Goal: Information Seeking & Learning: Learn about a topic

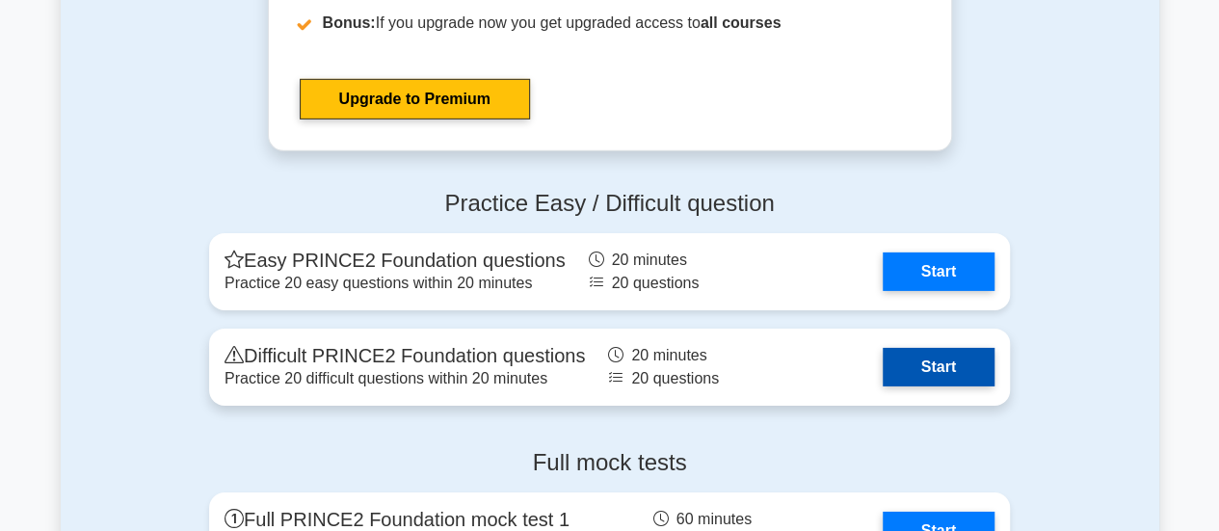
click at [959, 369] on link "Start" at bounding box center [939, 367] width 112 height 39
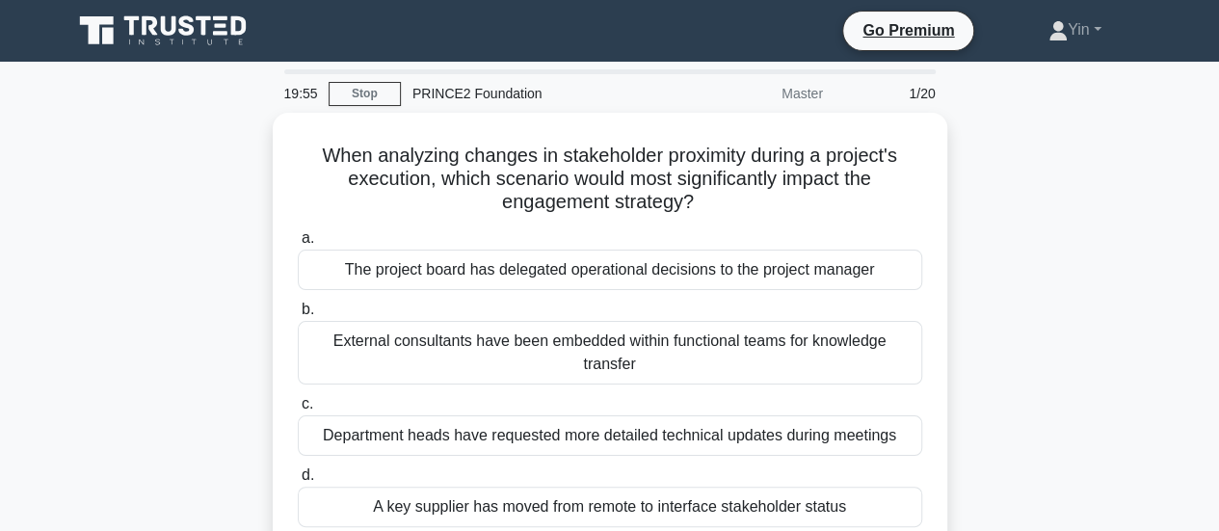
click at [1218, 255] on html "Go Premium Yin" at bounding box center [609, 520] width 1219 height 1041
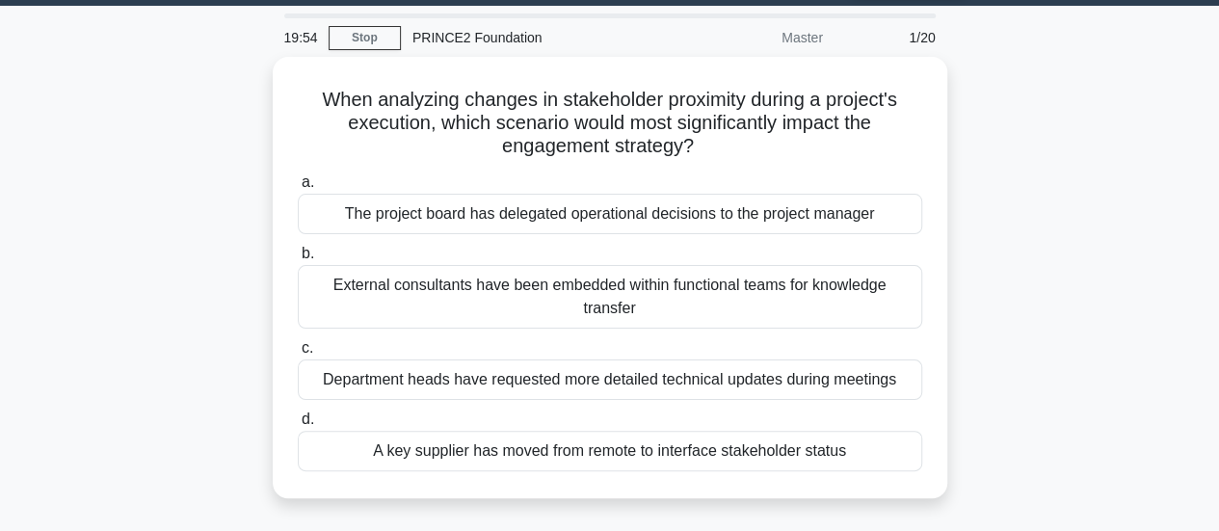
scroll to position [61, 0]
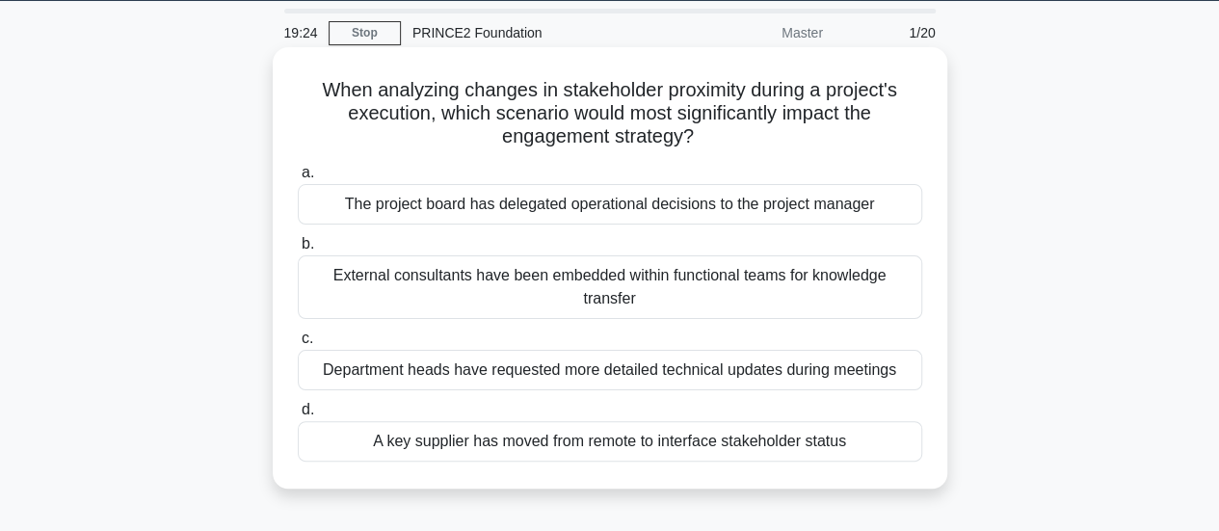
click at [830, 444] on div "A key supplier has moved from remote to interface stakeholder status" at bounding box center [610, 441] width 624 height 40
click at [298, 416] on input "d. A key supplier has moved from remote to interface stakeholder status" at bounding box center [298, 410] width 0 height 13
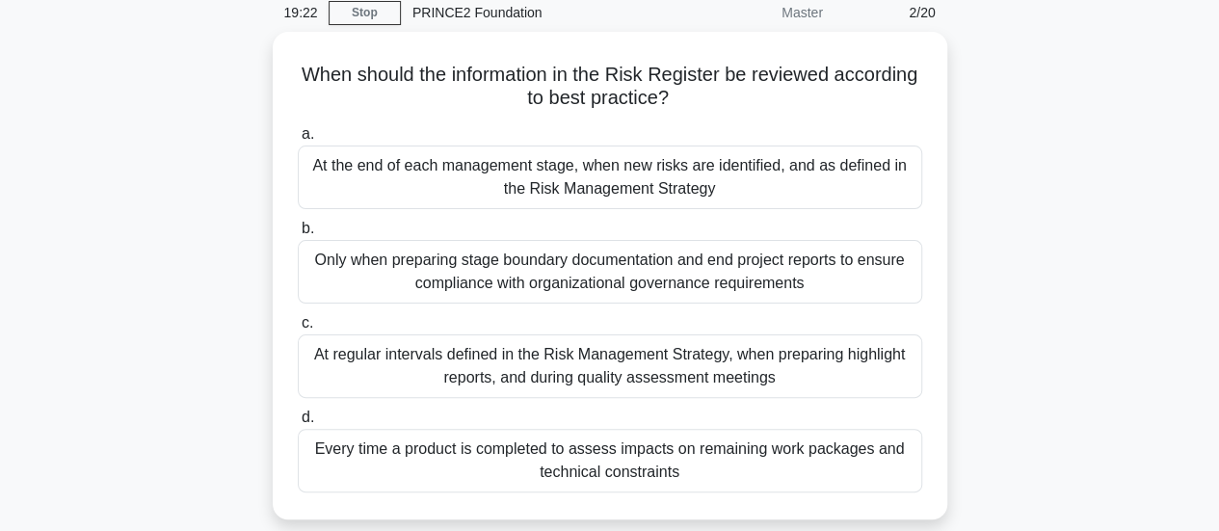
scroll to position [97, 0]
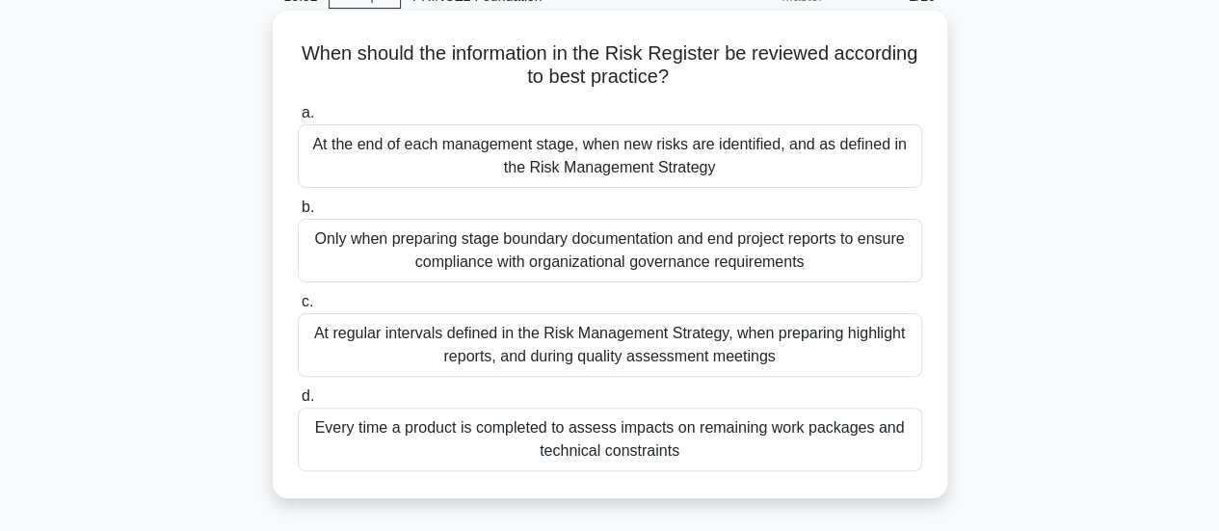
click at [836, 147] on div "At the end of each management stage, when new risks are identified, and as defi…" at bounding box center [610, 156] width 624 height 64
click at [298, 119] on input "a. At the end of each management stage, when new risks are identified, and as d…" at bounding box center [298, 113] width 0 height 13
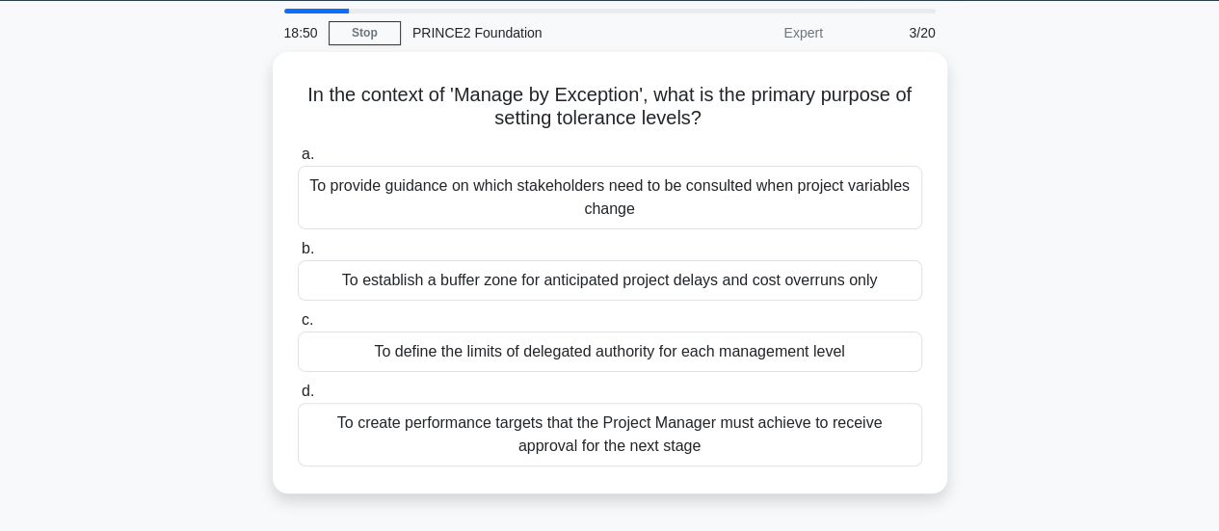
scroll to position [62, 0]
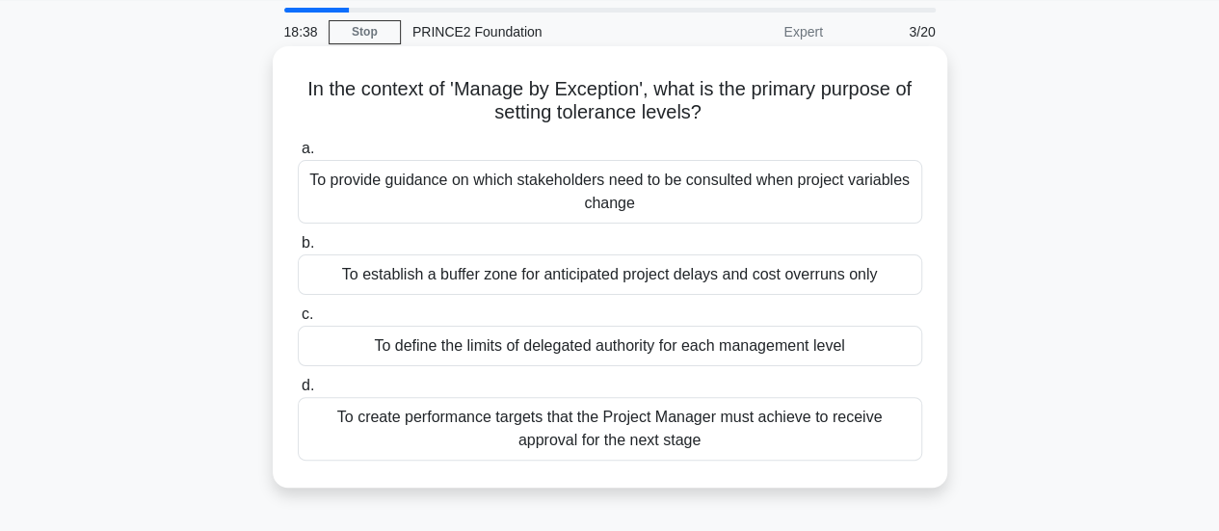
click at [833, 340] on div "To define the limits of delegated authority for each management level" at bounding box center [610, 346] width 624 height 40
click at [298, 321] on input "c. To define the limits of delegated authority for each management level" at bounding box center [298, 314] width 0 height 13
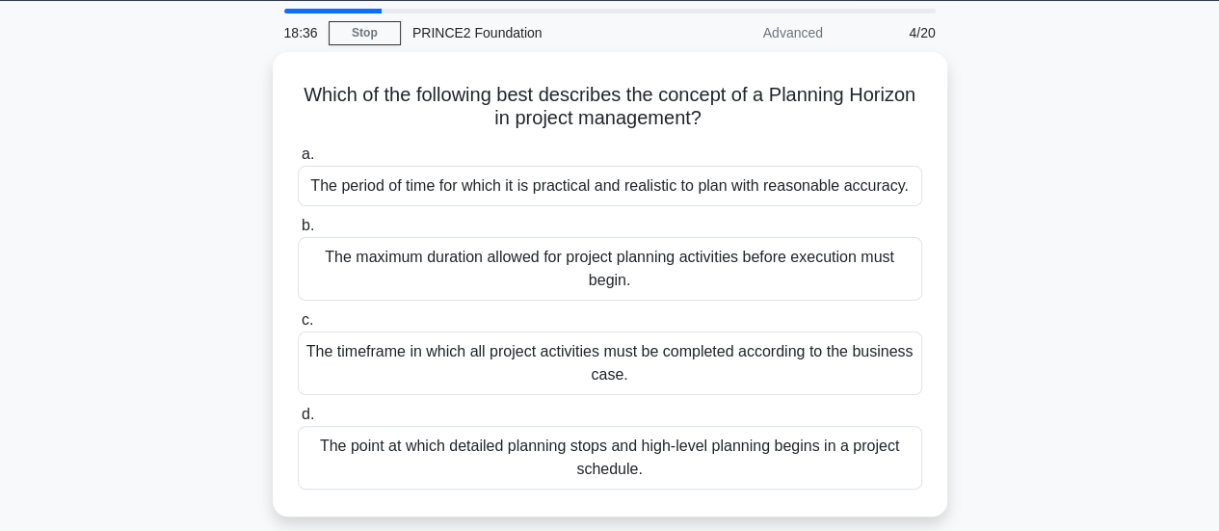
scroll to position [66, 0]
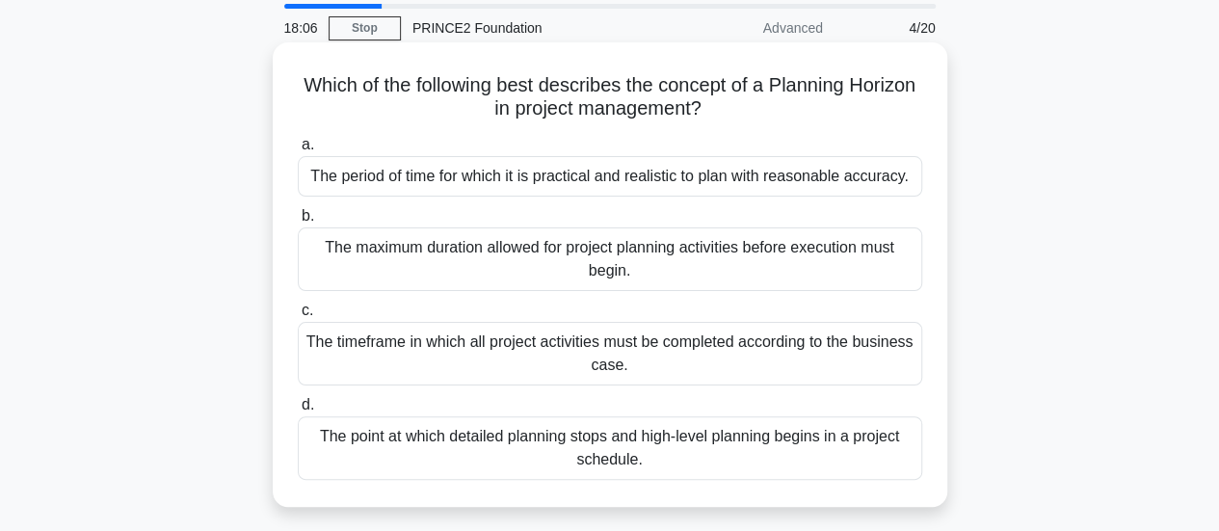
click at [898, 456] on div "The point at which detailed planning stops and high-level planning begins in a …" at bounding box center [610, 448] width 624 height 64
click at [298, 411] on input "d. The point at which detailed planning stops and high-level planning begins in…" at bounding box center [298, 405] width 0 height 13
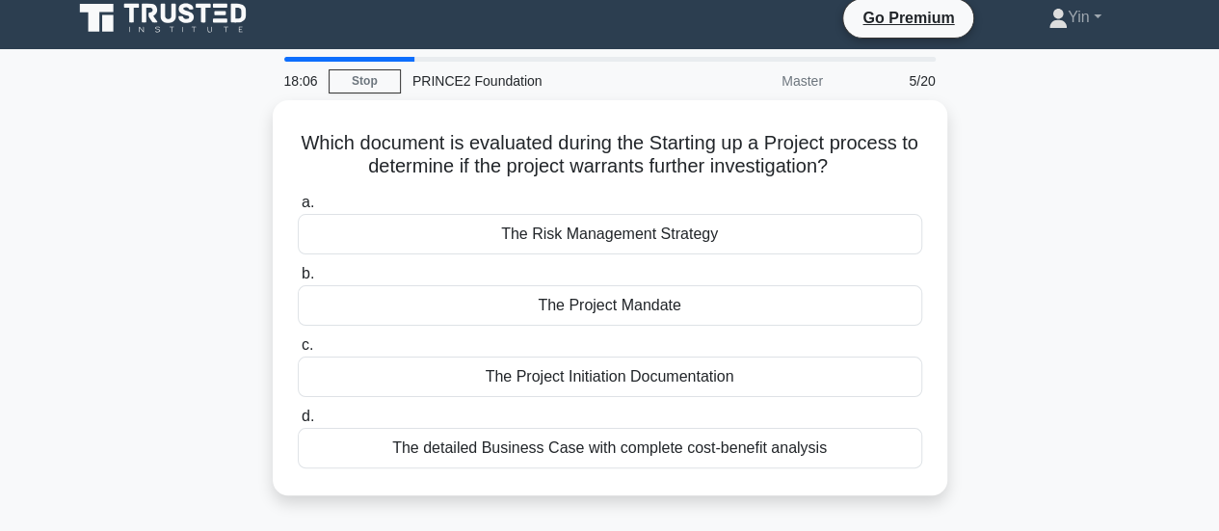
scroll to position [0, 0]
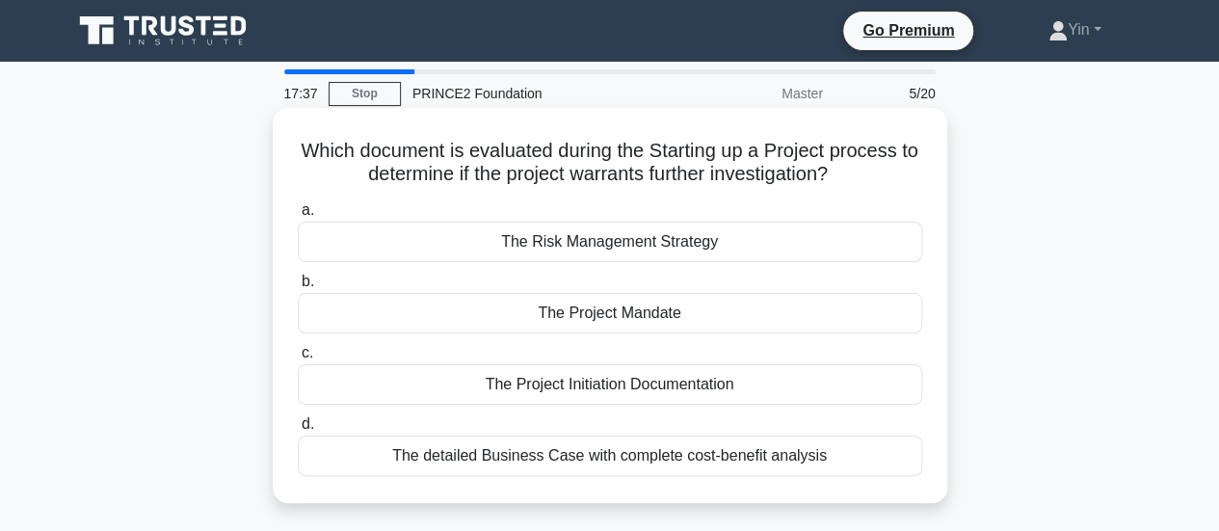
click at [790, 302] on div "The Project Mandate" at bounding box center [610, 313] width 624 height 40
click at [298, 288] on input "b. The Project Mandate" at bounding box center [298, 282] width 0 height 13
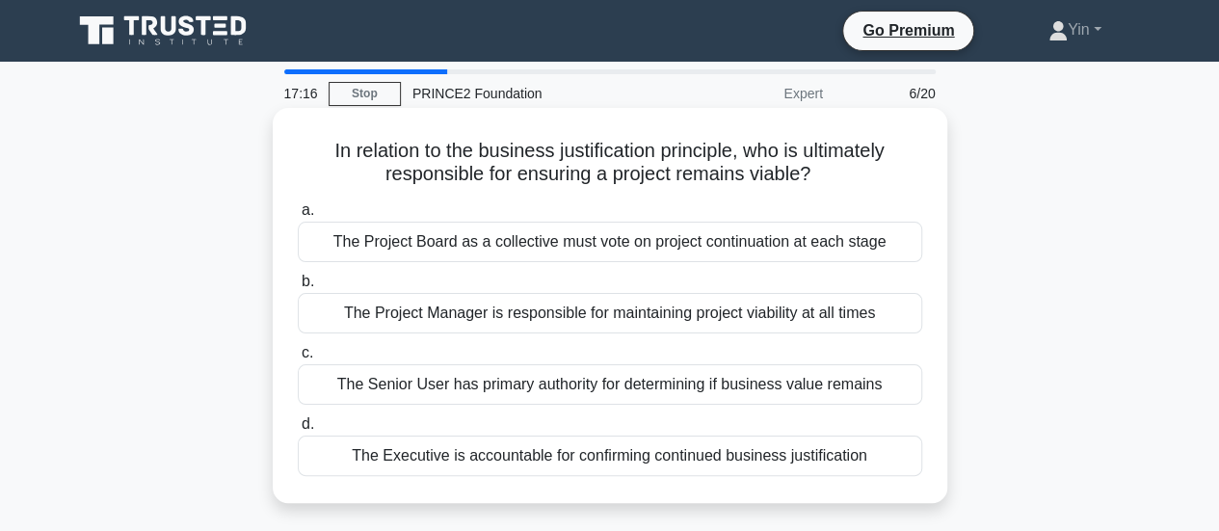
click at [872, 246] on div "The Project Board as a collective must vote on project continuation at each sta…" at bounding box center [610, 242] width 624 height 40
click at [298, 217] on input "a. The Project Board as a collective must vote on project continuation at each …" at bounding box center [298, 210] width 0 height 13
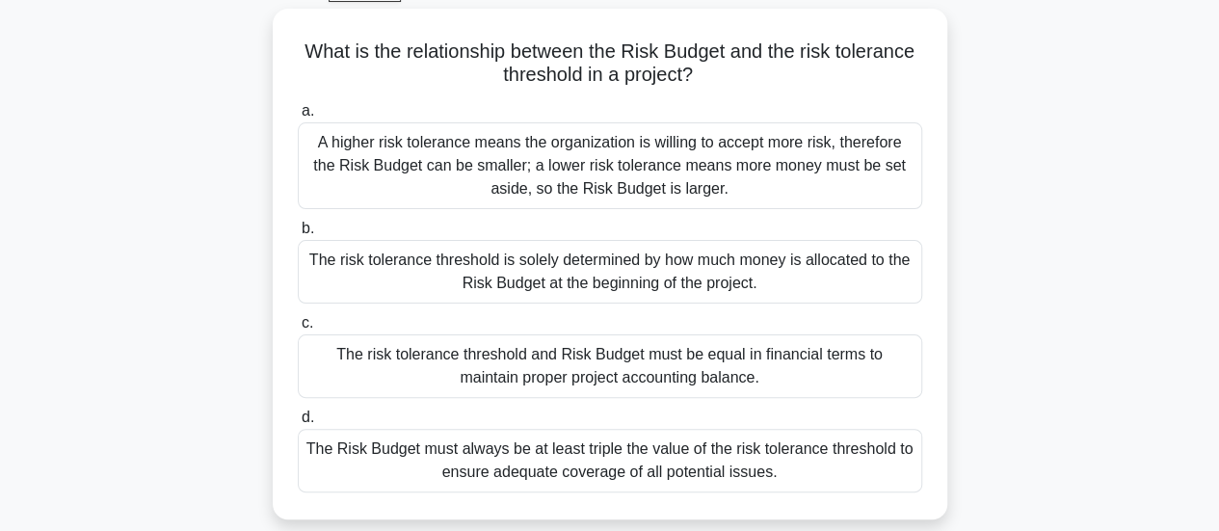
scroll to position [110, 0]
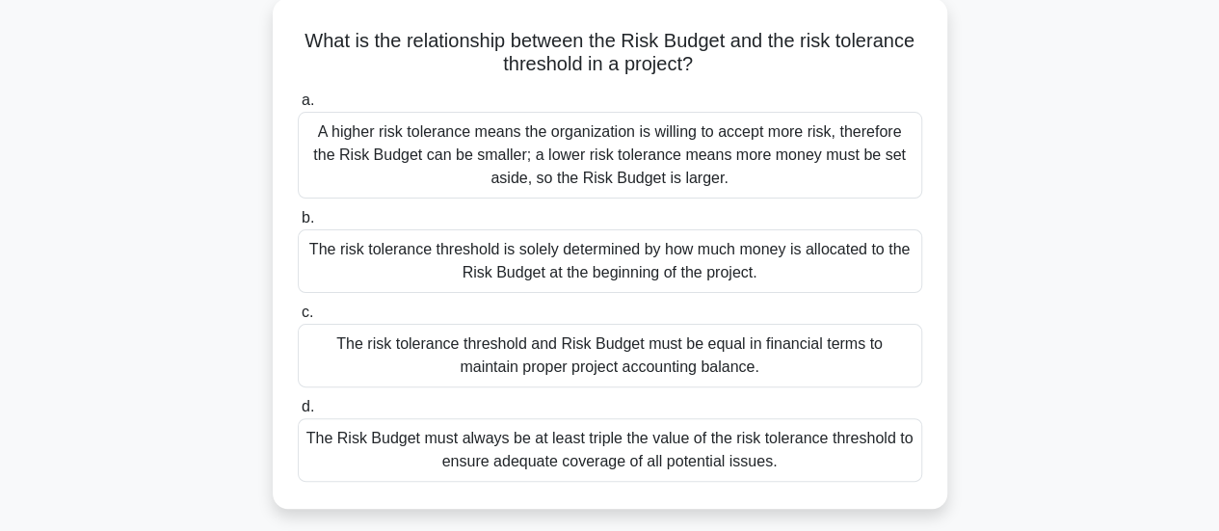
click at [887, 444] on div "The Risk Budget must always be at least triple the value of the risk tolerance …" at bounding box center [610, 450] width 624 height 64
click at [840, 456] on div "The Risk Budget must always be at least triple the value of the risk tolerance …" at bounding box center [610, 450] width 624 height 64
click at [298, 413] on input "d. The Risk Budget must always be at least triple the value of the risk toleran…" at bounding box center [298, 407] width 0 height 13
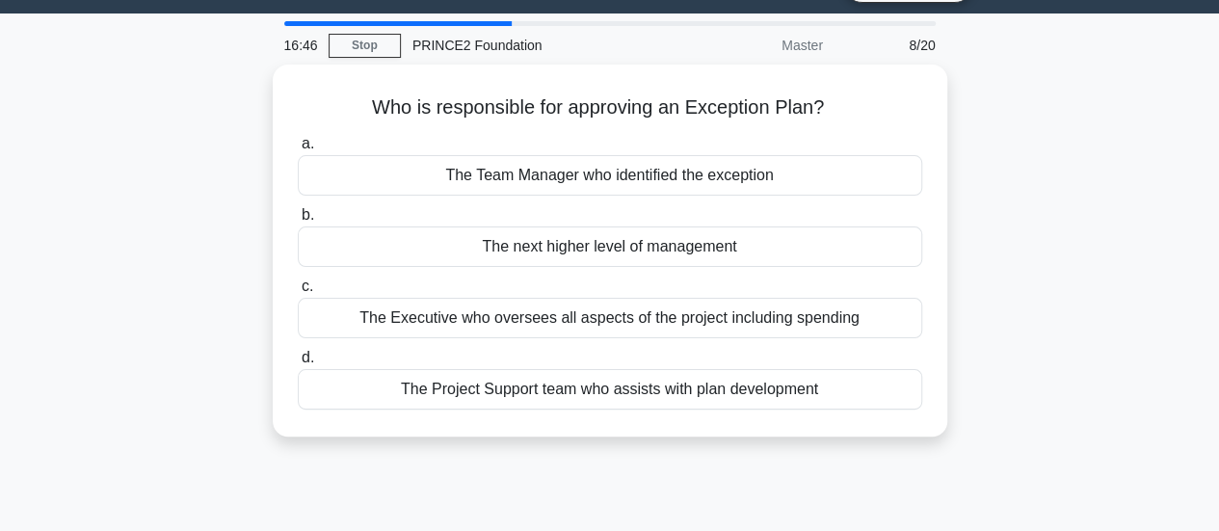
scroll to position [0, 0]
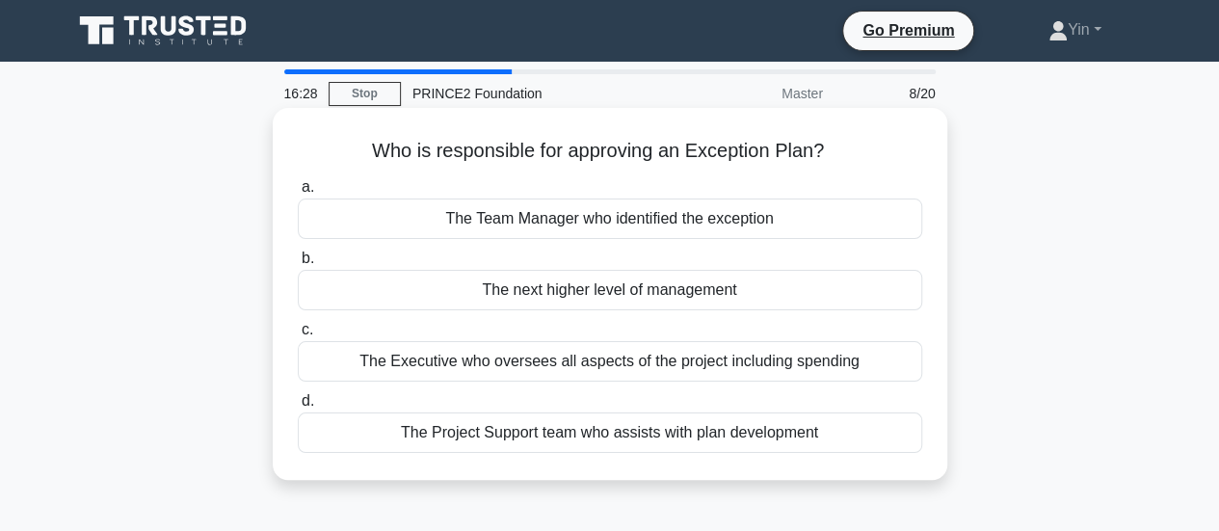
click at [844, 301] on div "The next higher level of management" at bounding box center [610, 290] width 624 height 40
click at [298, 265] on input "b. The next higher level of management" at bounding box center [298, 258] width 0 height 13
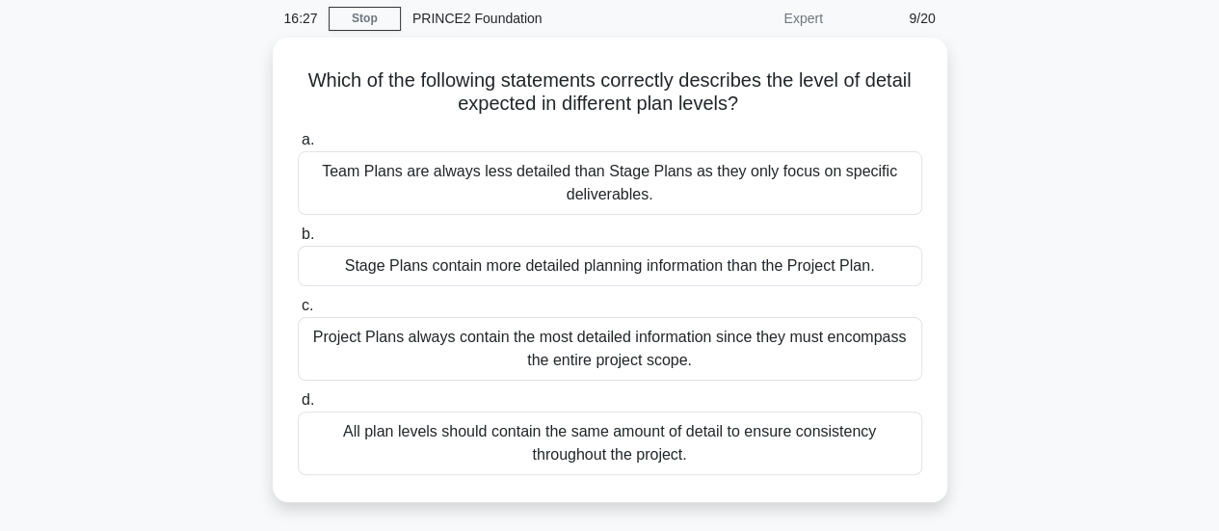
scroll to position [79, 0]
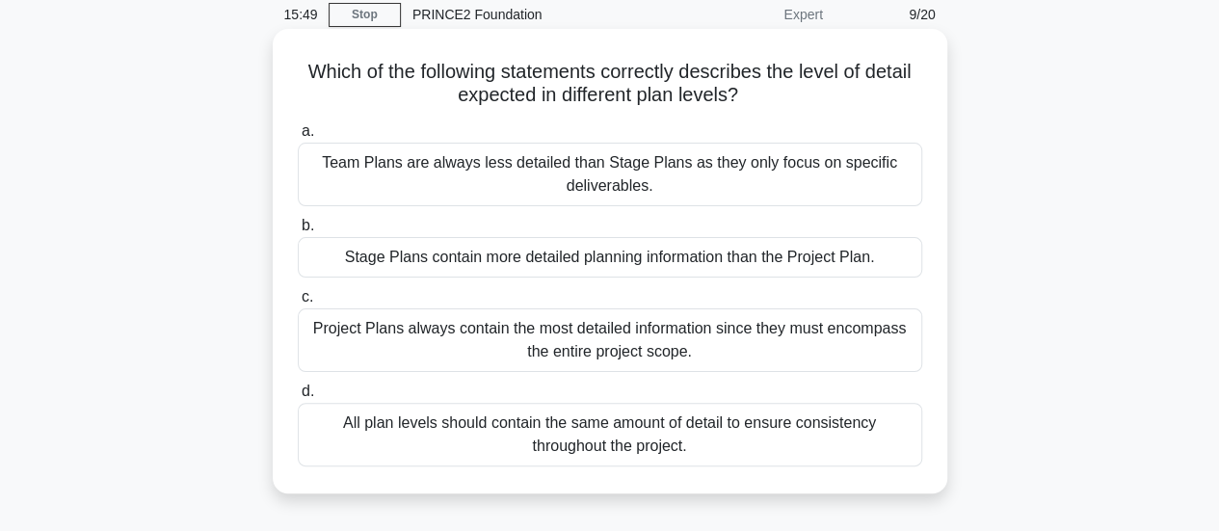
click at [879, 267] on div "Stage Plans contain more detailed planning information than the Project Plan." at bounding box center [610, 257] width 624 height 40
click at [298, 232] on input "b. Stage Plans contain more detailed planning information than the Project Plan." at bounding box center [298, 226] width 0 height 13
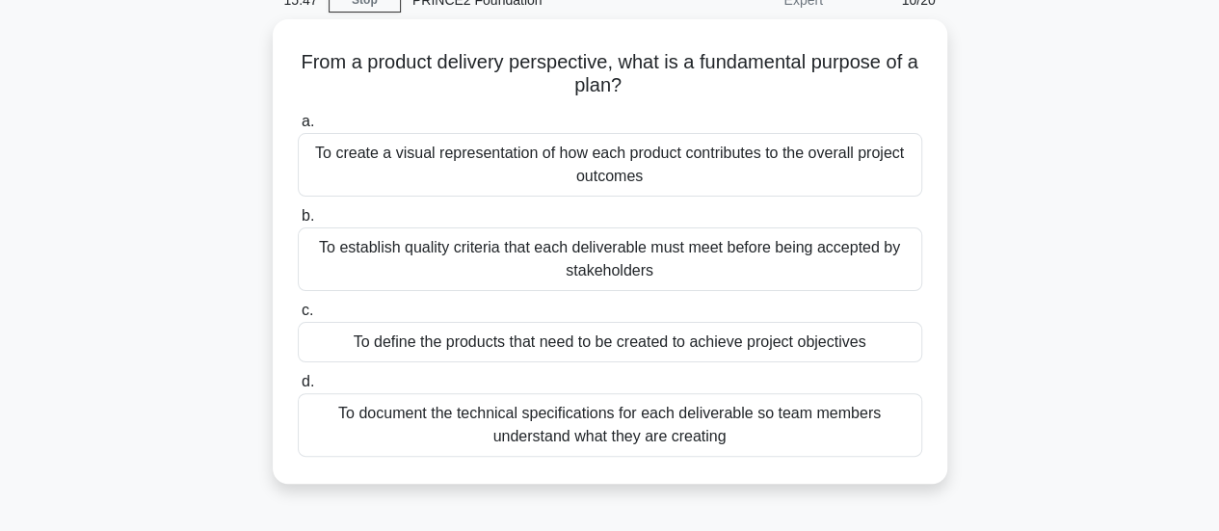
scroll to position [94, 0]
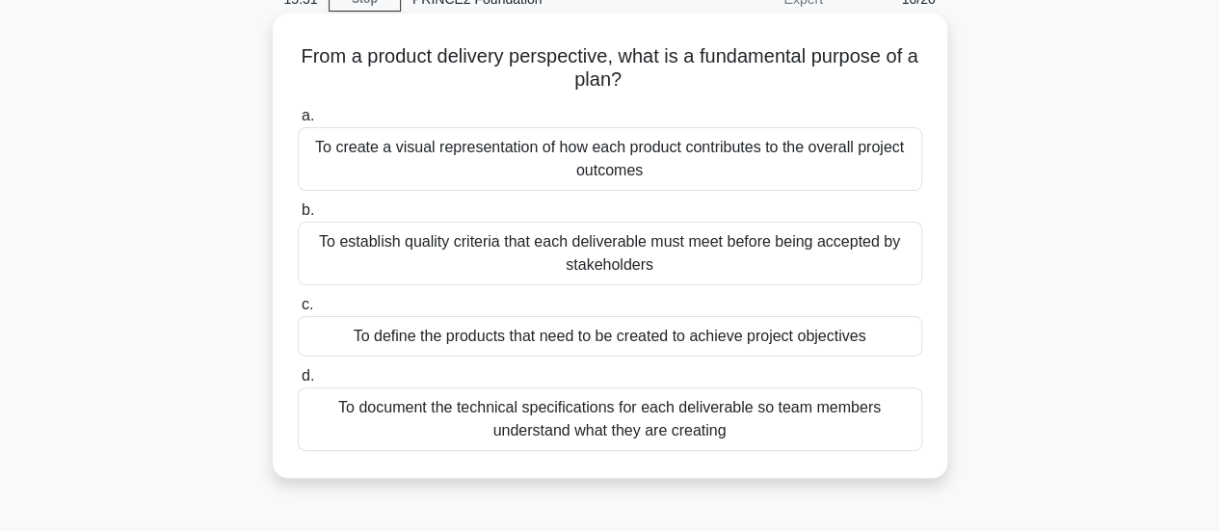
click at [904, 342] on div "To define the products that need to be created to achieve project objectives" at bounding box center [610, 336] width 624 height 40
click at [298, 311] on input "c. To define the products that need to be created to achieve project objectives" at bounding box center [298, 305] width 0 height 13
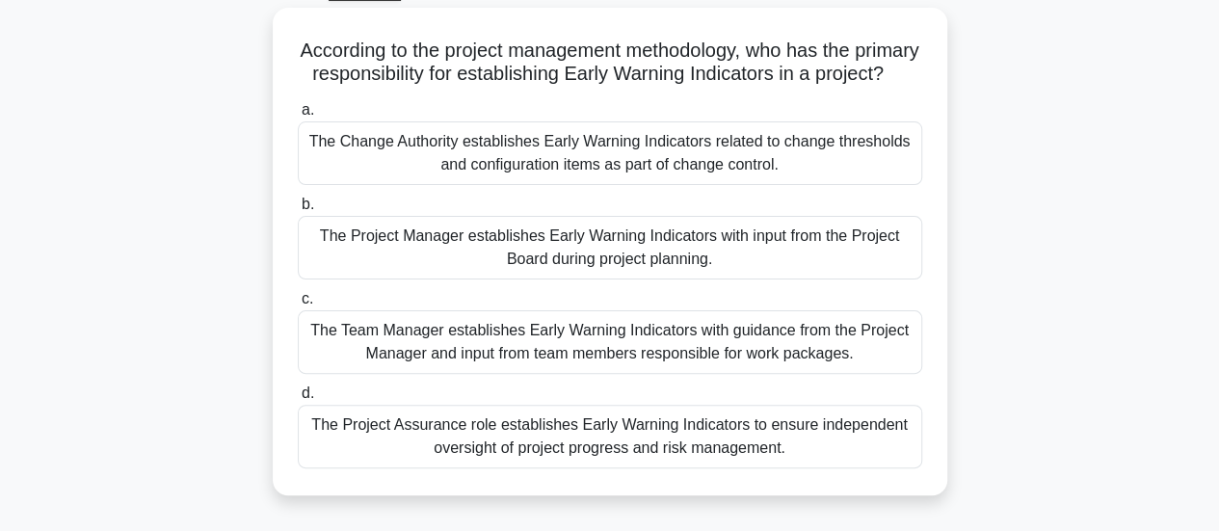
scroll to position [108, 0]
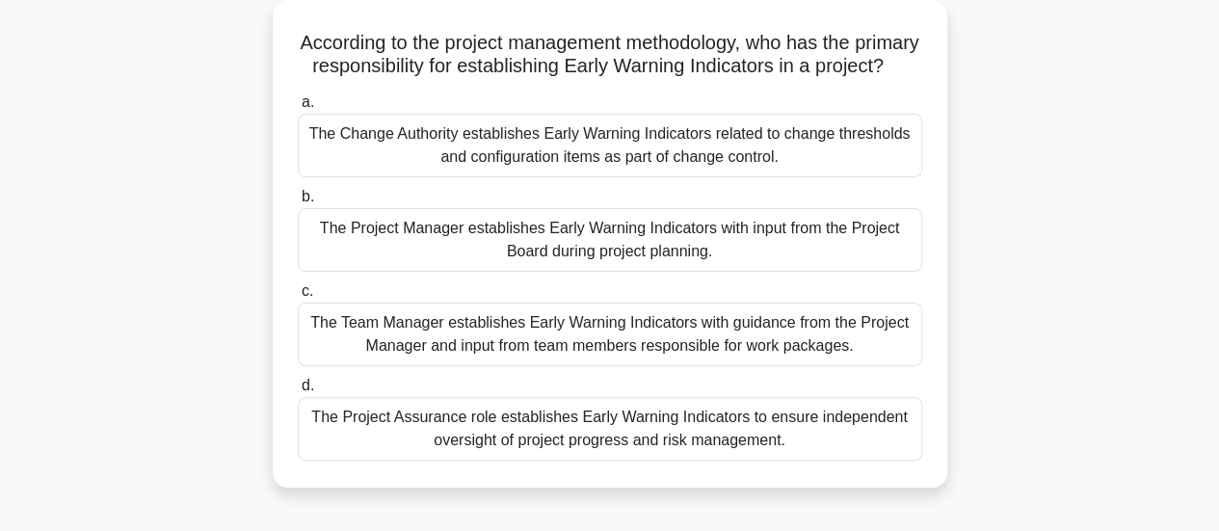
click at [890, 169] on div "The Change Authority establishes Early Warning Indicators related to change thr…" at bounding box center [610, 146] width 624 height 64
click at [298, 109] on input "a. The Change Authority establishes Early Warning Indicators related to change …" at bounding box center [298, 102] width 0 height 13
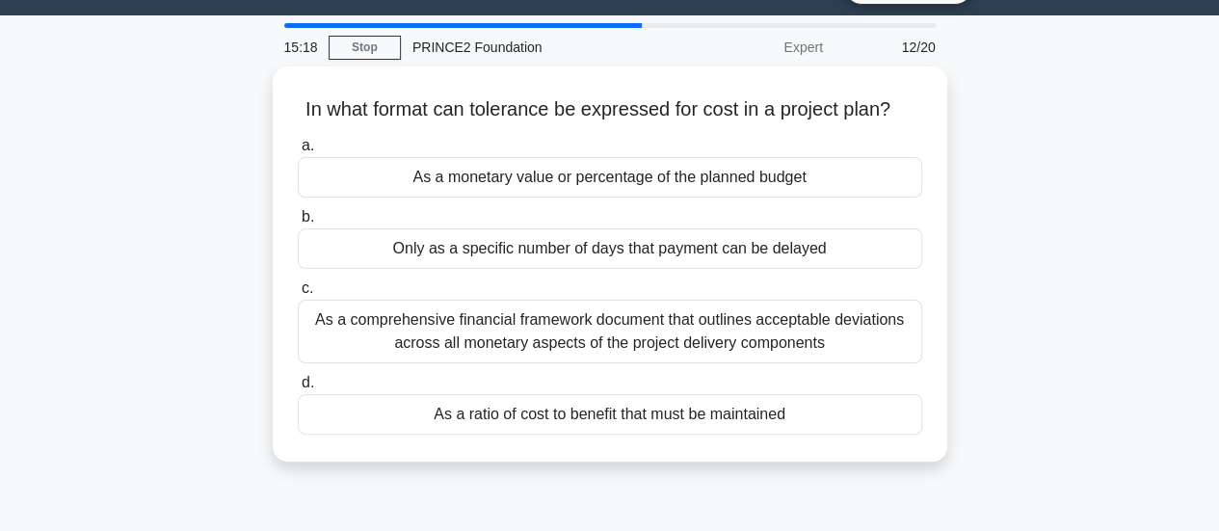
scroll to position [0, 0]
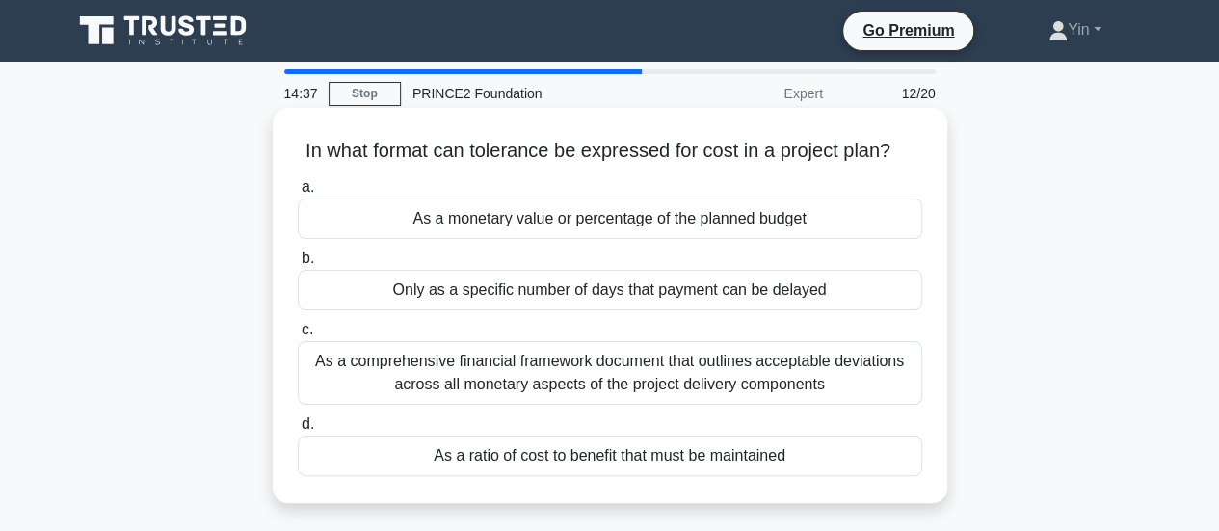
click at [877, 389] on div "As a comprehensive financial framework document that outlines acceptable deviat…" at bounding box center [610, 373] width 624 height 64
click at [298, 336] on input "c. As a comprehensive financial framework document that outlines acceptable dev…" at bounding box center [298, 330] width 0 height 13
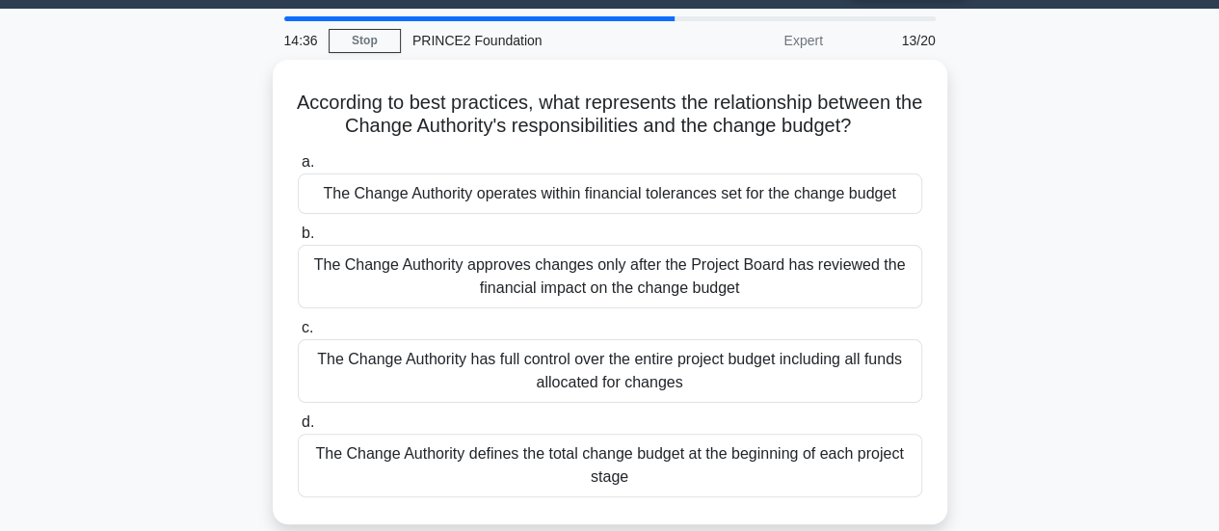
scroll to position [66, 0]
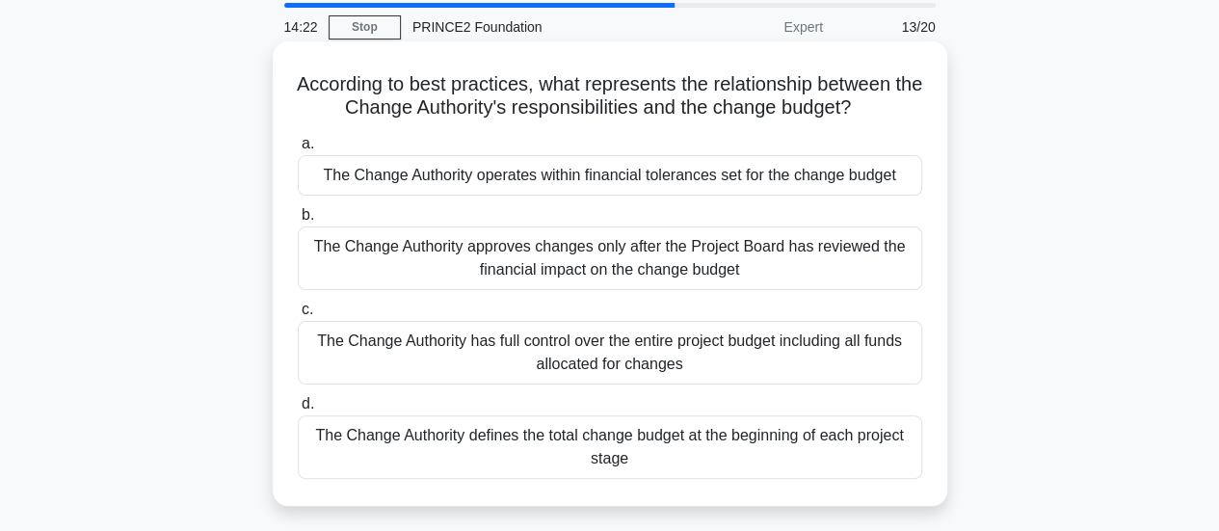
click at [875, 248] on div "The Change Authority approves changes only after the Project Board has reviewed…" at bounding box center [610, 258] width 624 height 64
click at [298, 222] on input "b. The Change Authority approves changes only after the Project Board has revie…" at bounding box center [298, 215] width 0 height 13
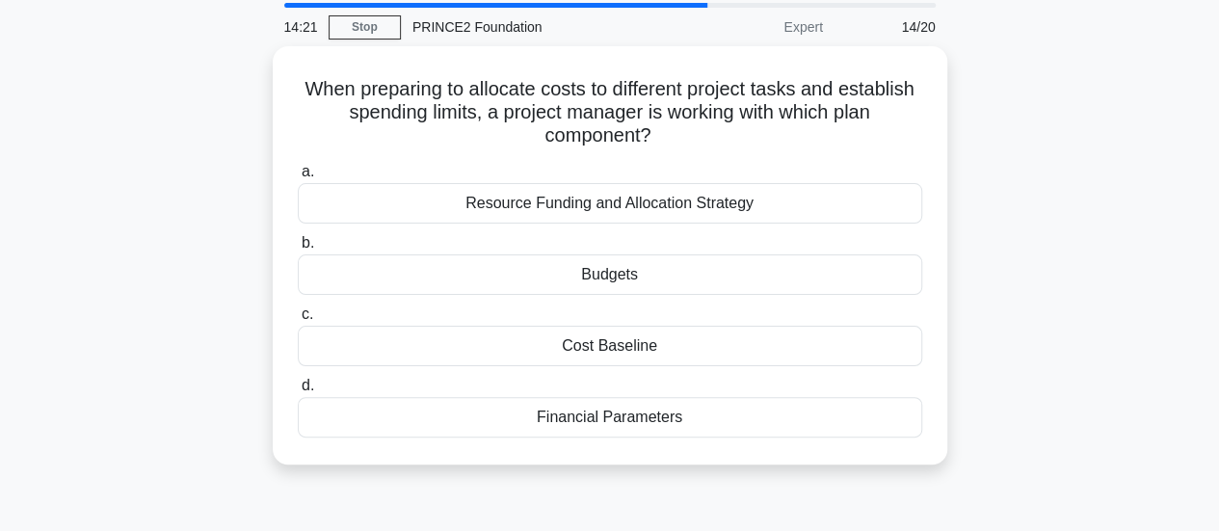
scroll to position [0, 0]
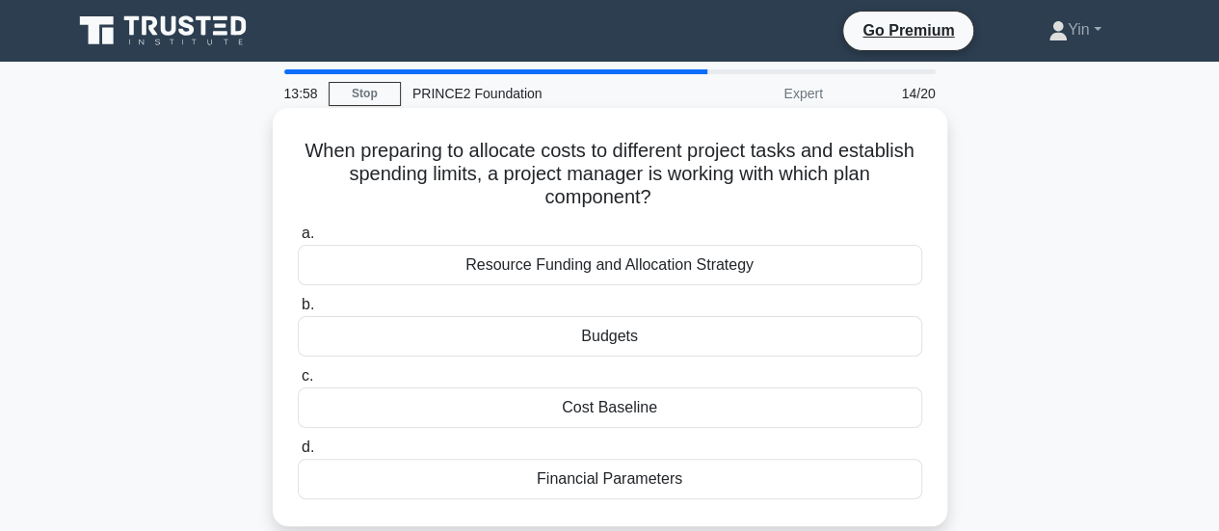
click at [842, 333] on div "Budgets" at bounding box center [610, 336] width 624 height 40
click at [298, 311] on input "b. Budgets" at bounding box center [298, 305] width 0 height 13
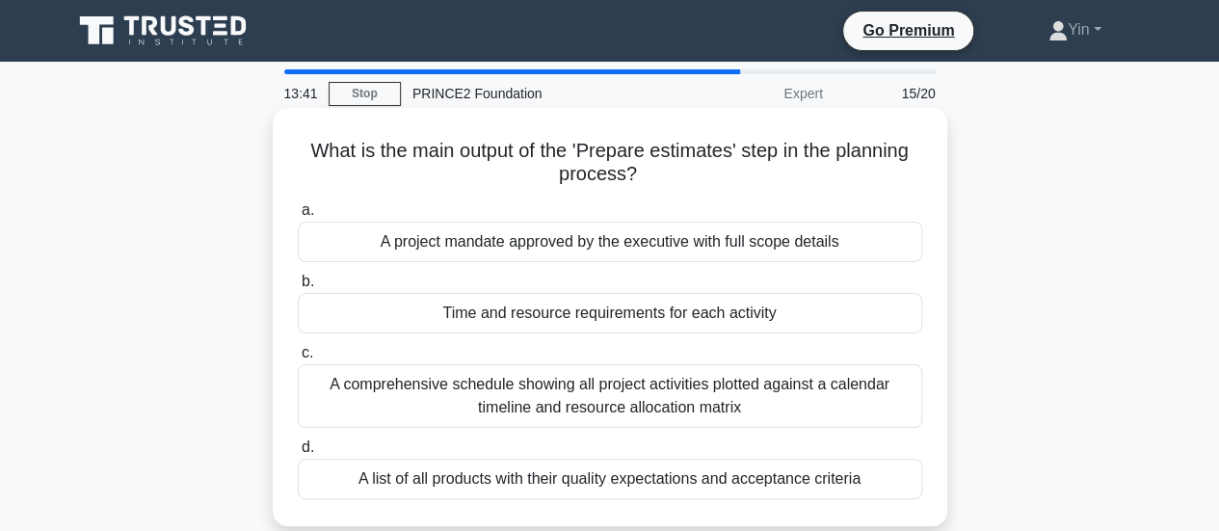
click at [898, 323] on div "Time and resource requirements for each activity" at bounding box center [610, 313] width 624 height 40
click at [298, 288] on input "b. Time and resource requirements for each activity" at bounding box center [298, 282] width 0 height 13
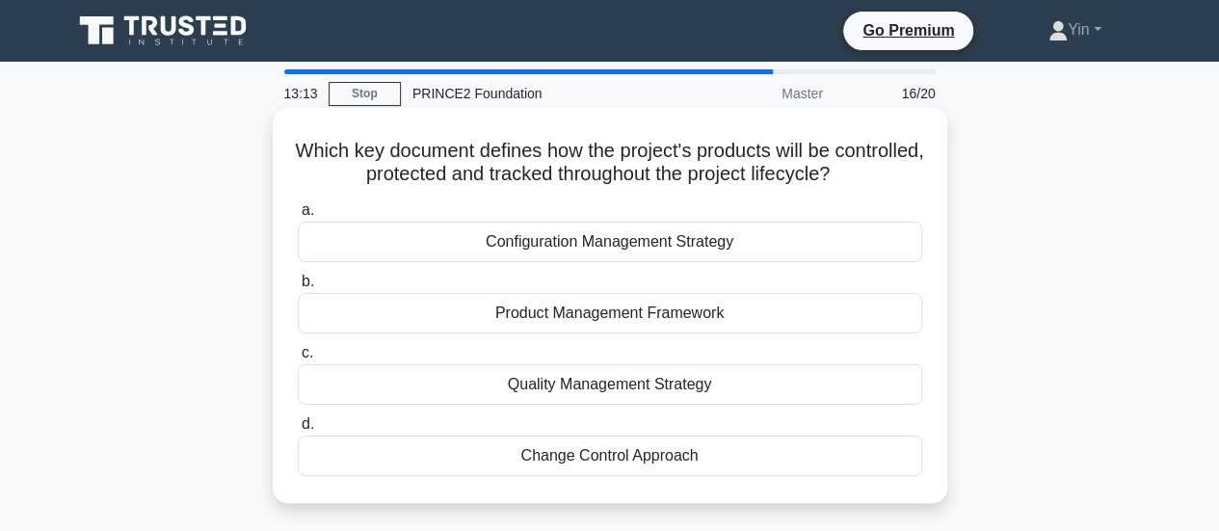
click at [802, 465] on div "Change Control Approach" at bounding box center [610, 455] width 624 height 40
click at [298, 431] on input "d. Change Control Approach" at bounding box center [298, 424] width 0 height 13
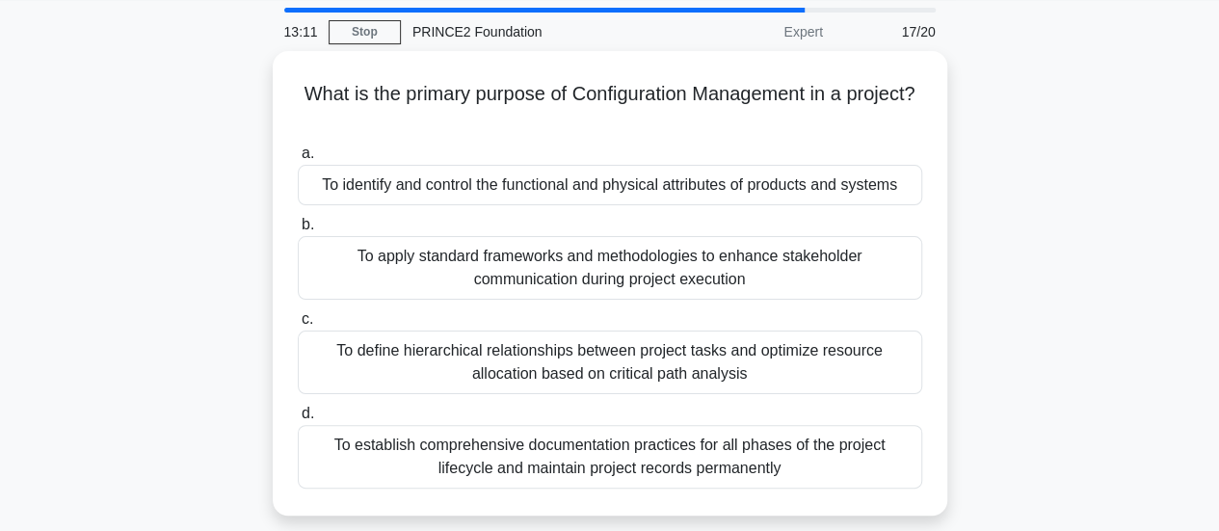
scroll to position [67, 0]
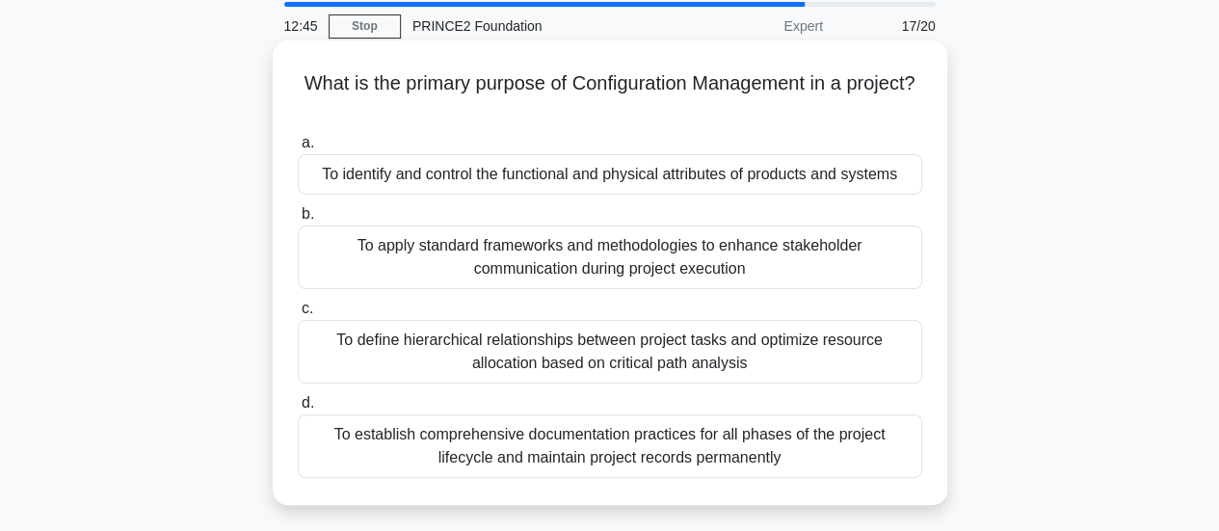
click at [872, 340] on div "To define hierarchical relationships between project tasks and optimize resourc…" at bounding box center [610, 352] width 624 height 64
click at [298, 315] on input "c. To define hierarchical relationships between project tasks and optimize reso…" at bounding box center [298, 309] width 0 height 13
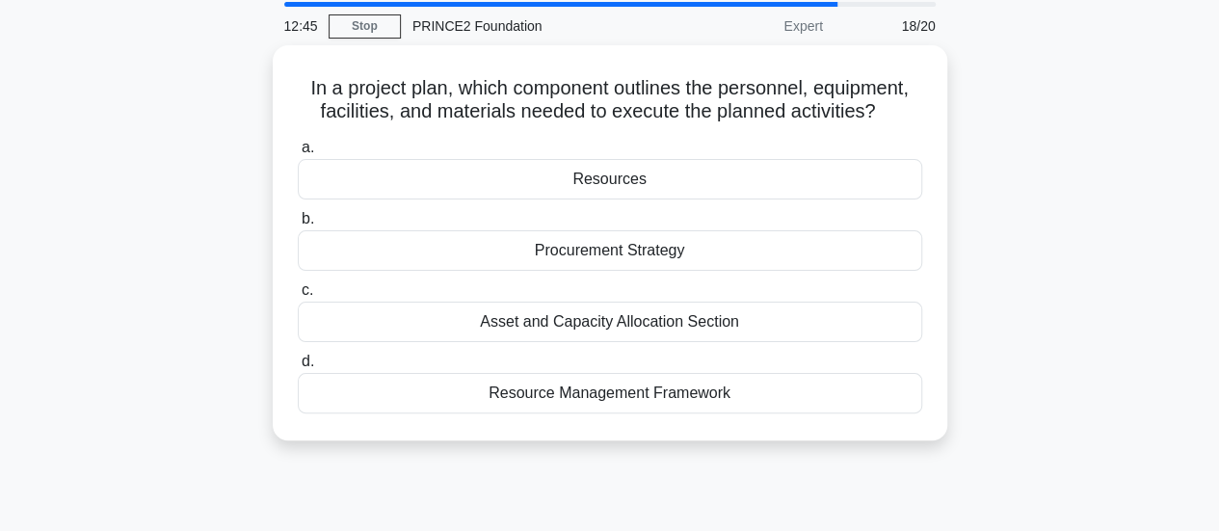
scroll to position [0, 0]
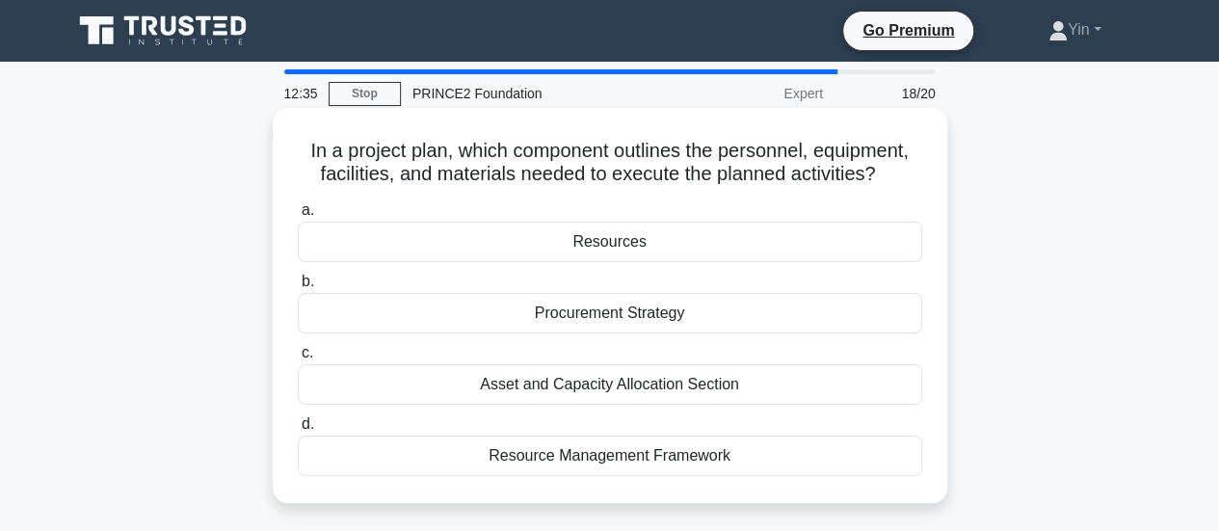
click at [846, 450] on div "Resource Management Framework" at bounding box center [610, 455] width 624 height 40
click at [298, 431] on input "d. Resource Management Framework" at bounding box center [298, 424] width 0 height 13
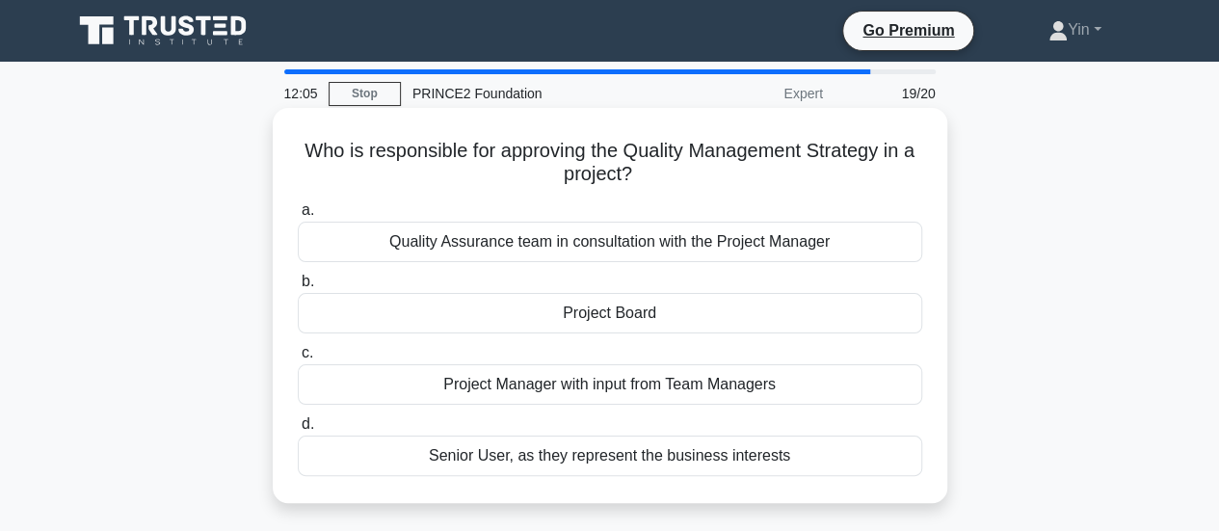
click at [827, 303] on div "Project Board" at bounding box center [610, 313] width 624 height 40
click at [298, 288] on input "b. Project Board" at bounding box center [298, 282] width 0 height 13
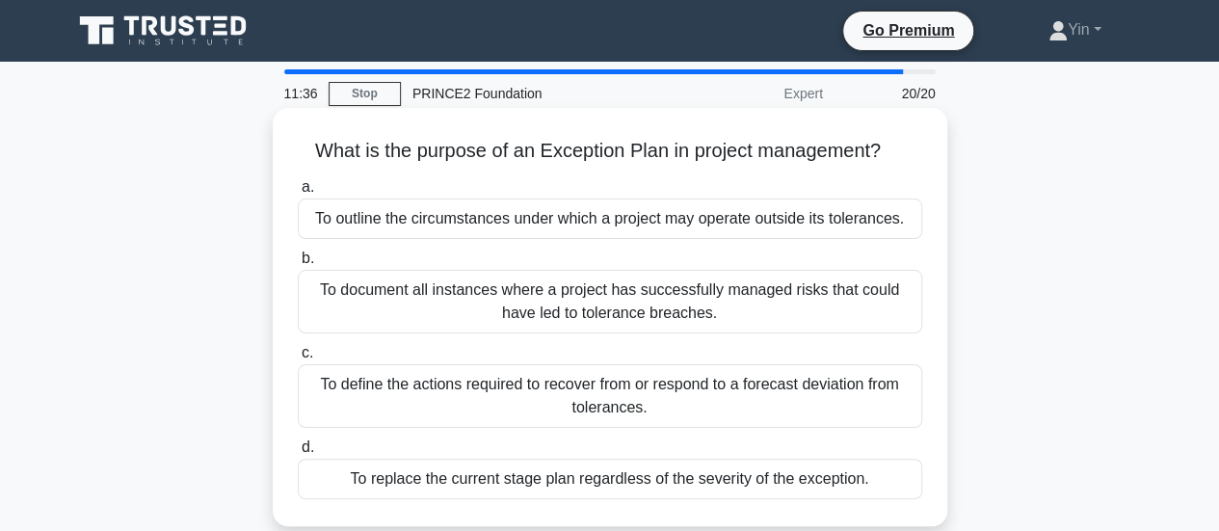
click at [904, 387] on div "To define the actions required to recover from or respond to a forecast deviati…" at bounding box center [610, 396] width 624 height 64
click at [298, 359] on input "c. To define the actions required to recover from or respond to a forecast devi…" at bounding box center [298, 353] width 0 height 13
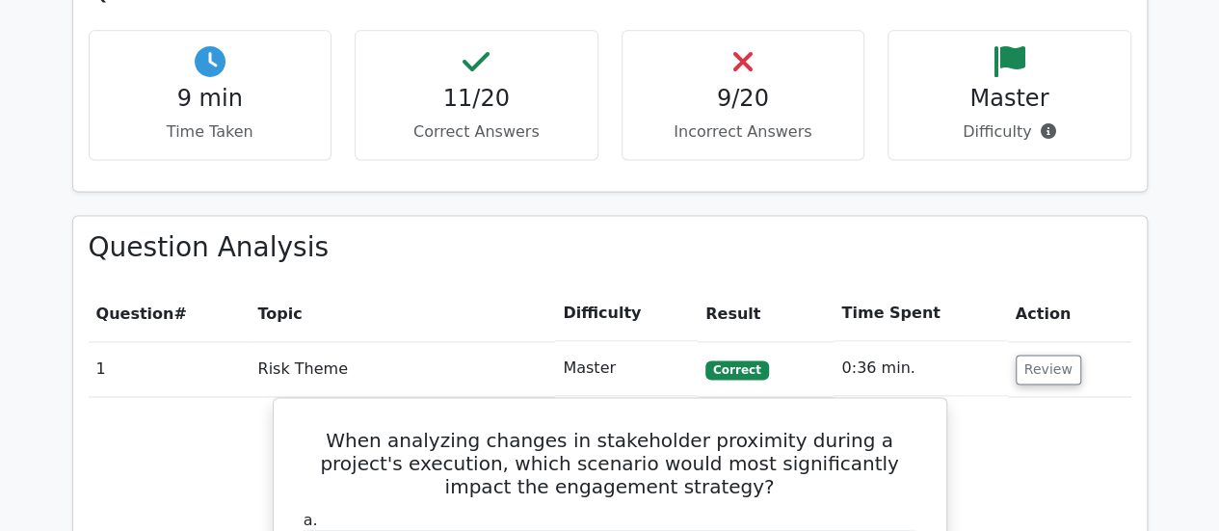
scroll to position [1349, 0]
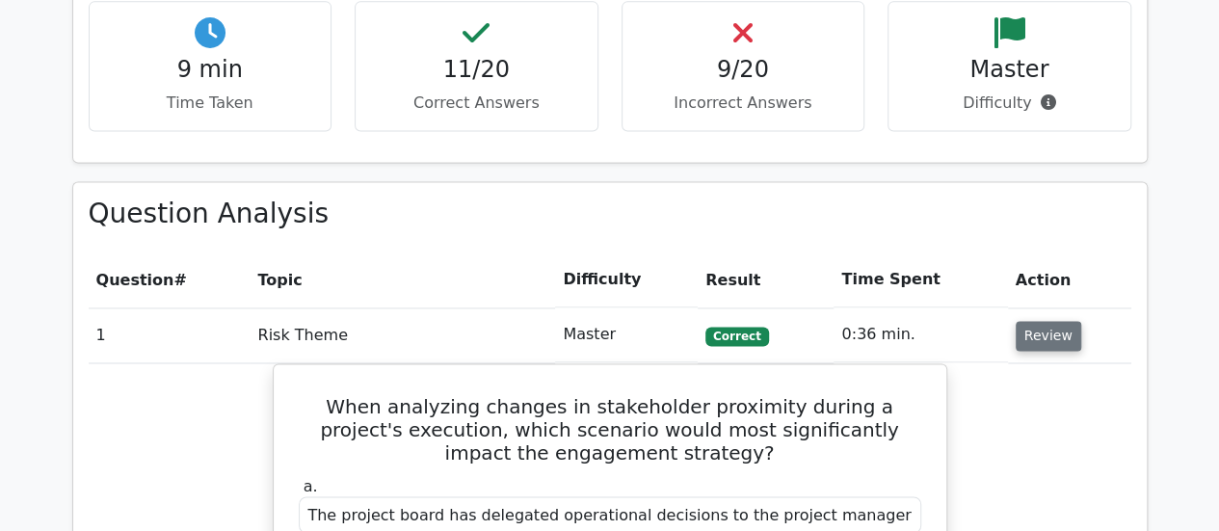
click at [1042, 321] on button "Review" at bounding box center [1048, 336] width 66 height 30
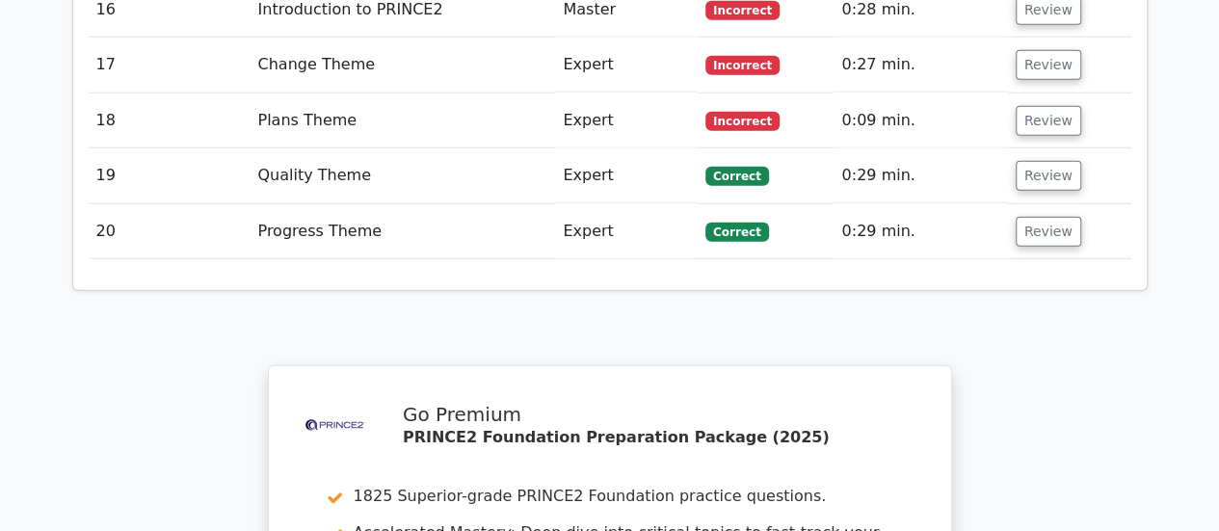
scroll to position [2409, 0]
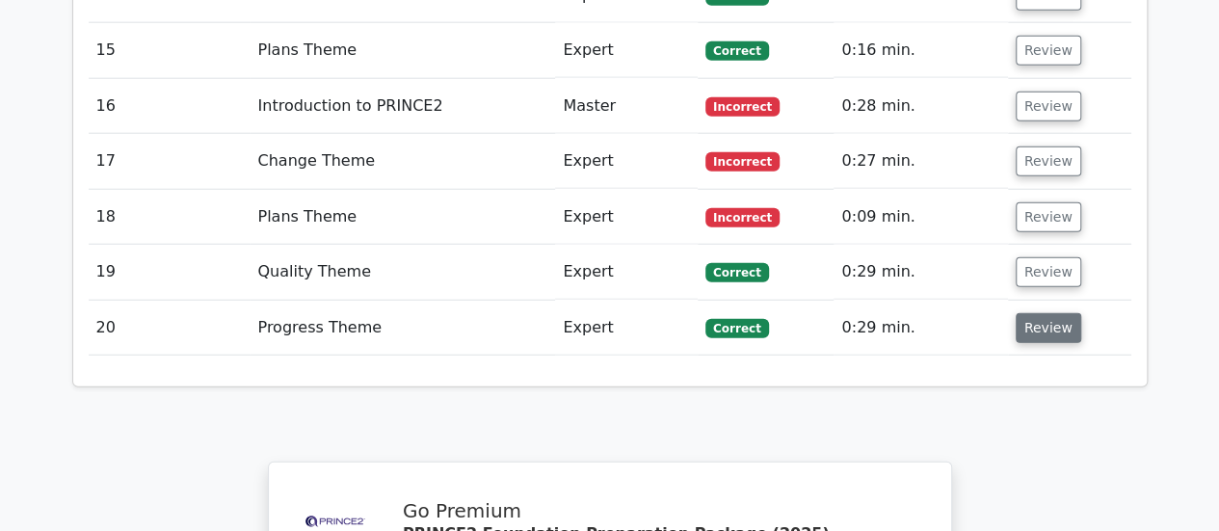
click at [1048, 313] on button "Review" at bounding box center [1048, 328] width 66 height 30
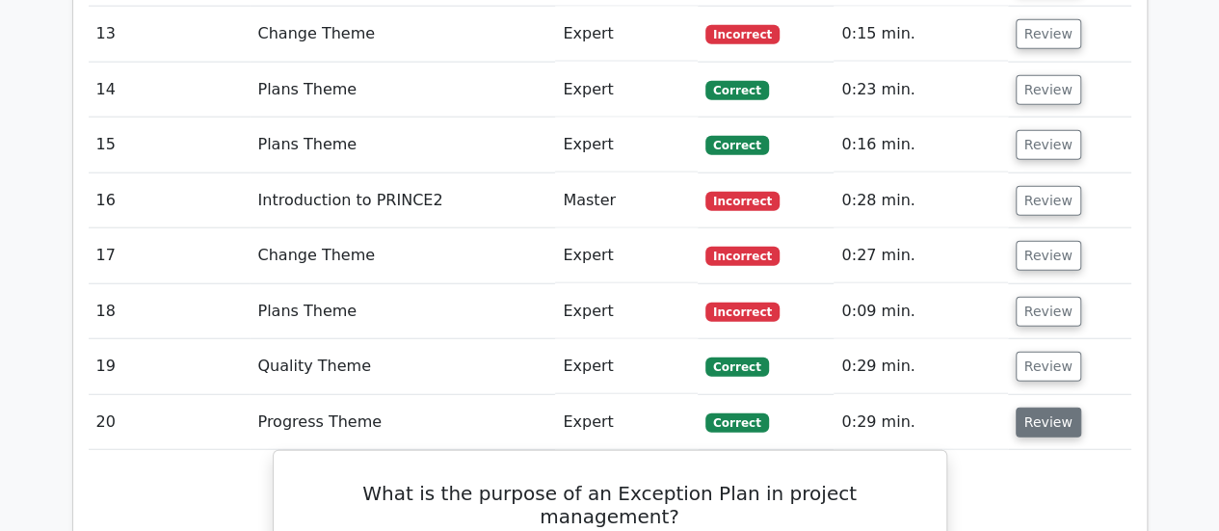
scroll to position [2312, 0]
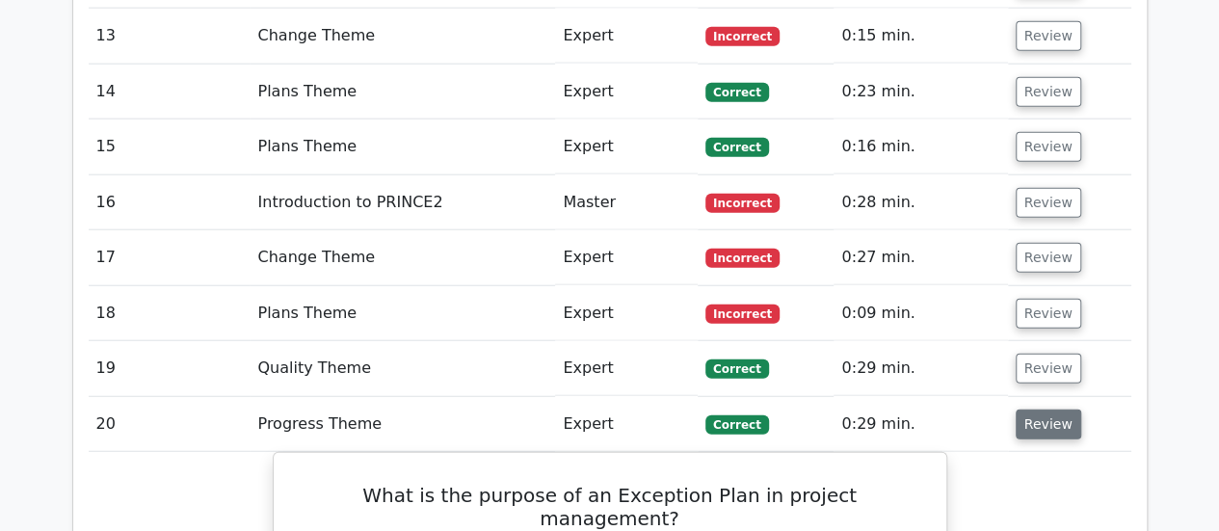
click at [1052, 409] on button "Review" at bounding box center [1048, 424] width 66 height 30
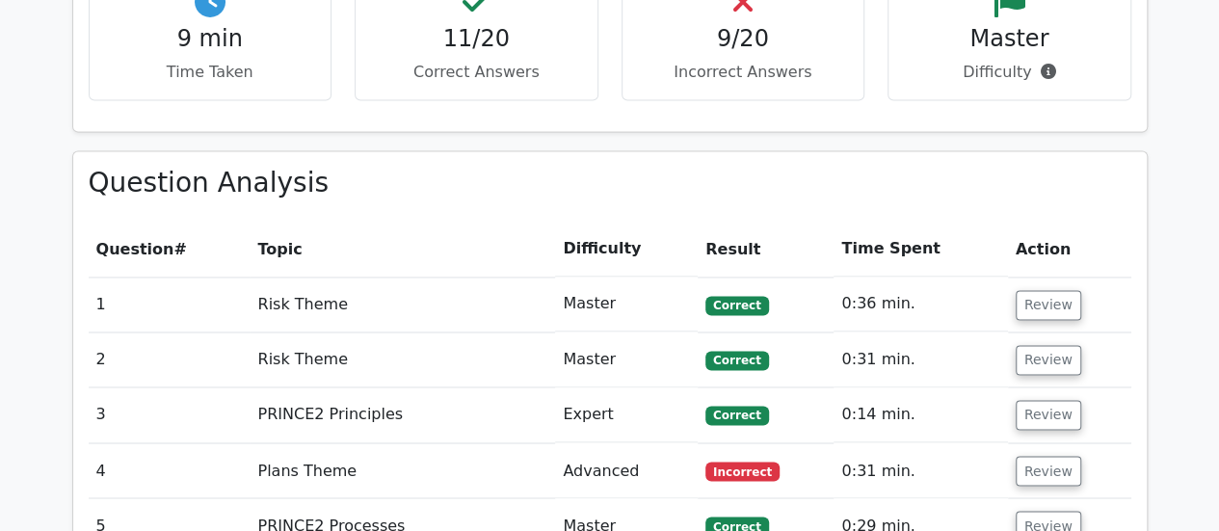
scroll to position [1349, 0]
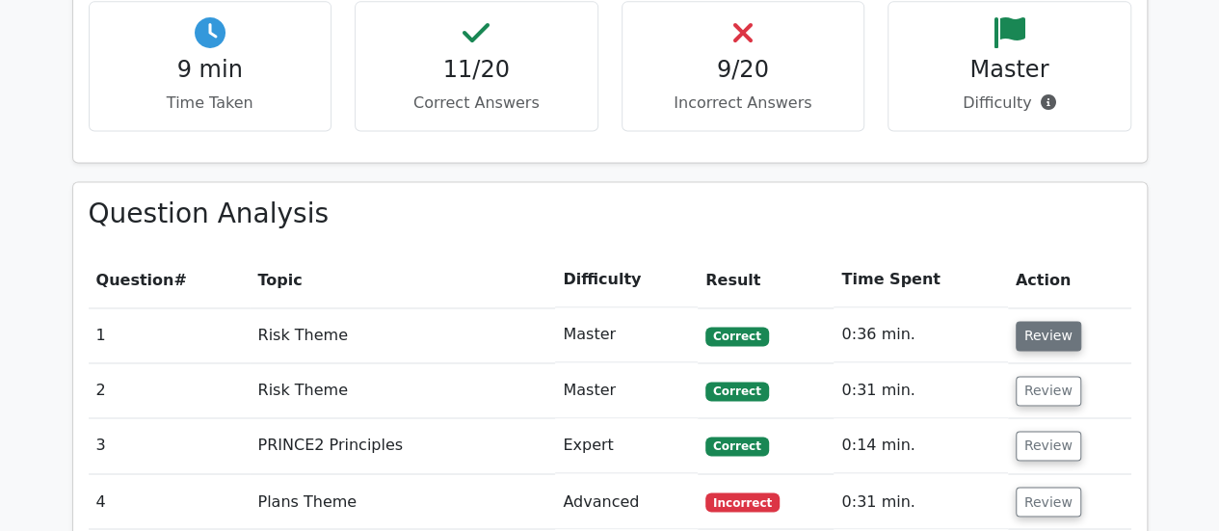
click at [1055, 321] on button "Review" at bounding box center [1048, 336] width 66 height 30
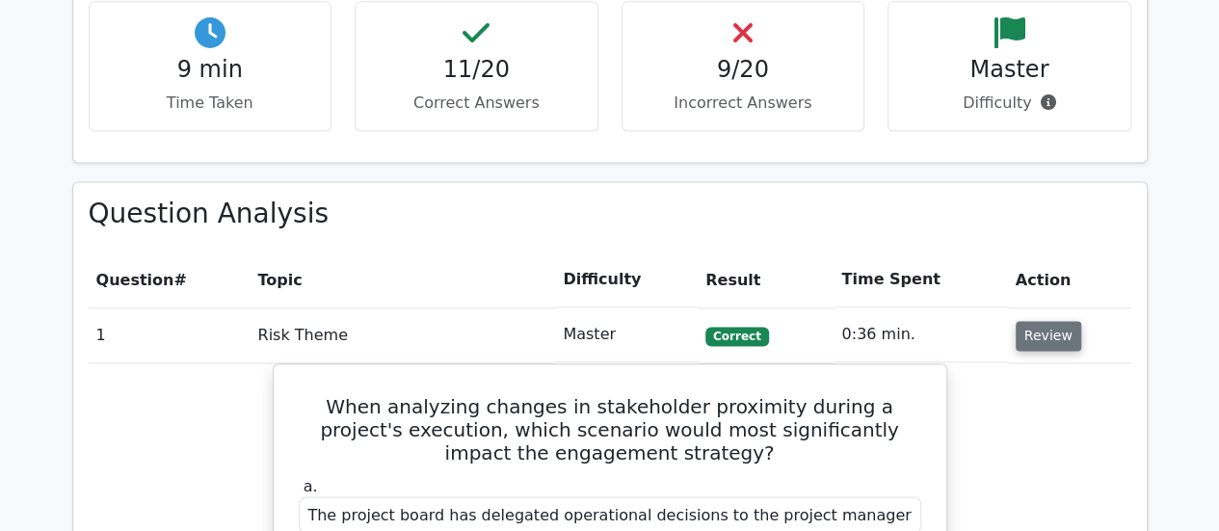
click at [1055, 321] on button "Review" at bounding box center [1048, 336] width 66 height 30
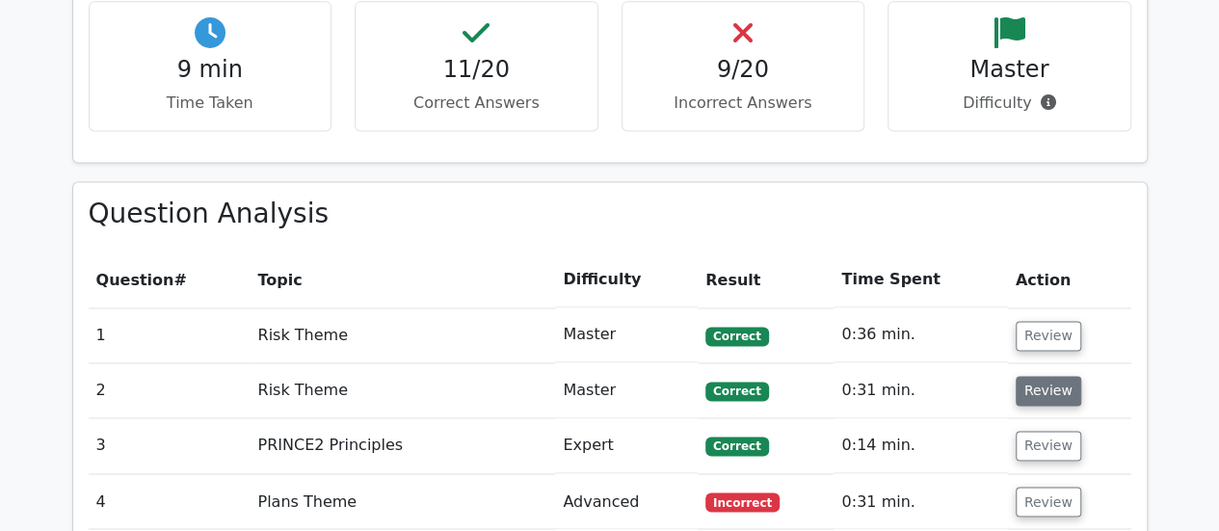
click at [1052, 376] on button "Review" at bounding box center [1048, 391] width 66 height 30
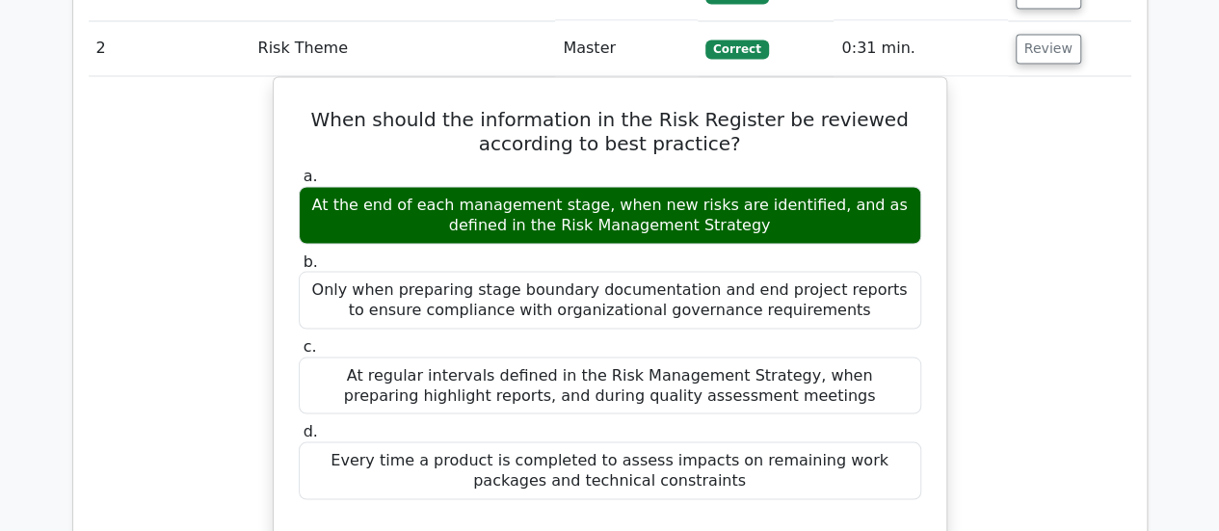
scroll to position [1542, 0]
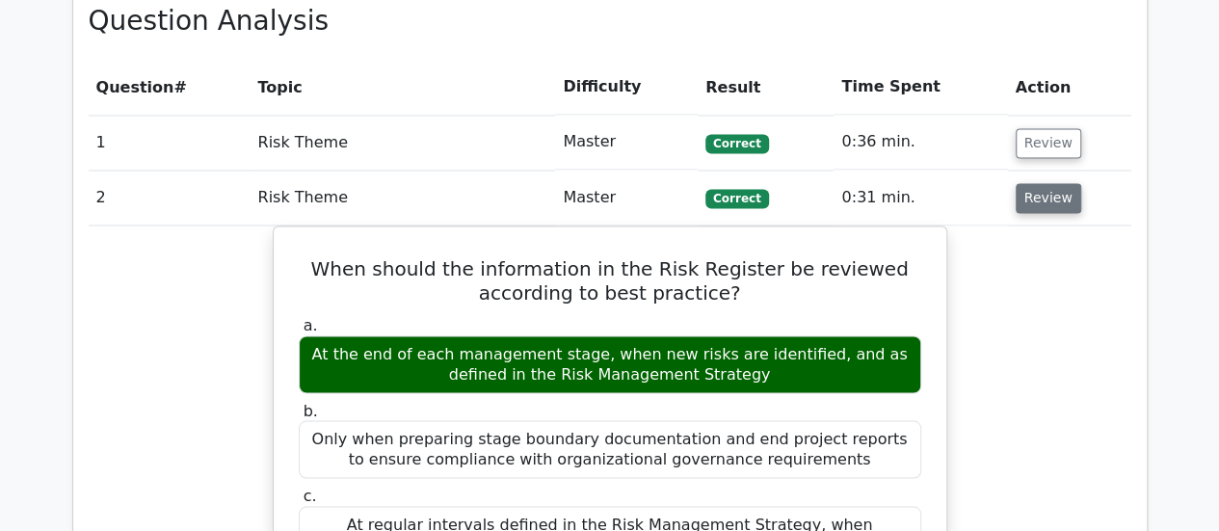
click at [1056, 183] on button "Review" at bounding box center [1048, 198] width 66 height 30
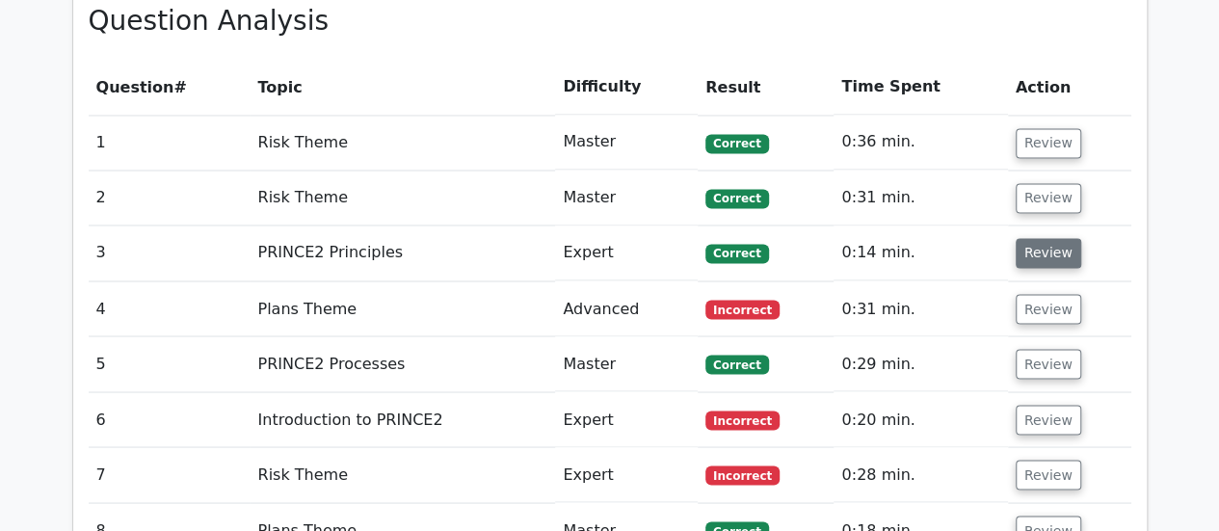
click at [1038, 238] on button "Review" at bounding box center [1048, 253] width 66 height 30
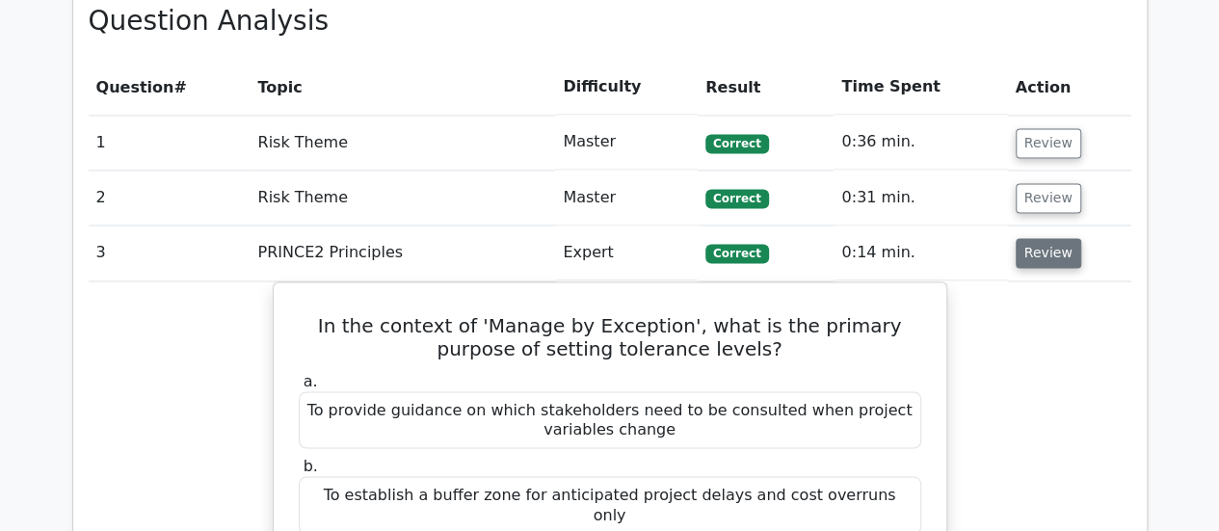
click at [1048, 238] on button "Review" at bounding box center [1048, 253] width 66 height 30
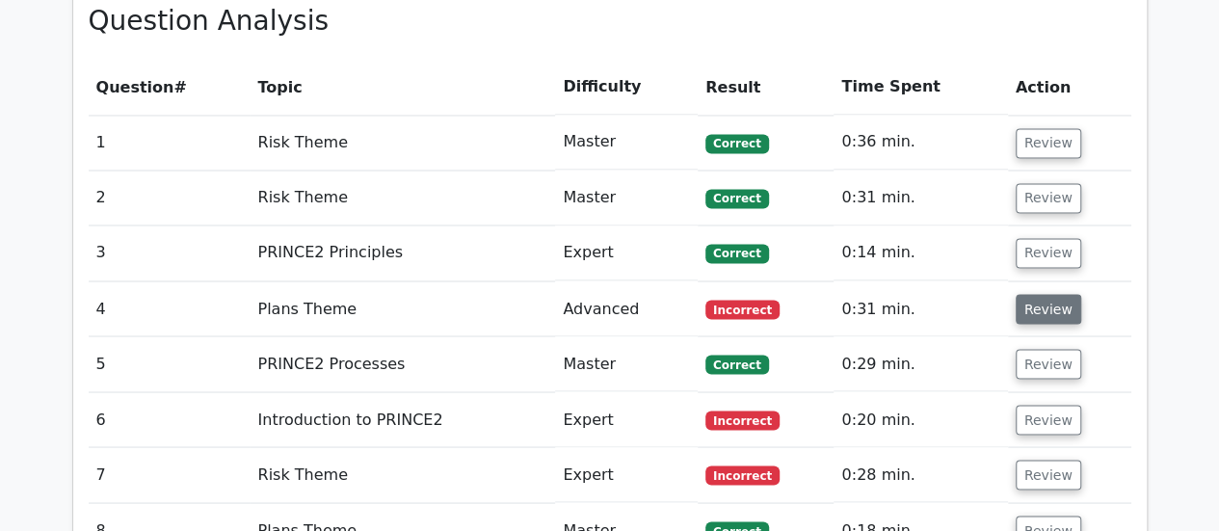
click at [1044, 294] on button "Review" at bounding box center [1048, 309] width 66 height 30
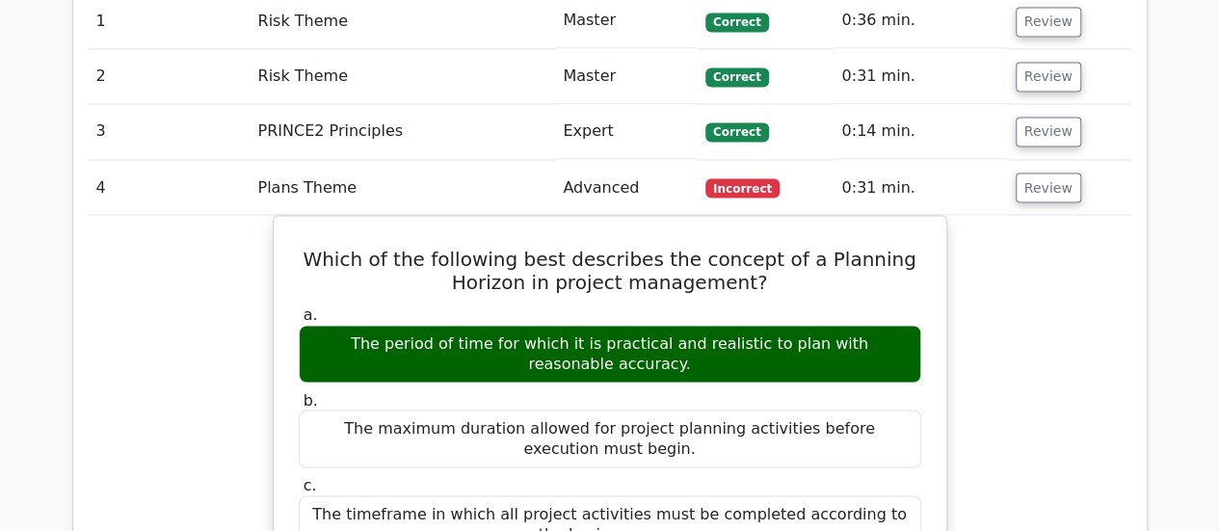
scroll to position [1638, 0]
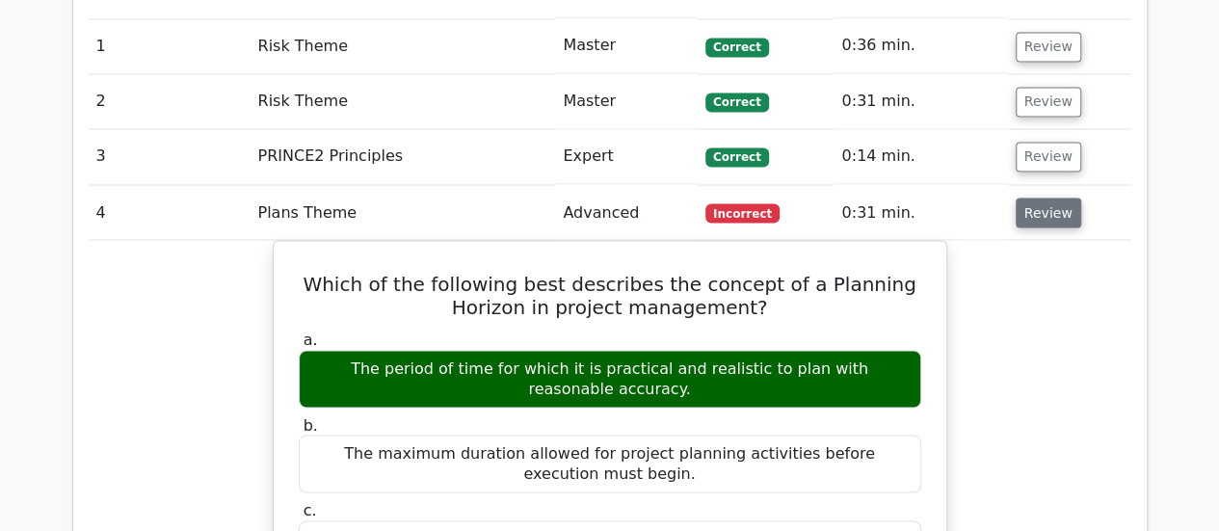
click at [1047, 198] on button "Review" at bounding box center [1048, 213] width 66 height 30
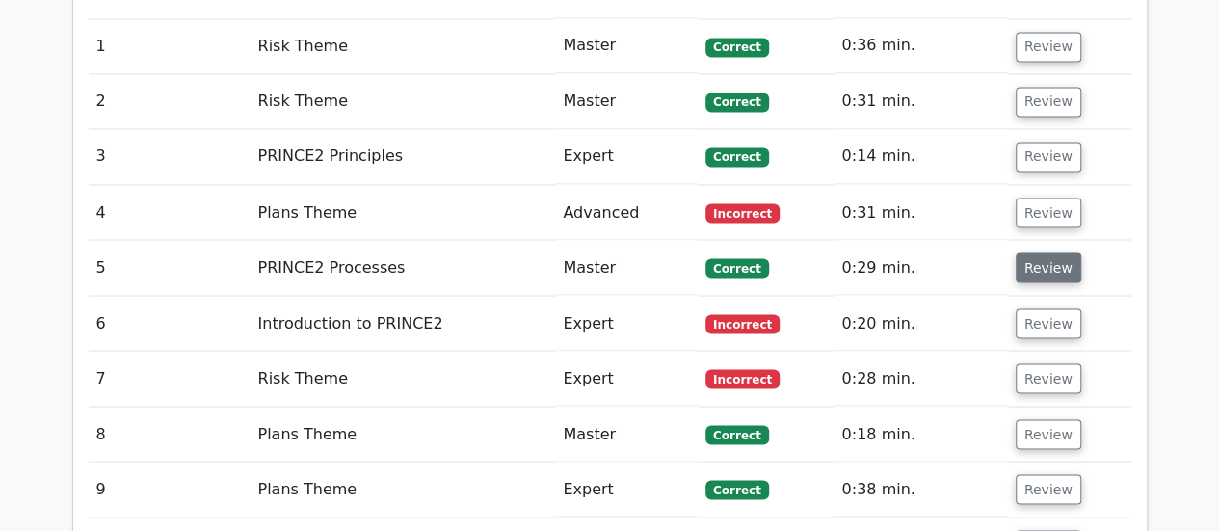
click at [1056, 252] on button "Review" at bounding box center [1048, 267] width 66 height 30
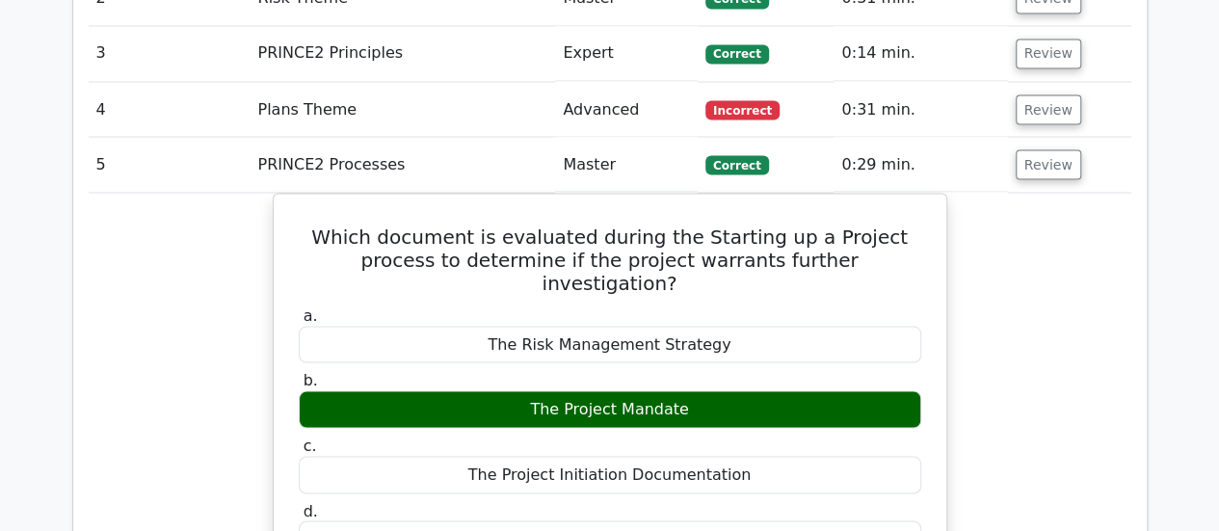
scroll to position [1734, 0]
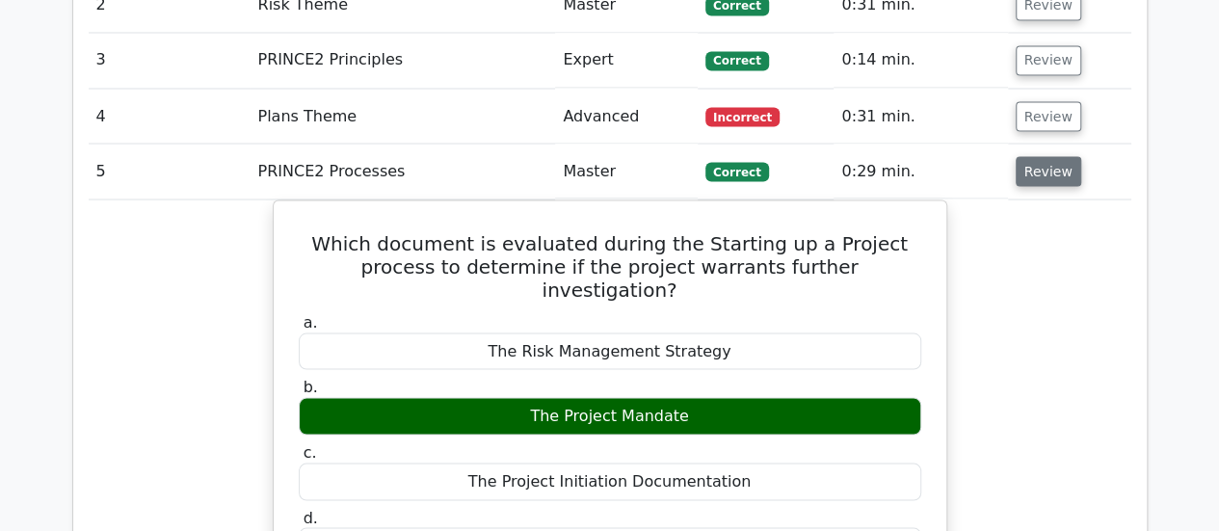
click at [1064, 156] on button "Review" at bounding box center [1048, 171] width 66 height 30
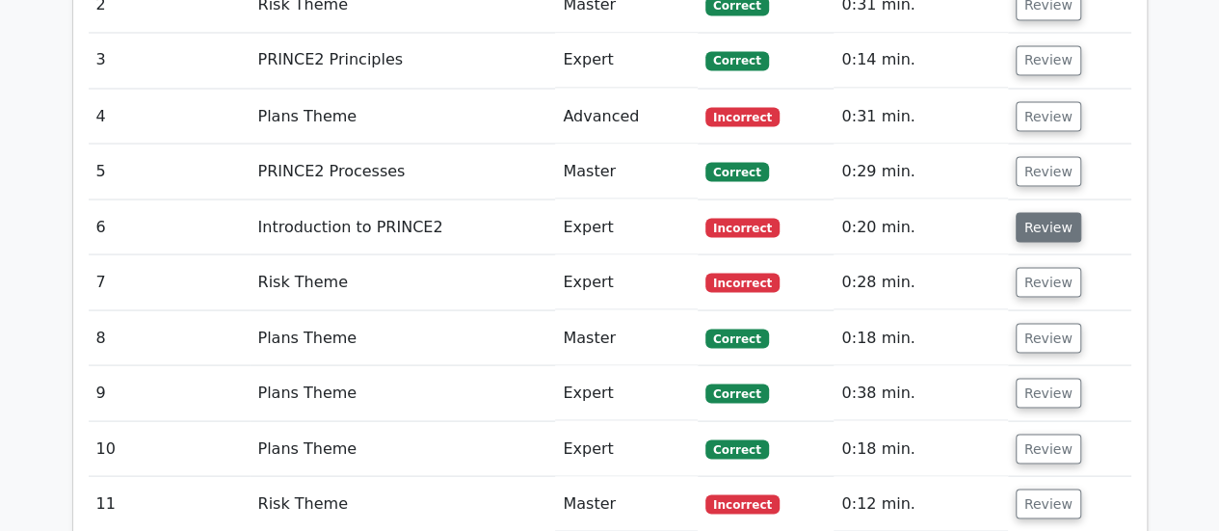
click at [1052, 212] on button "Review" at bounding box center [1048, 227] width 66 height 30
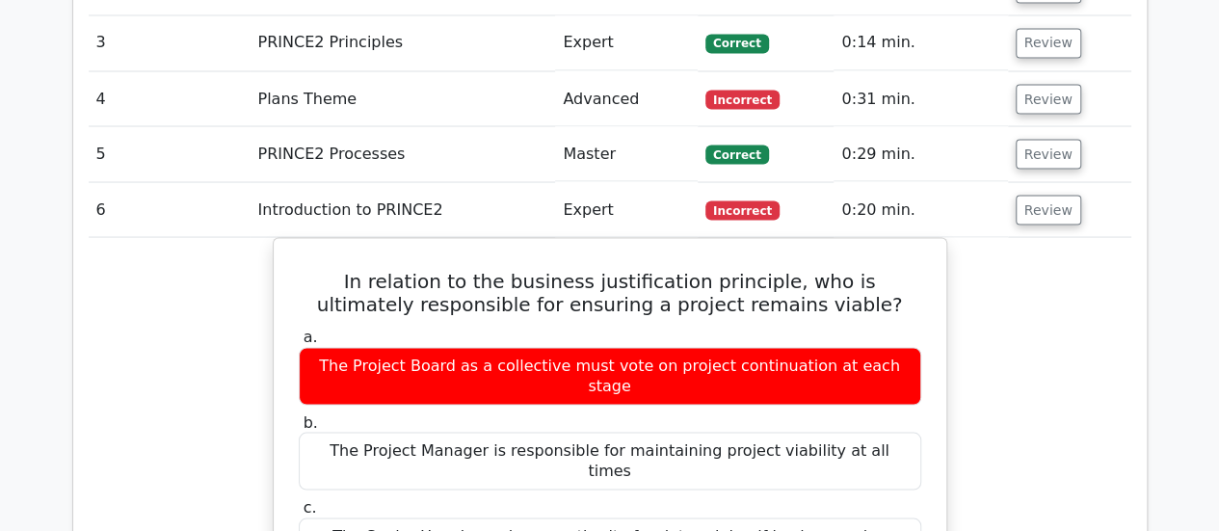
scroll to position [1831, 0]
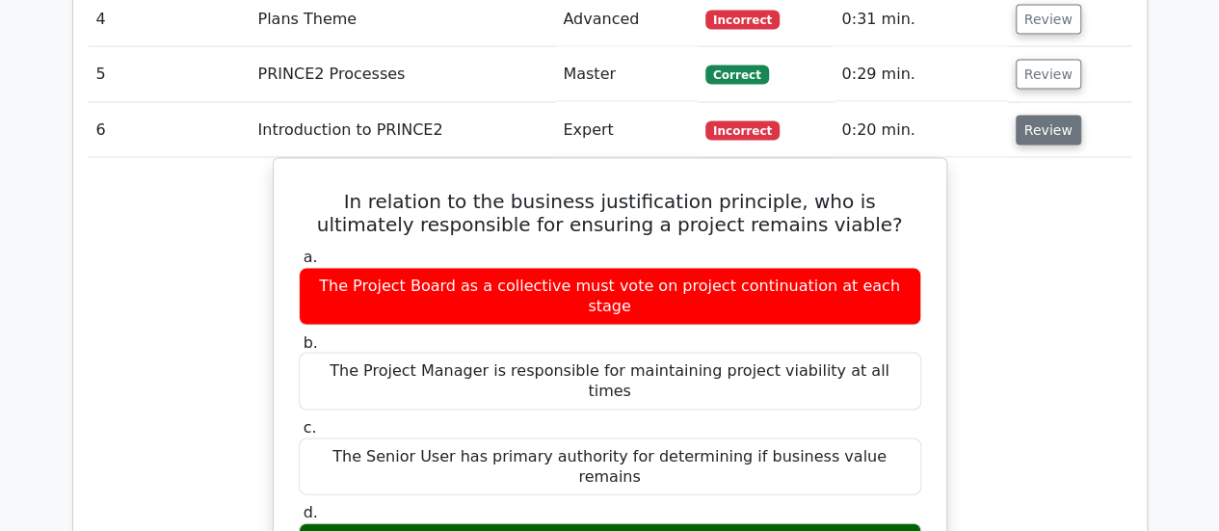
click at [1031, 116] on button "Review" at bounding box center [1048, 131] width 66 height 30
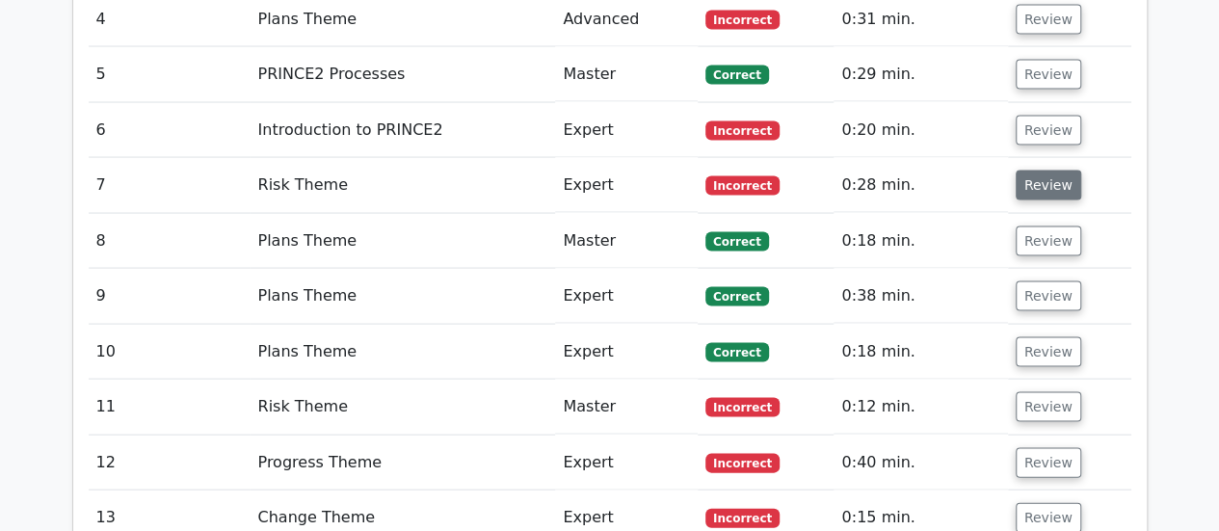
click at [1037, 171] on button "Review" at bounding box center [1048, 186] width 66 height 30
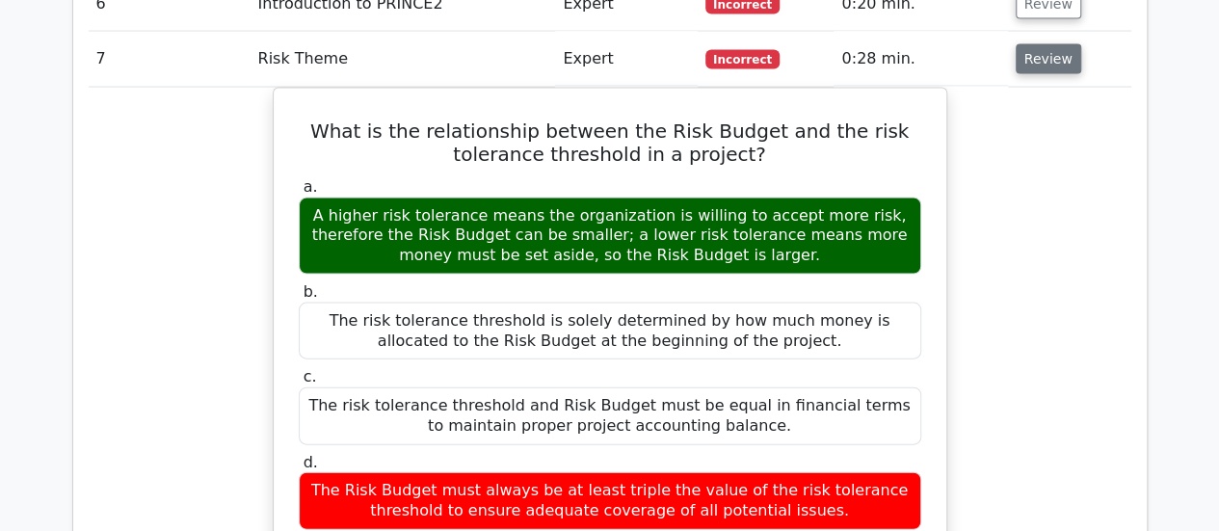
scroll to position [1927, 0]
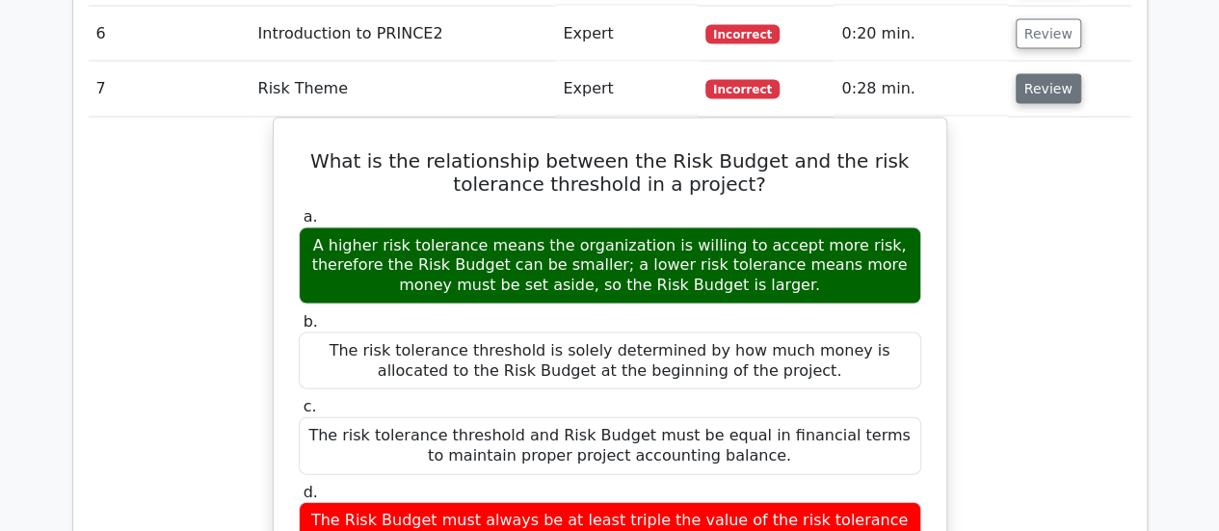
click at [1042, 74] on button "Review" at bounding box center [1048, 89] width 66 height 30
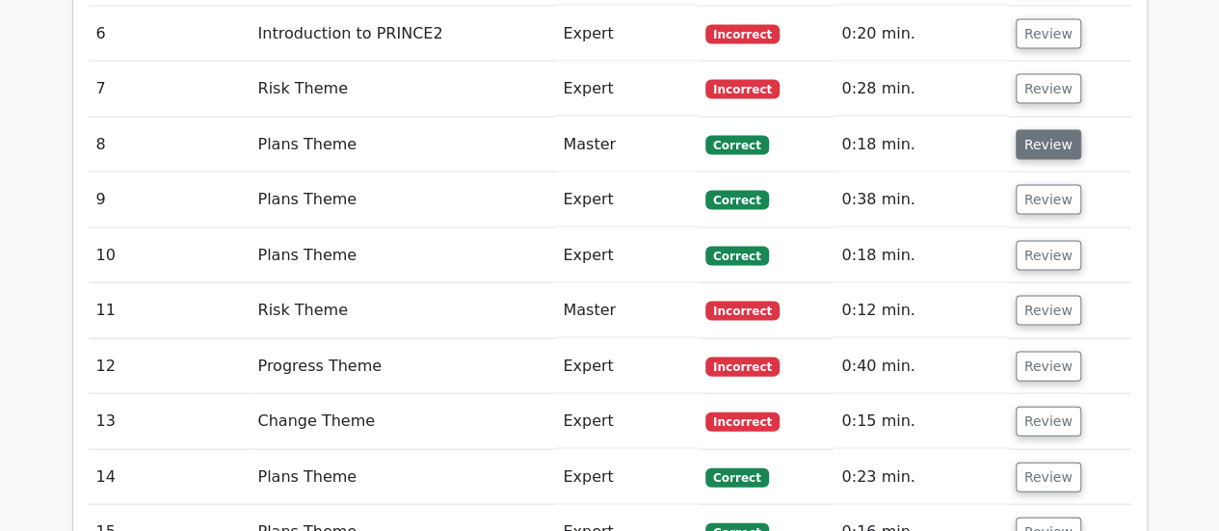
click at [1059, 130] on button "Review" at bounding box center [1048, 145] width 66 height 30
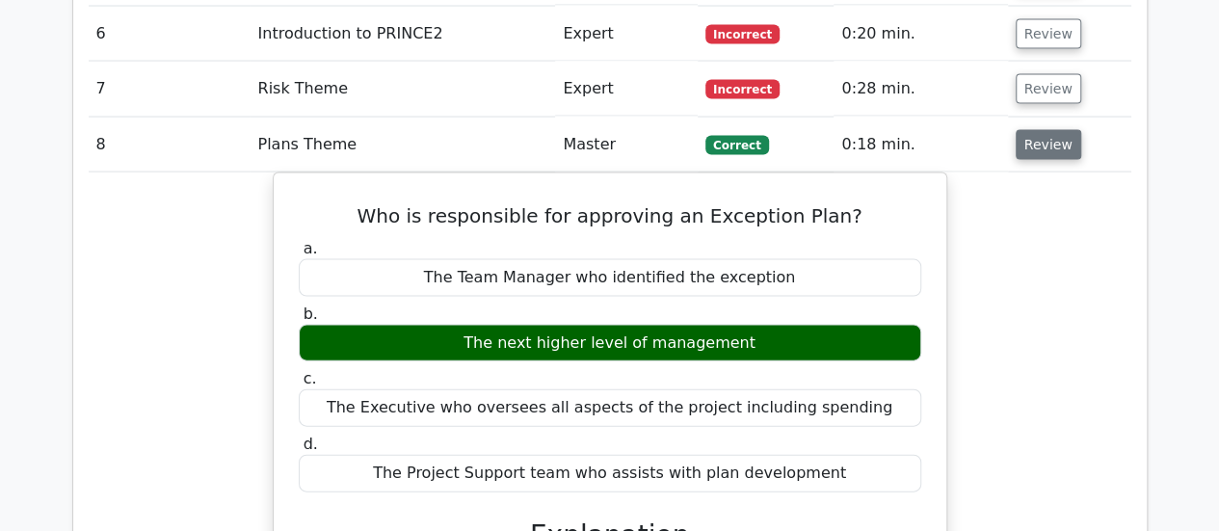
click at [1059, 130] on button "Review" at bounding box center [1048, 145] width 66 height 30
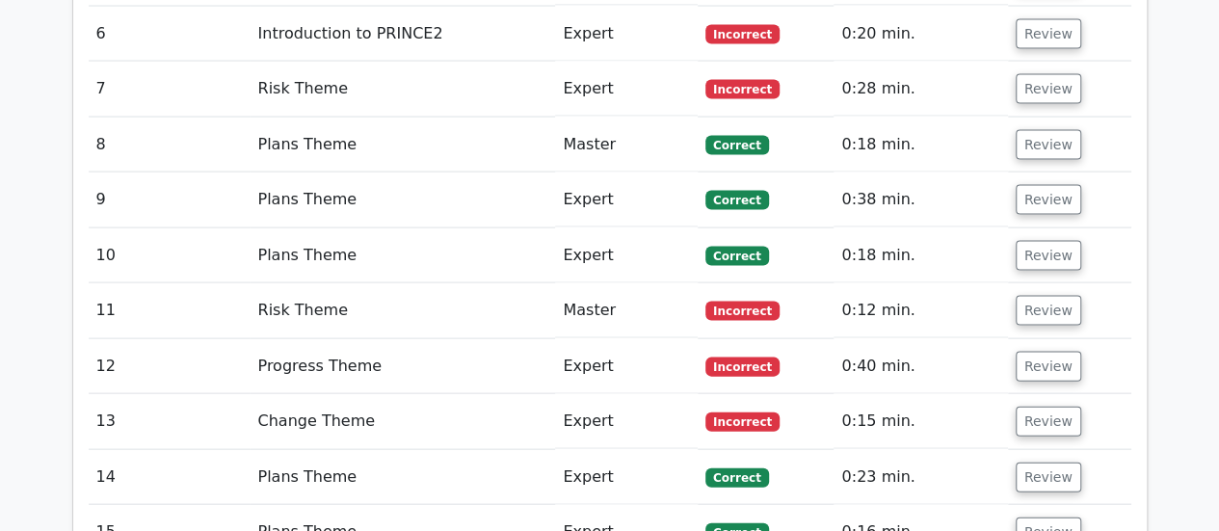
click at [1059, 118] on td "Review" at bounding box center [1069, 145] width 123 height 55
click at [1052, 172] on td "Review" at bounding box center [1069, 199] width 123 height 55
click at [1052, 185] on button "Review" at bounding box center [1048, 200] width 66 height 30
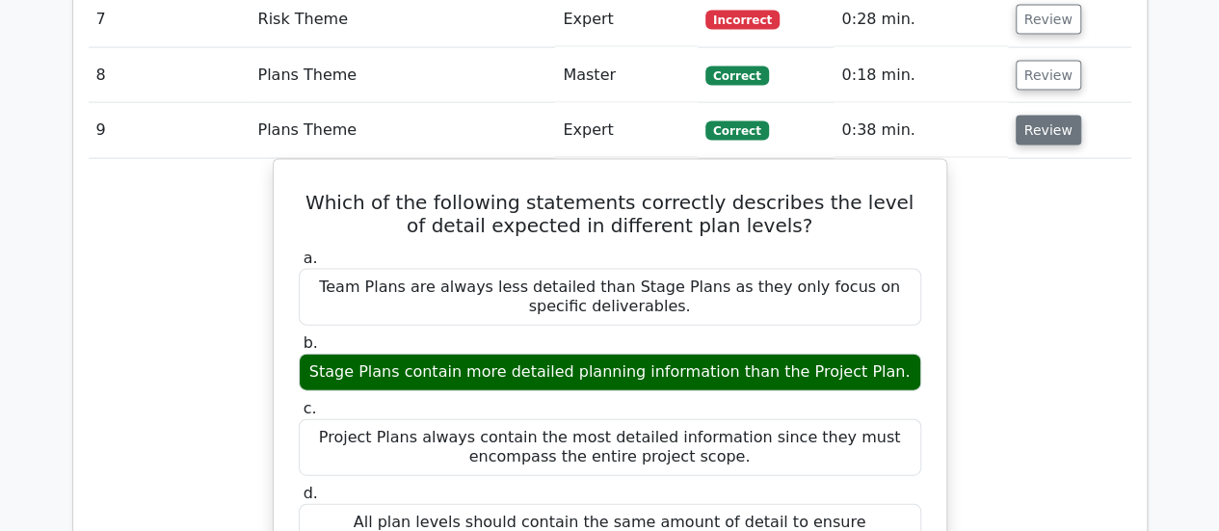
scroll to position [2023, 0]
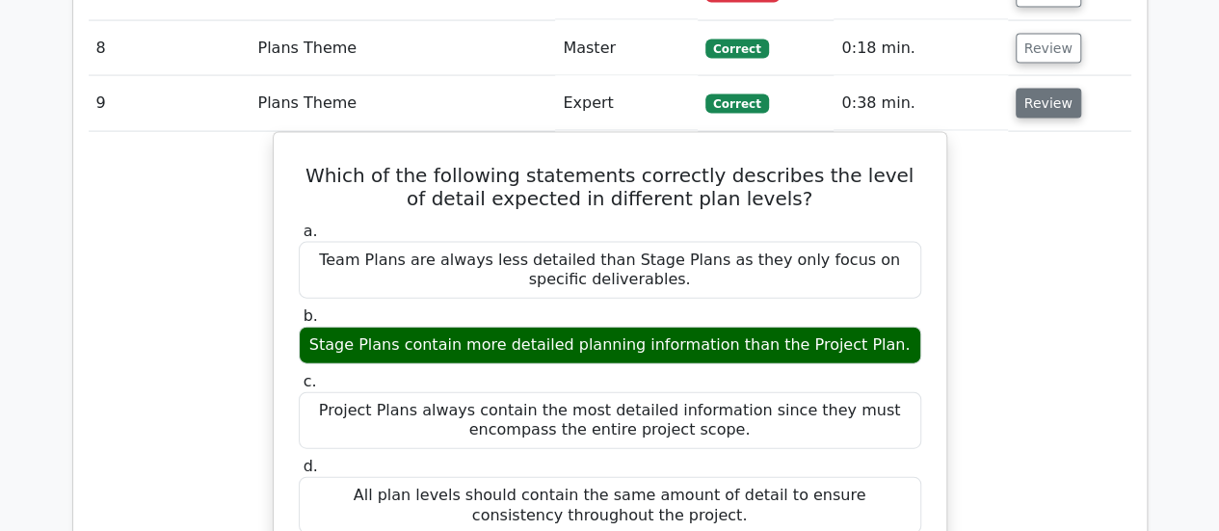
click at [1049, 89] on button "Review" at bounding box center [1048, 104] width 66 height 30
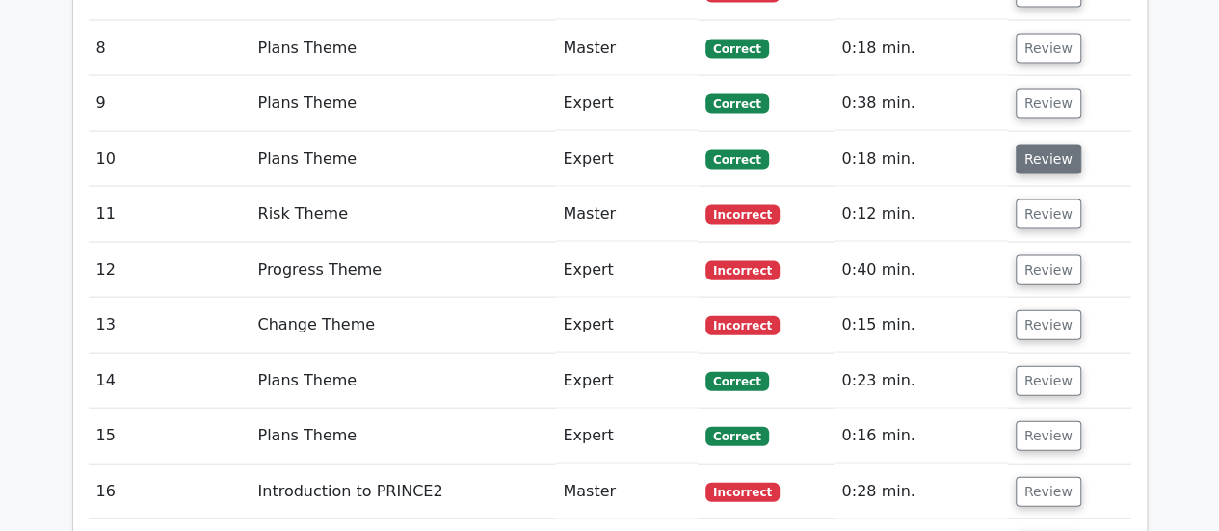
click at [1050, 145] on button "Review" at bounding box center [1048, 160] width 66 height 30
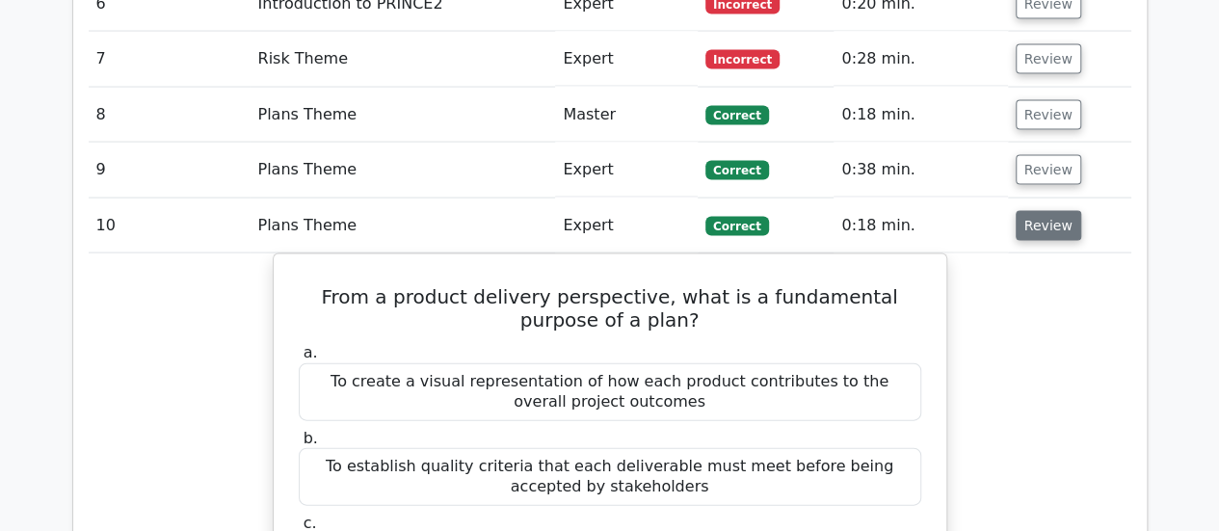
scroll to position [1831, 0]
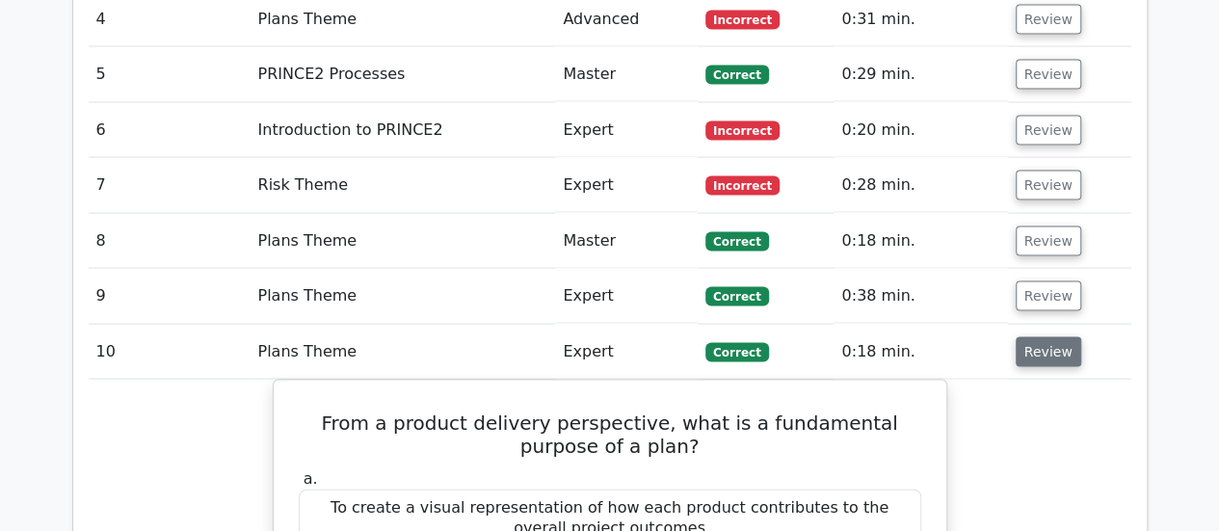
click at [1052, 337] on button "Review" at bounding box center [1048, 352] width 66 height 30
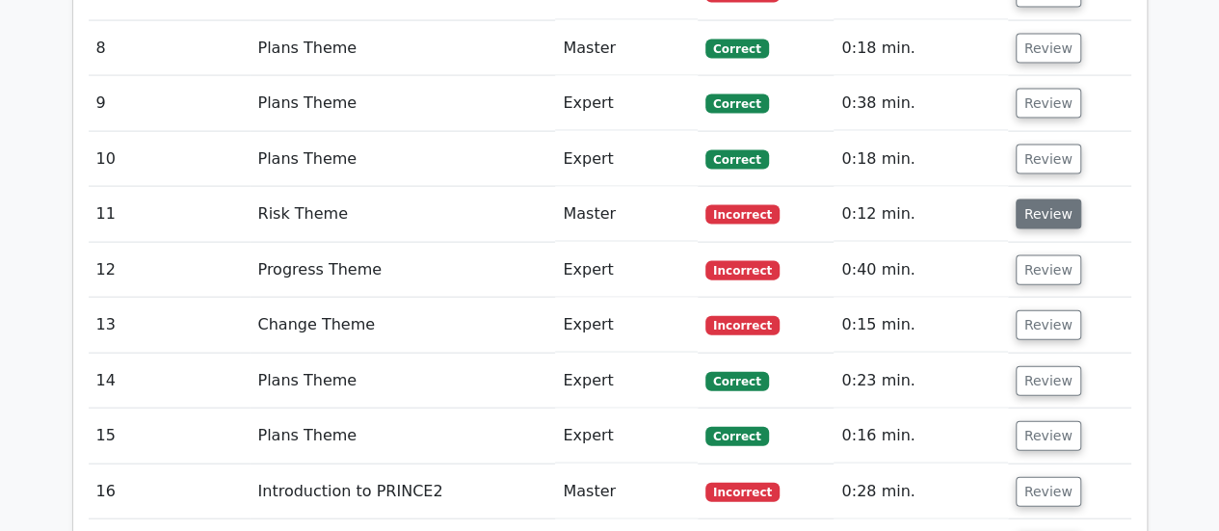
click at [1046, 199] on button "Review" at bounding box center [1048, 214] width 66 height 30
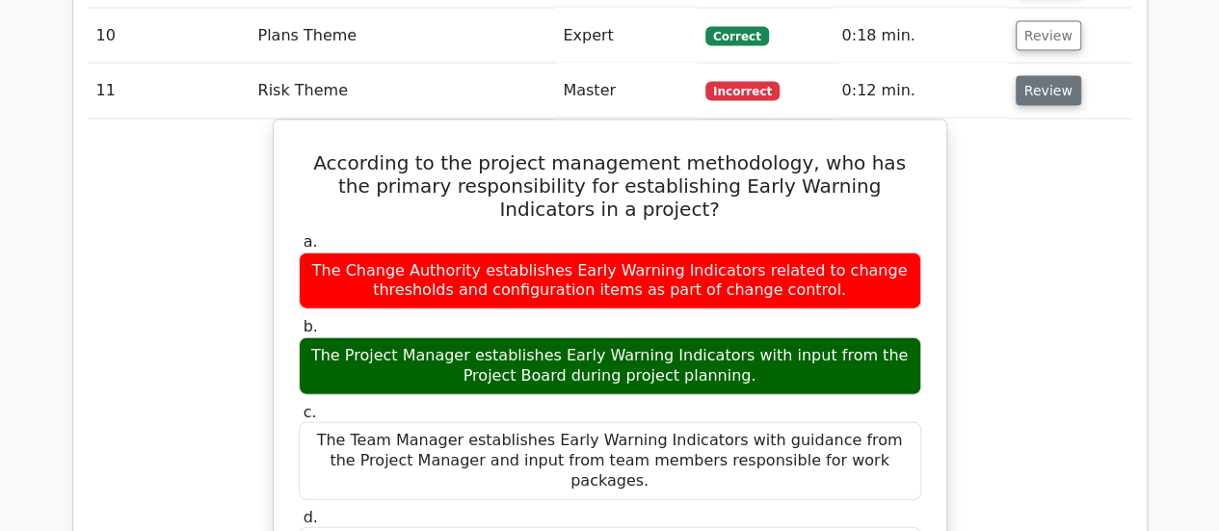
scroll to position [2120, 0]
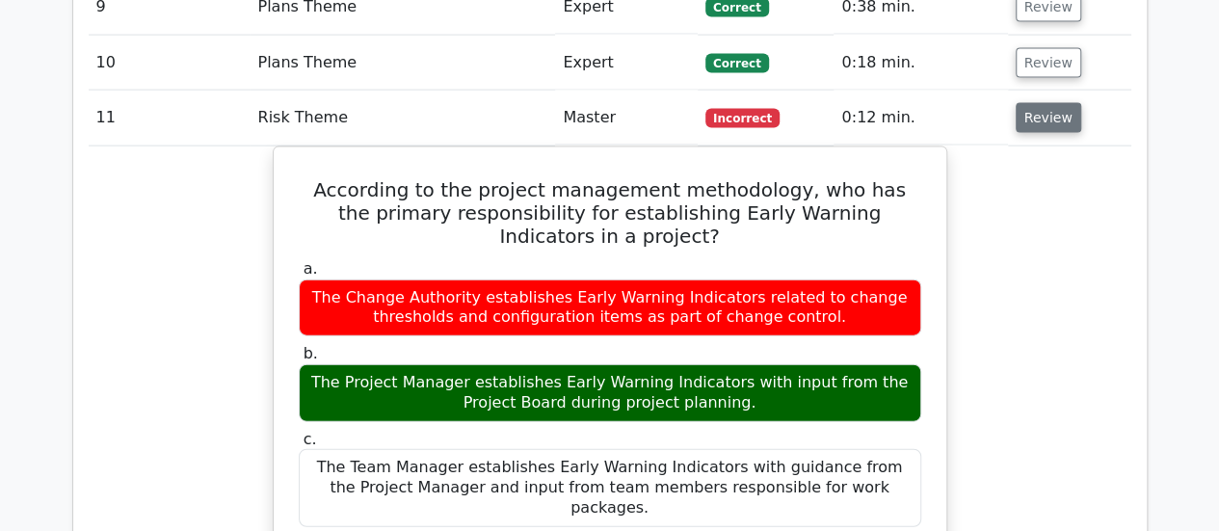
click at [1052, 103] on button "Review" at bounding box center [1048, 118] width 66 height 30
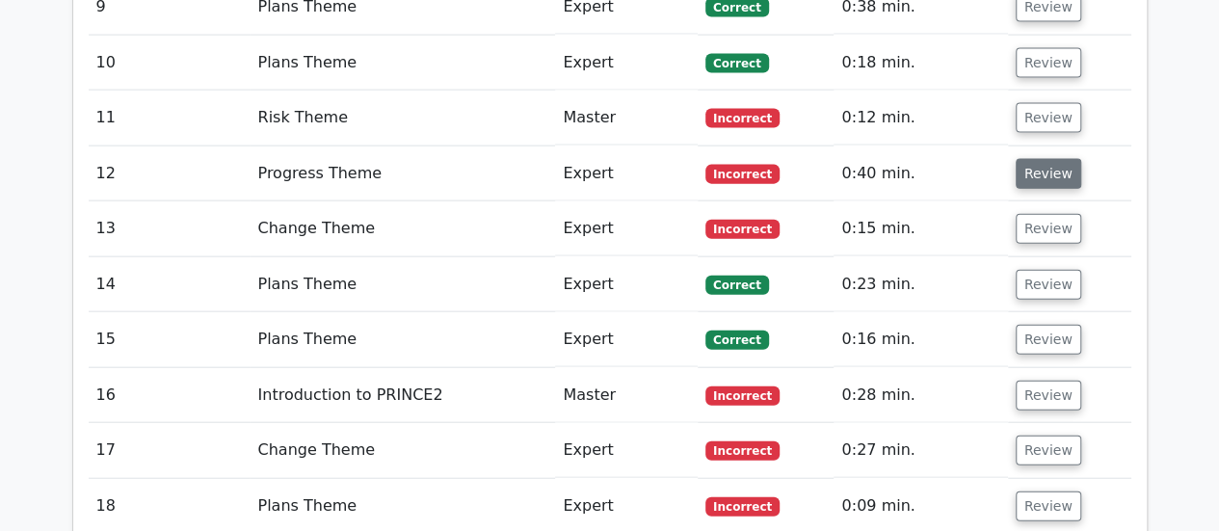
click at [1056, 159] on button "Review" at bounding box center [1048, 174] width 66 height 30
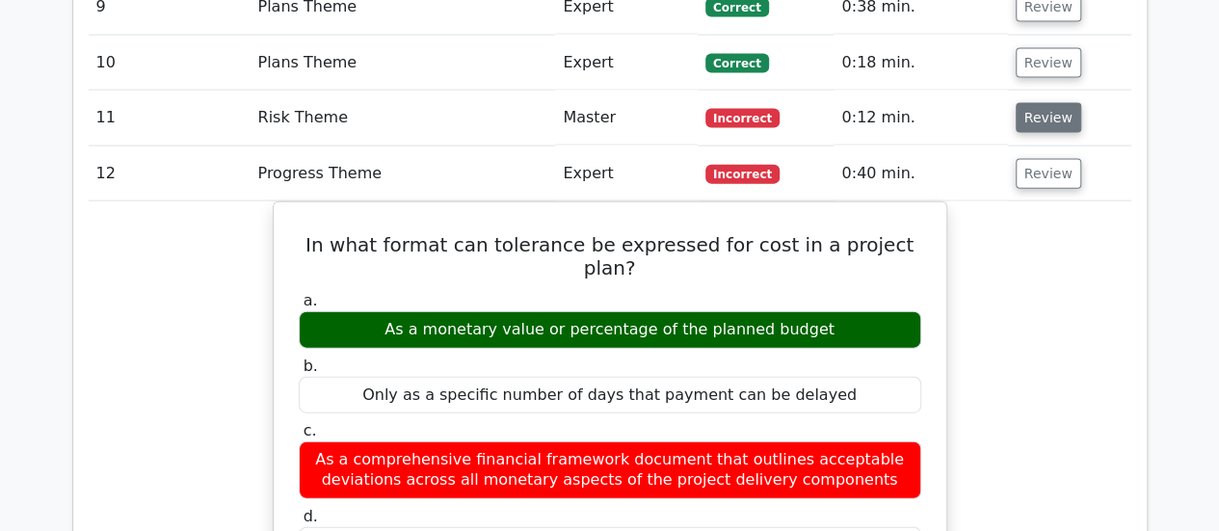
click at [1046, 103] on button "Review" at bounding box center [1048, 118] width 66 height 30
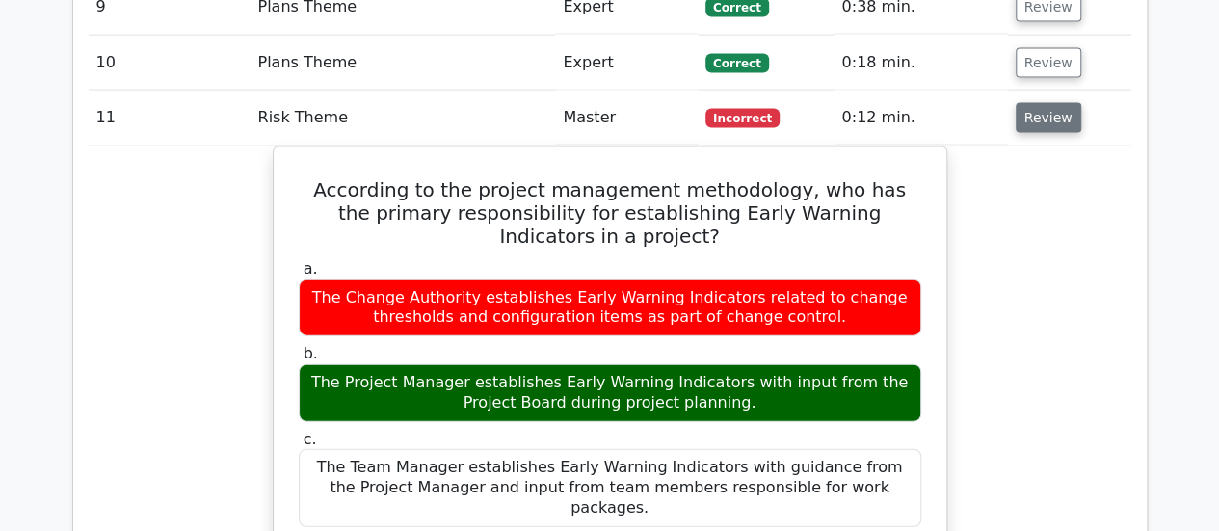
click at [1031, 103] on button "Review" at bounding box center [1048, 118] width 66 height 30
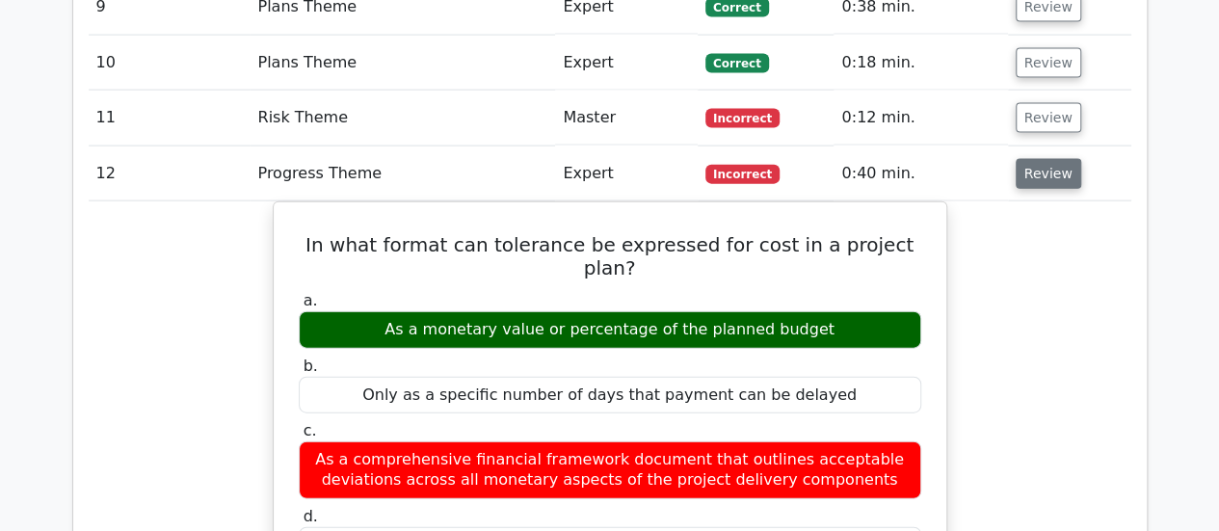
click at [1046, 159] on button "Review" at bounding box center [1048, 174] width 66 height 30
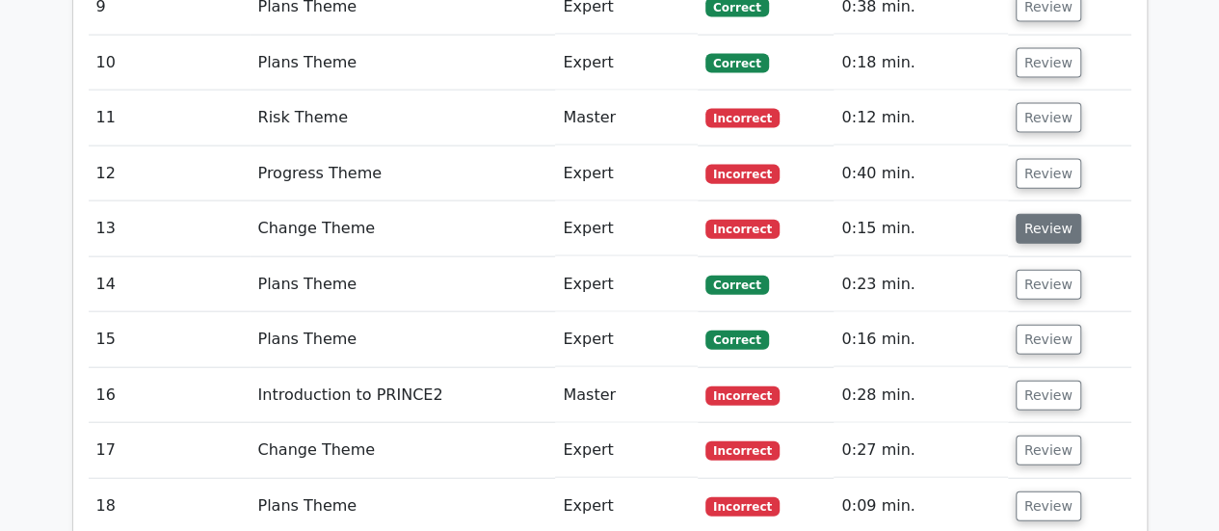
click at [1042, 214] on button "Review" at bounding box center [1048, 229] width 66 height 30
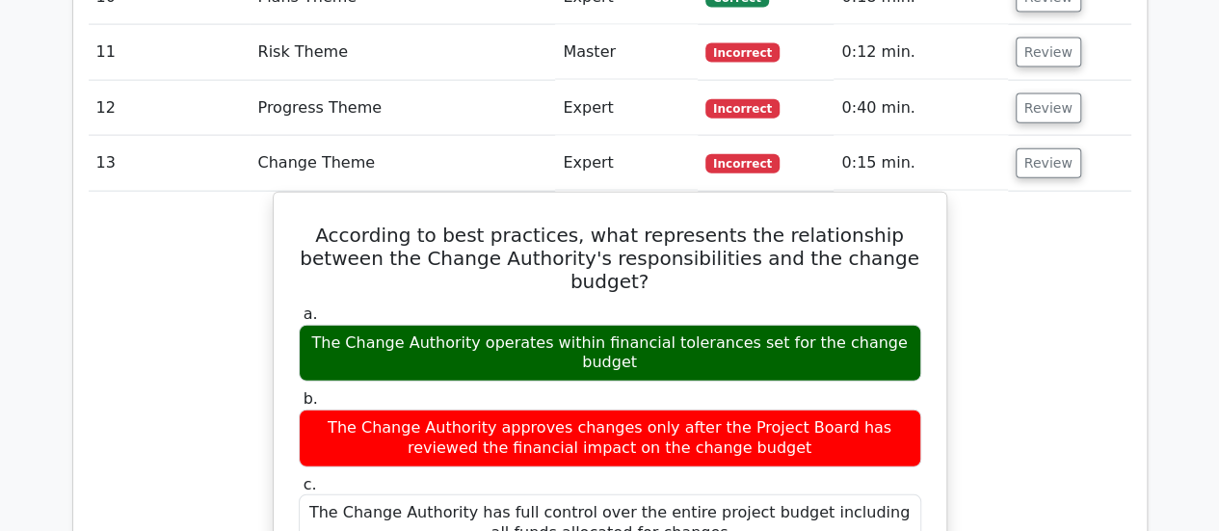
scroll to position [2216, 0]
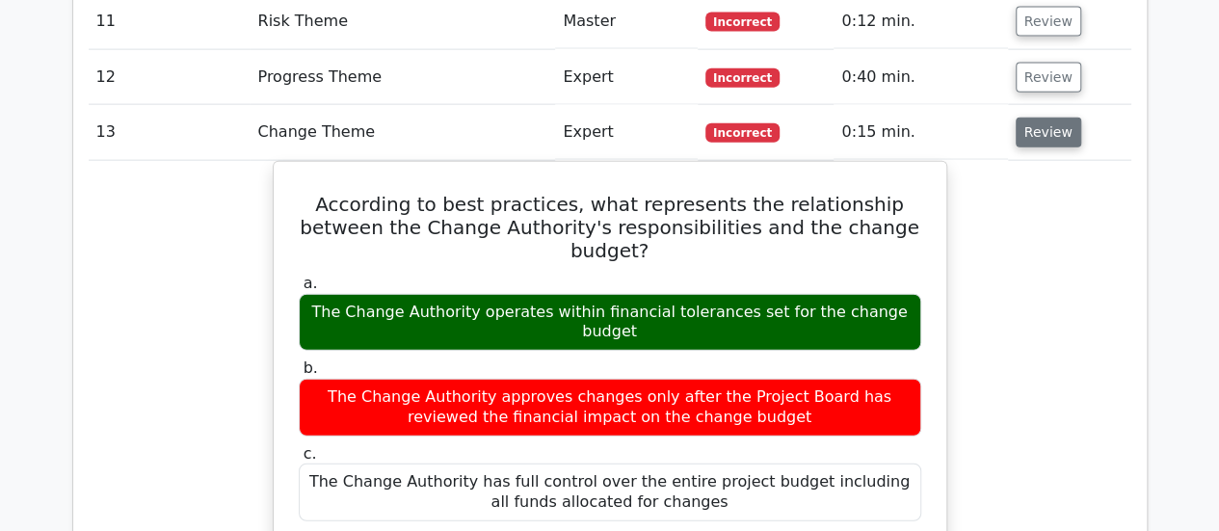
click at [1042, 118] on button "Review" at bounding box center [1048, 133] width 66 height 30
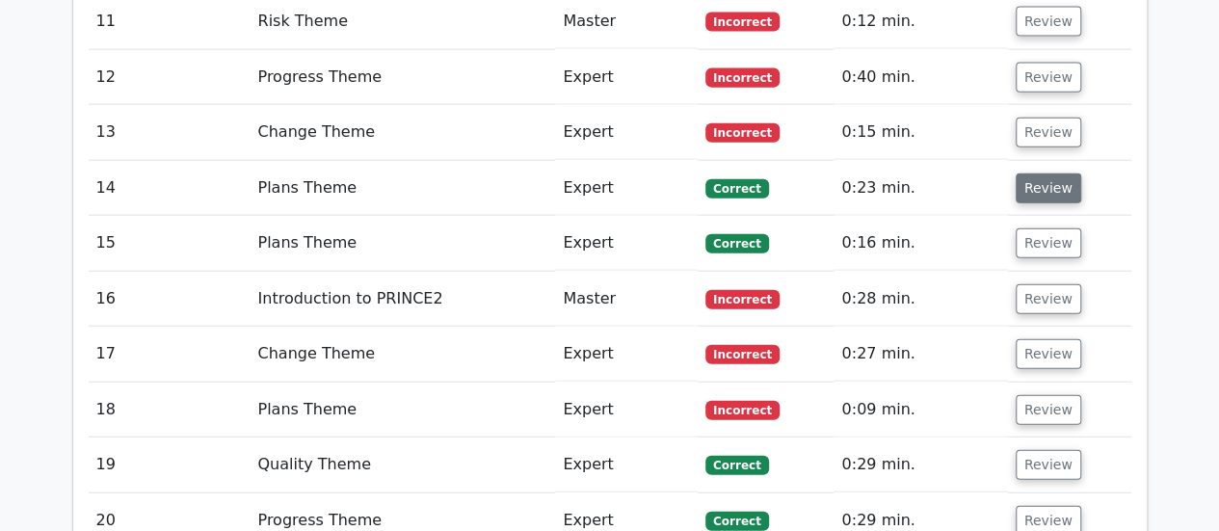
click at [1049, 173] on button "Review" at bounding box center [1048, 188] width 66 height 30
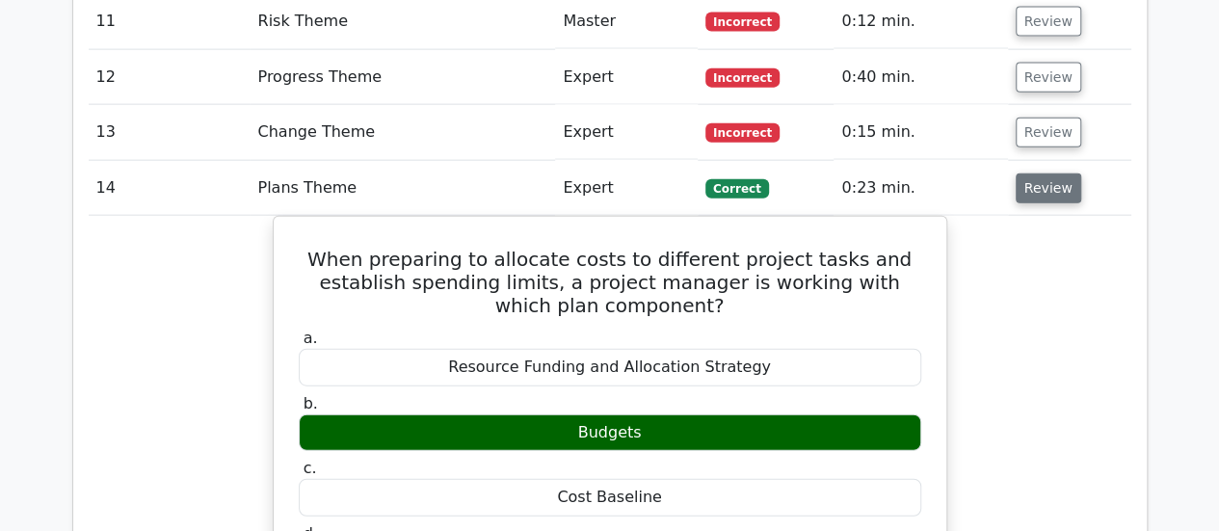
click at [1049, 173] on button "Review" at bounding box center [1048, 188] width 66 height 30
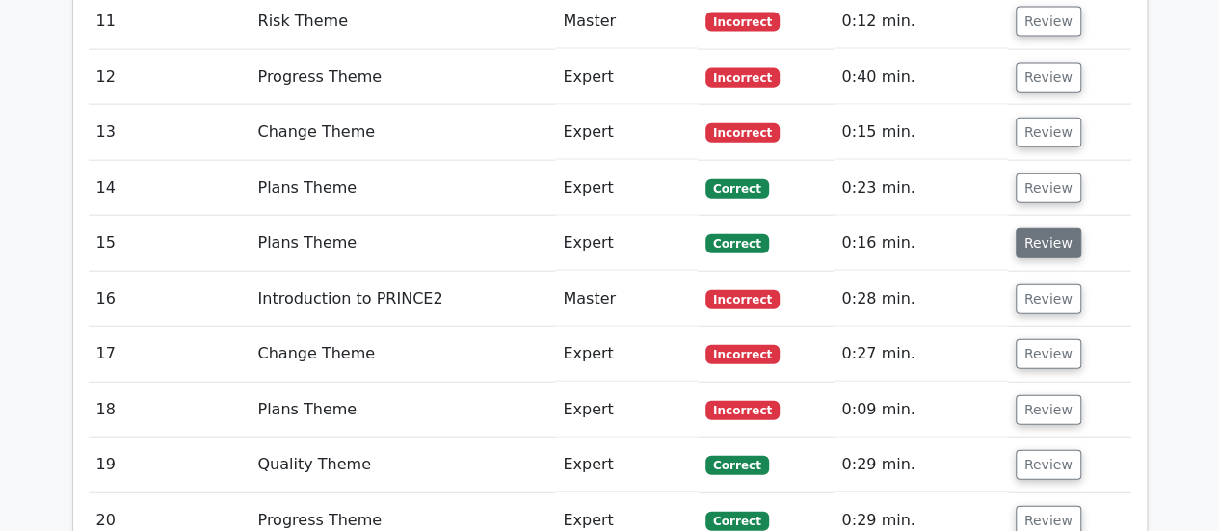
click at [1056, 228] on button "Review" at bounding box center [1048, 243] width 66 height 30
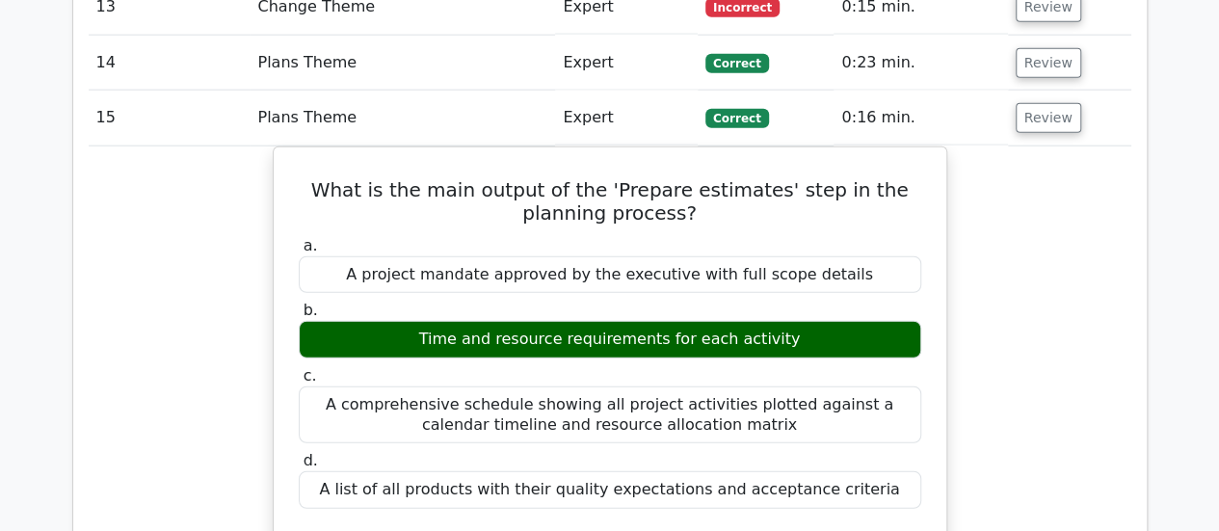
scroll to position [2312, 0]
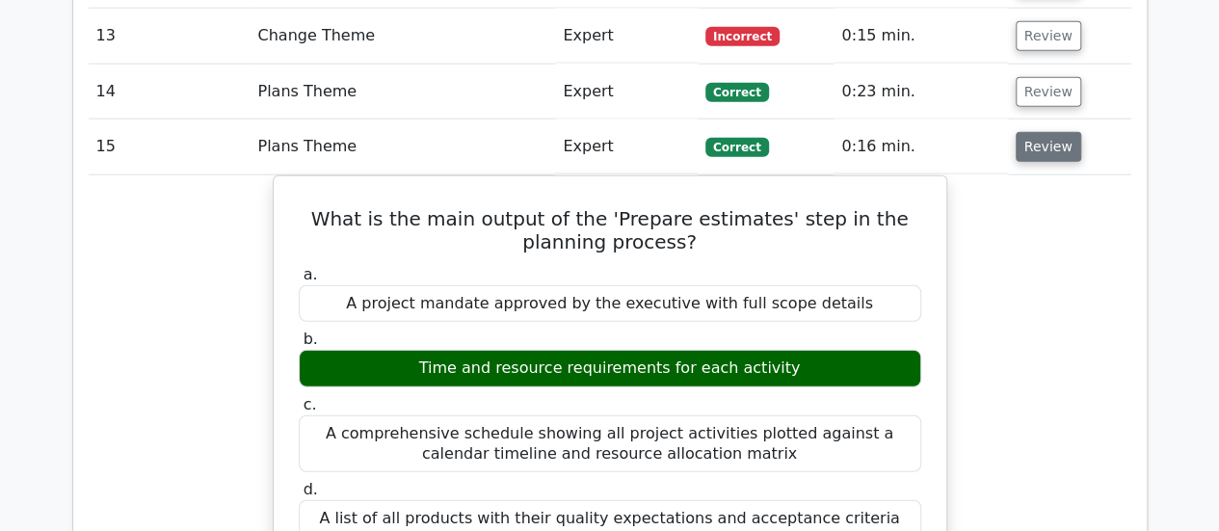
click at [1046, 132] on button "Review" at bounding box center [1048, 147] width 66 height 30
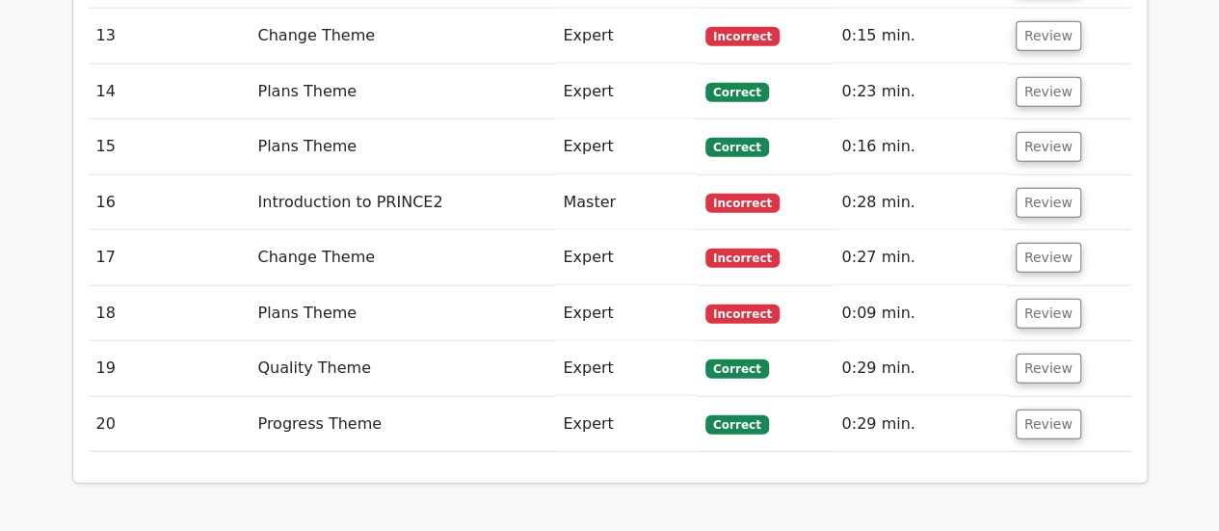
click at [1027, 175] on td "Review" at bounding box center [1069, 202] width 123 height 55
click at [1041, 188] on button "Review" at bounding box center [1048, 203] width 66 height 30
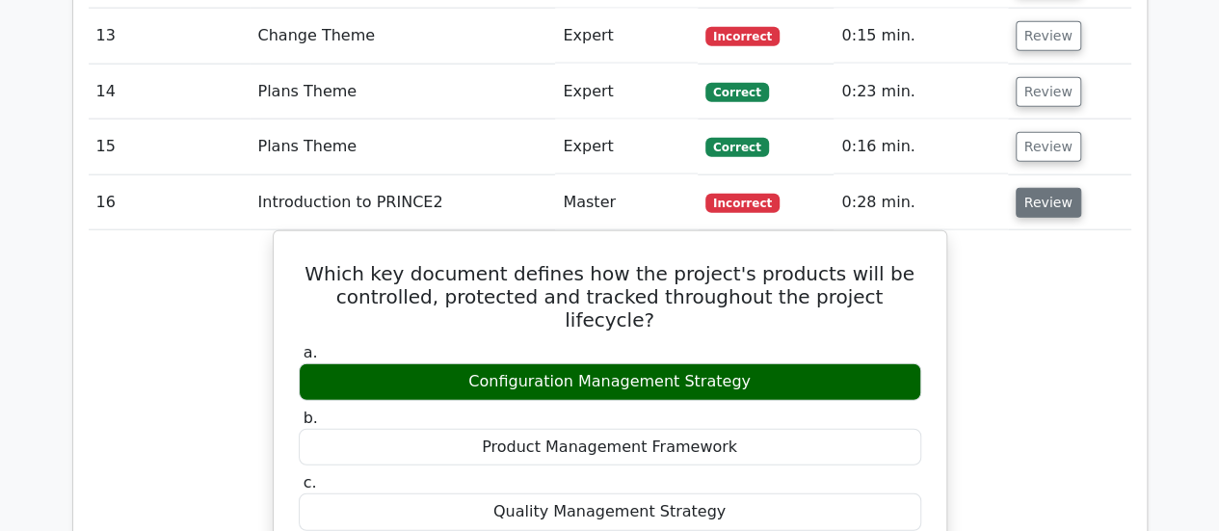
click at [1054, 188] on button "Review" at bounding box center [1048, 203] width 66 height 30
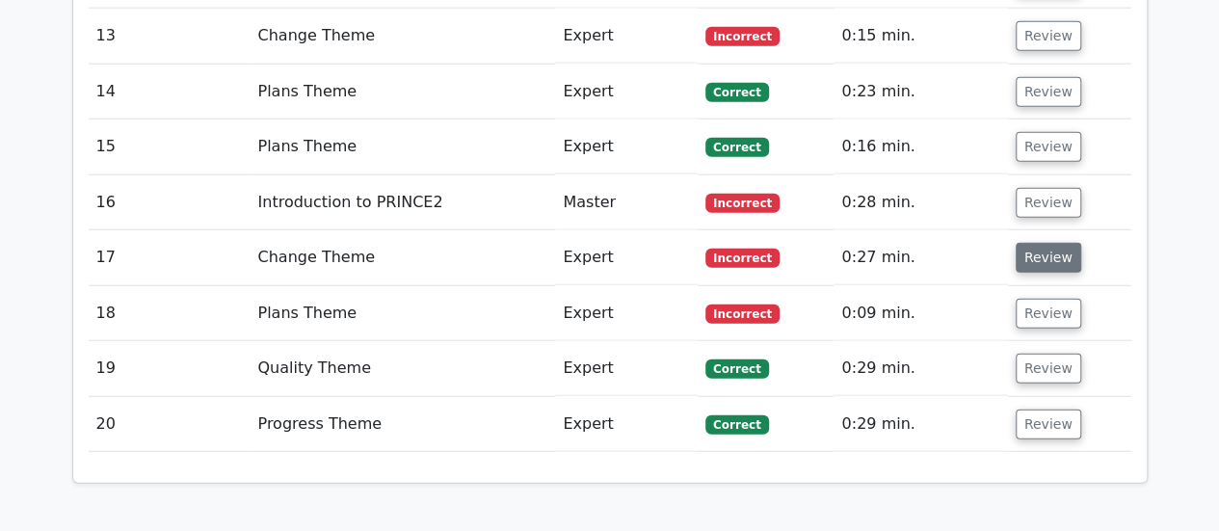
click at [1041, 243] on button "Review" at bounding box center [1048, 258] width 66 height 30
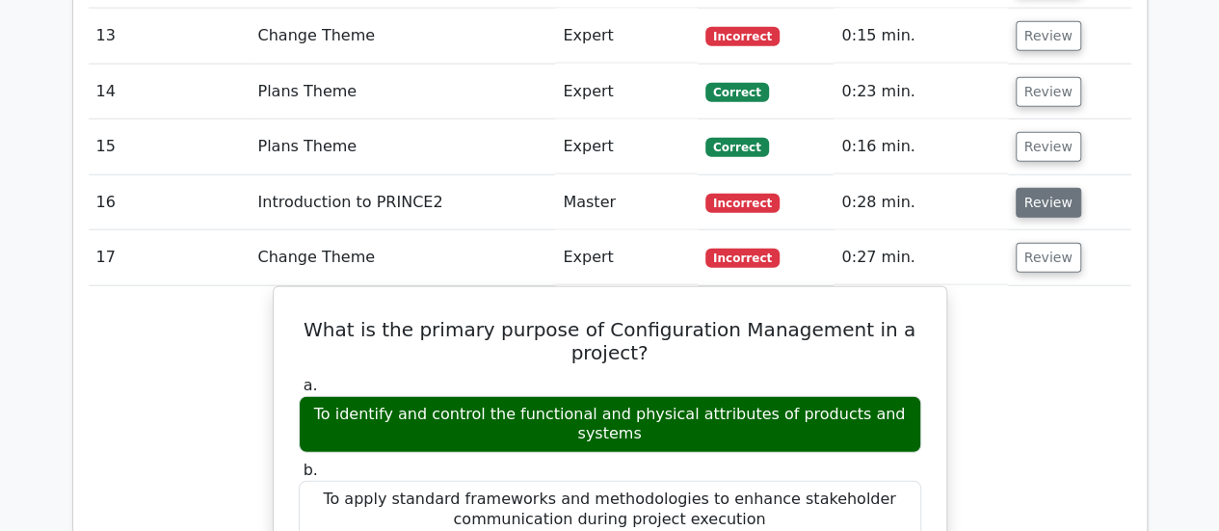
click at [1039, 188] on button "Review" at bounding box center [1048, 203] width 66 height 30
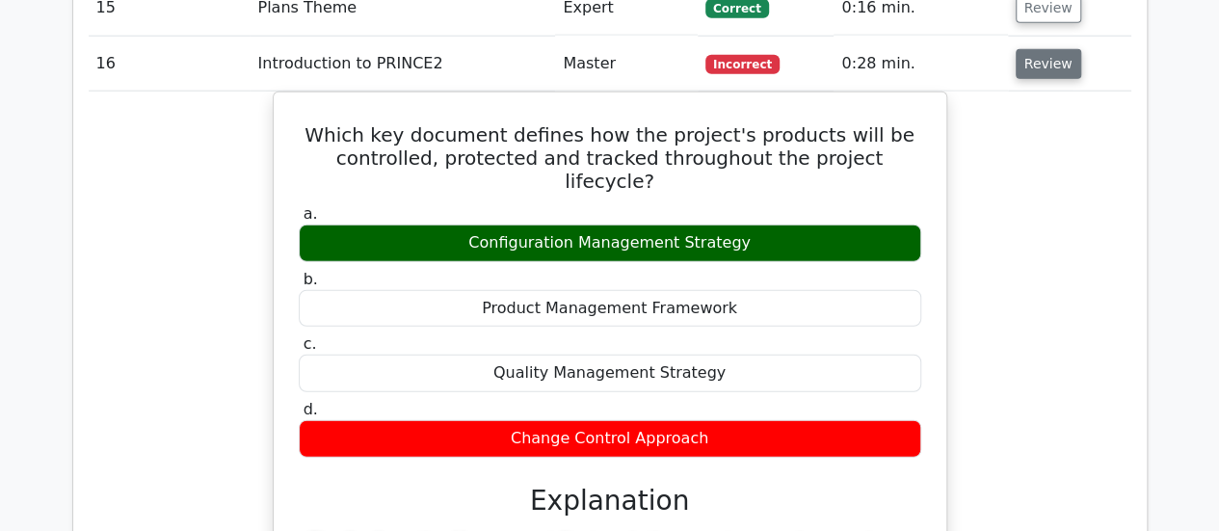
scroll to position [2409, 0]
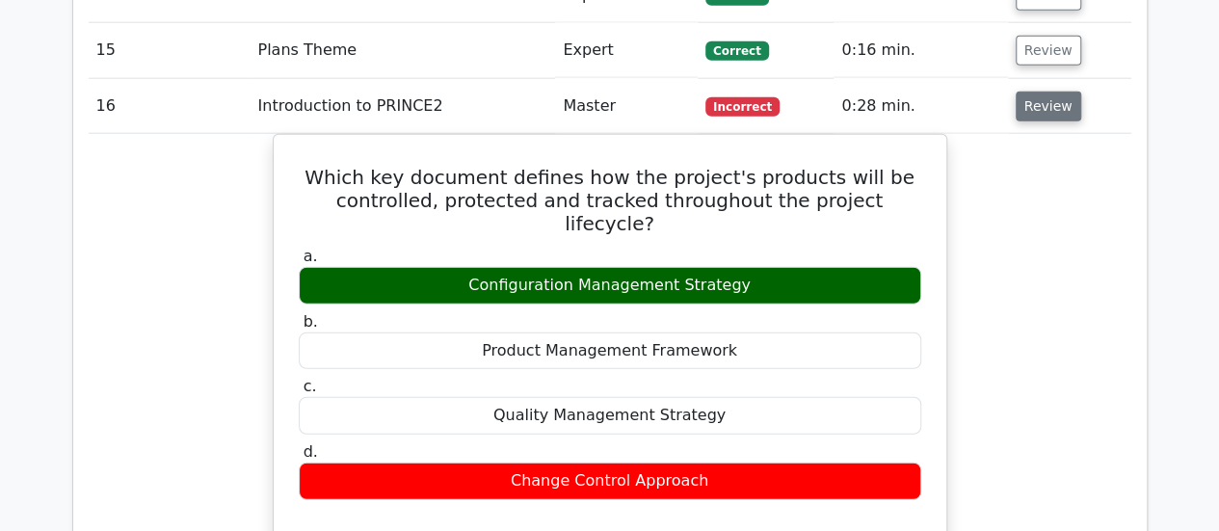
click at [1026, 92] on button "Review" at bounding box center [1048, 107] width 66 height 30
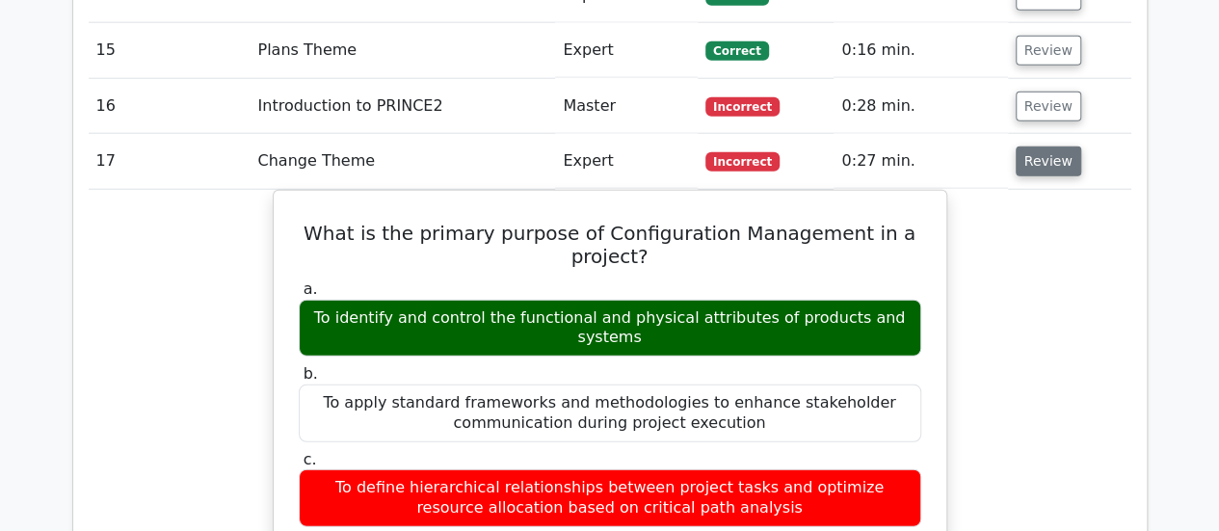
click at [1039, 146] on button "Review" at bounding box center [1048, 161] width 66 height 30
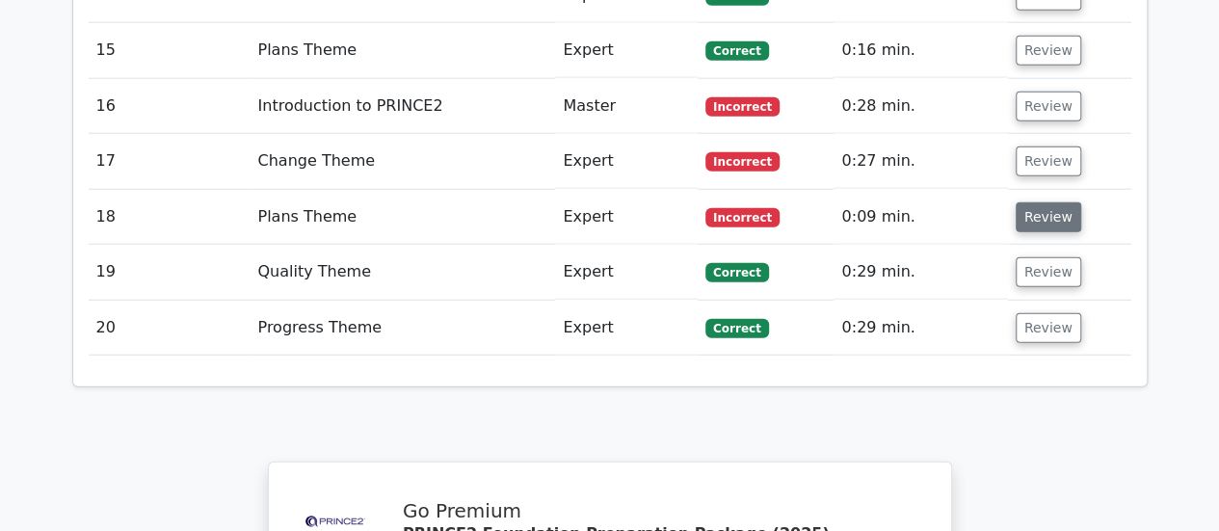
click at [1041, 202] on button "Review" at bounding box center [1048, 217] width 66 height 30
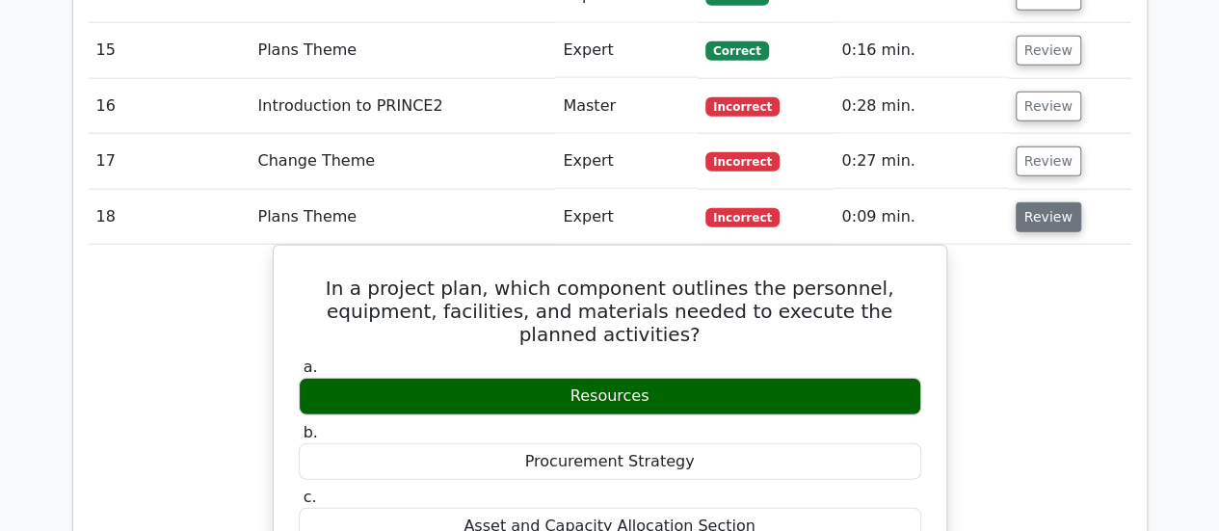
scroll to position [2505, 0]
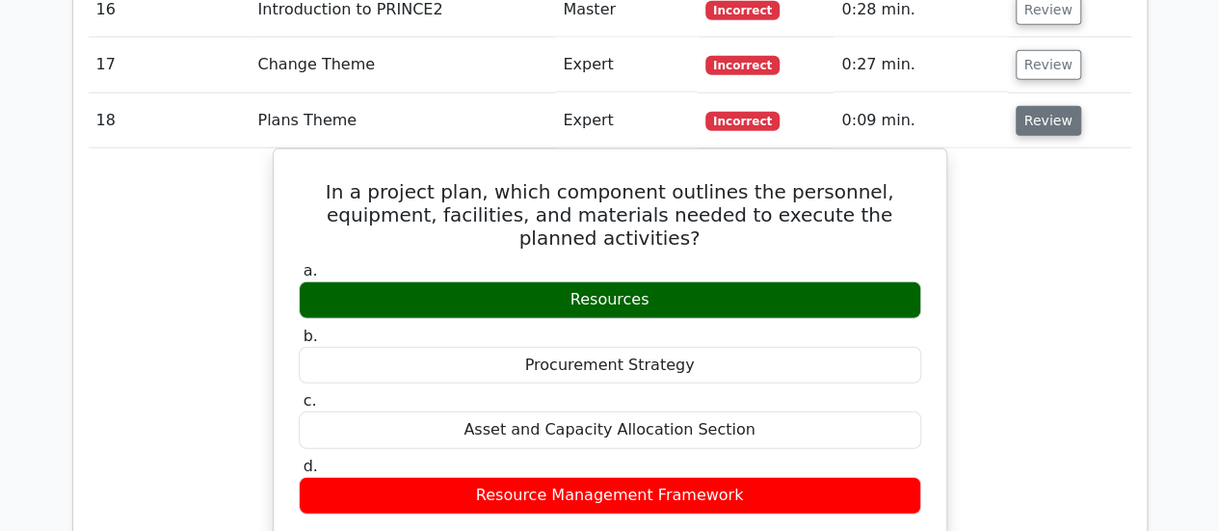
click at [1044, 106] on button "Review" at bounding box center [1048, 121] width 66 height 30
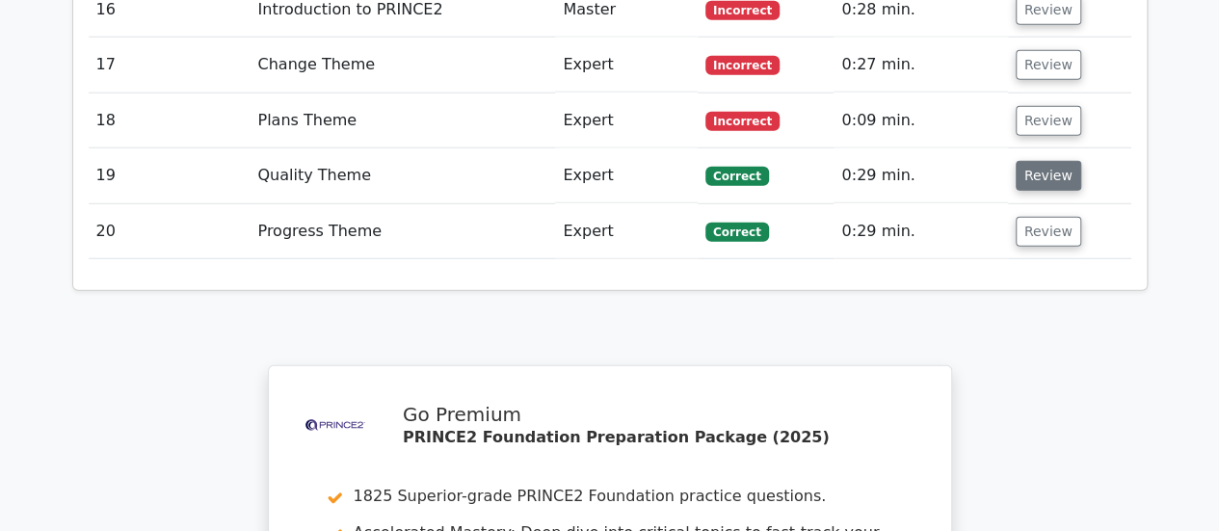
click at [1035, 161] on button "Review" at bounding box center [1048, 176] width 66 height 30
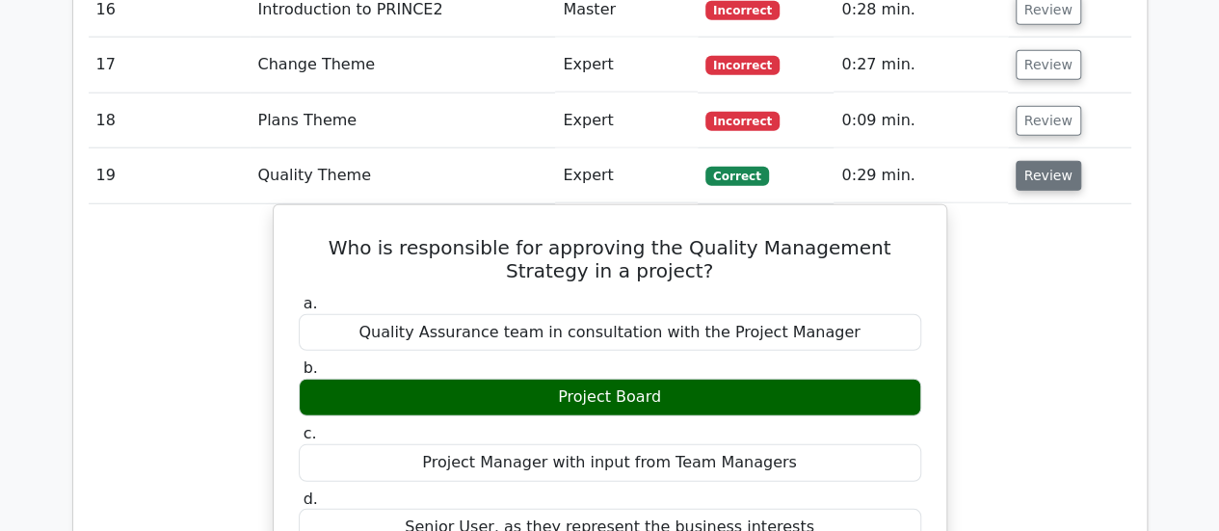
click at [1033, 161] on button "Review" at bounding box center [1048, 176] width 66 height 30
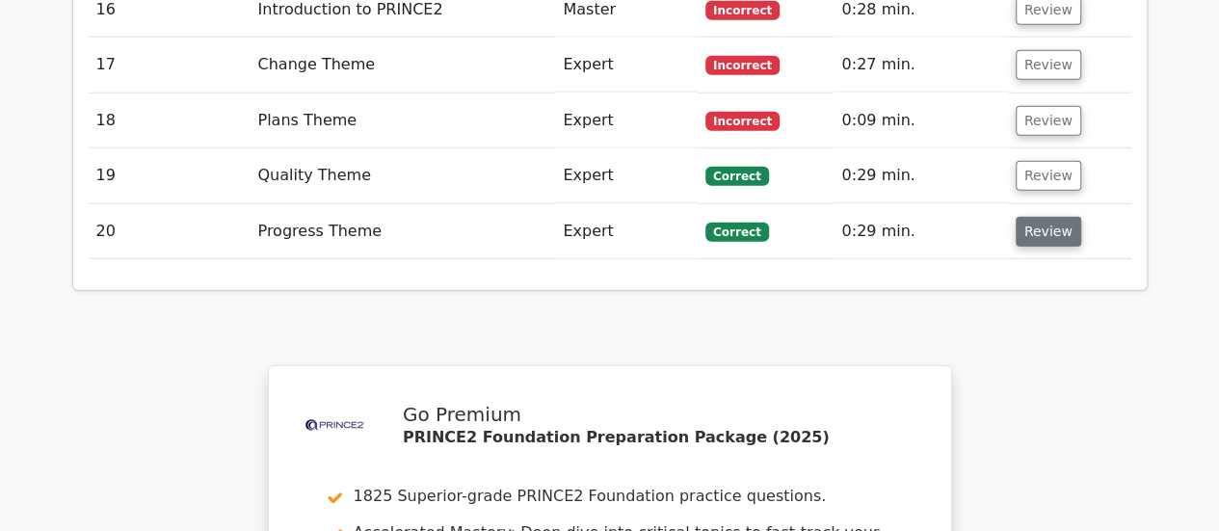
click at [1033, 217] on button "Review" at bounding box center [1048, 232] width 66 height 30
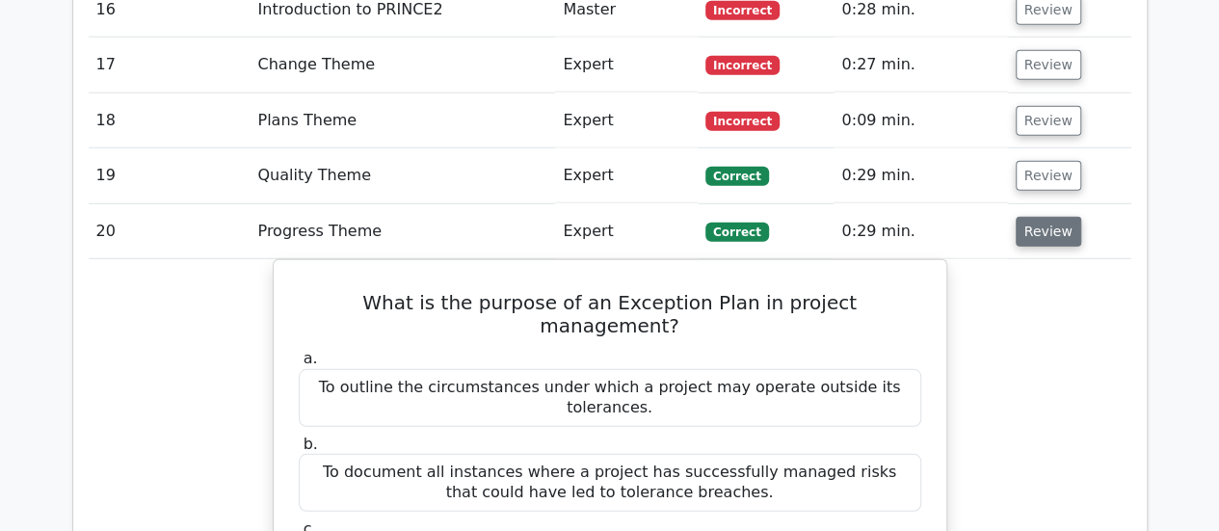
click at [1033, 217] on button "Review" at bounding box center [1048, 232] width 66 height 30
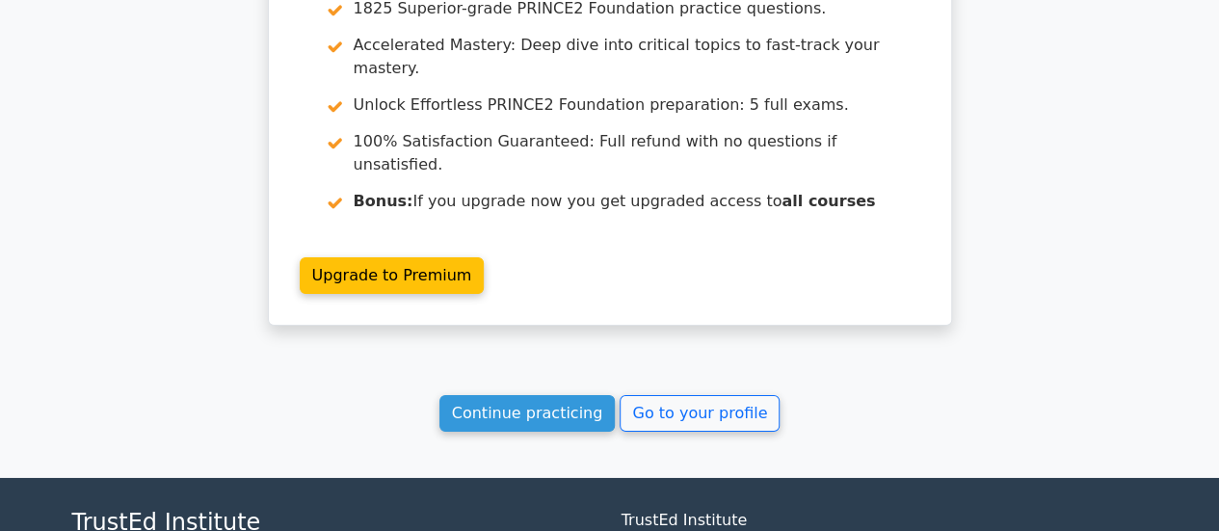
scroll to position [3059, 0]
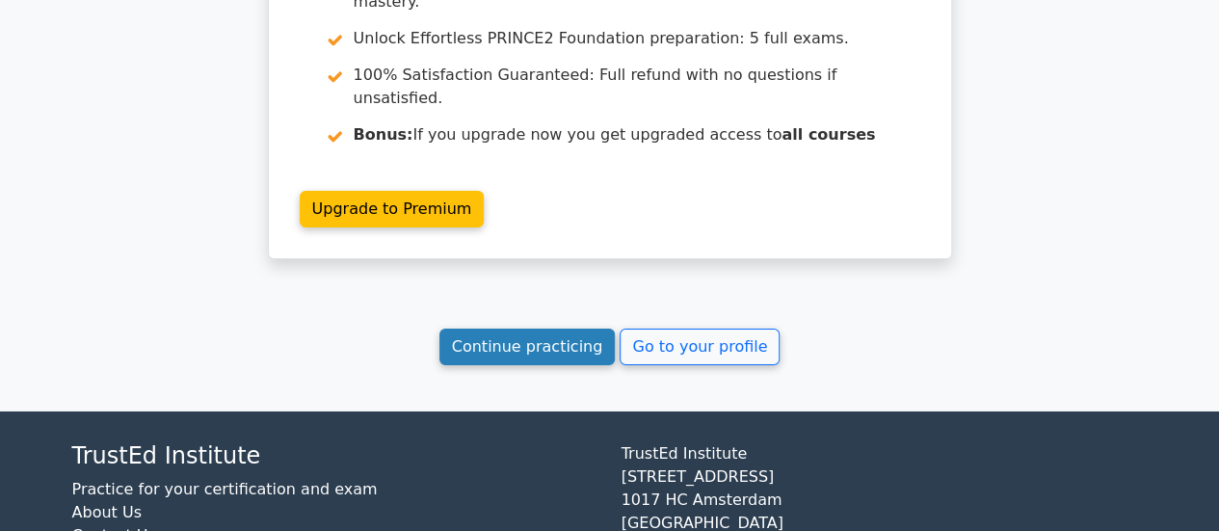
click at [532, 329] on link "Continue practicing" at bounding box center [527, 347] width 176 height 37
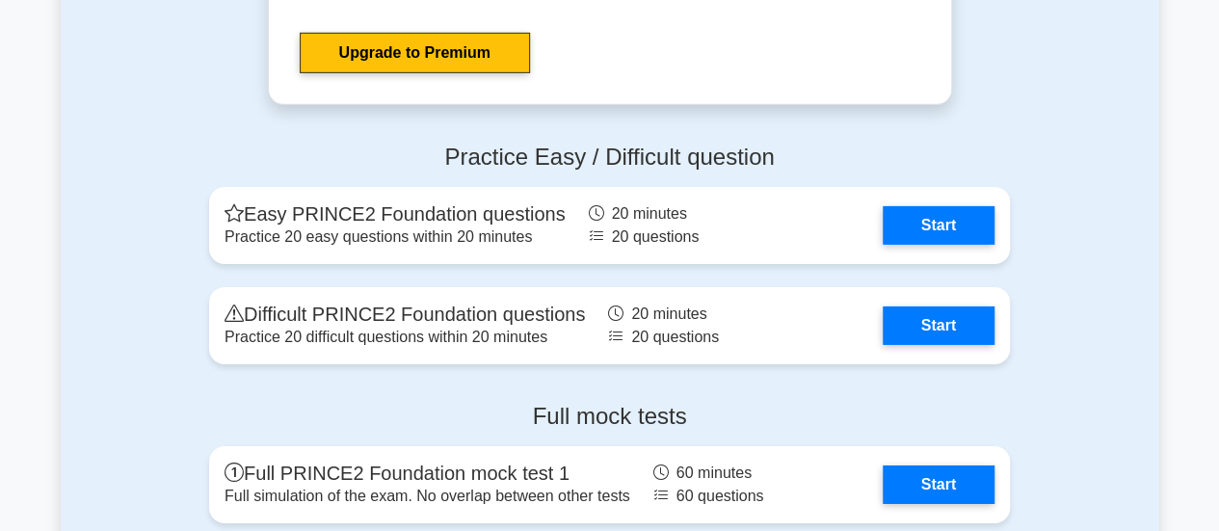
scroll to position [3083, 0]
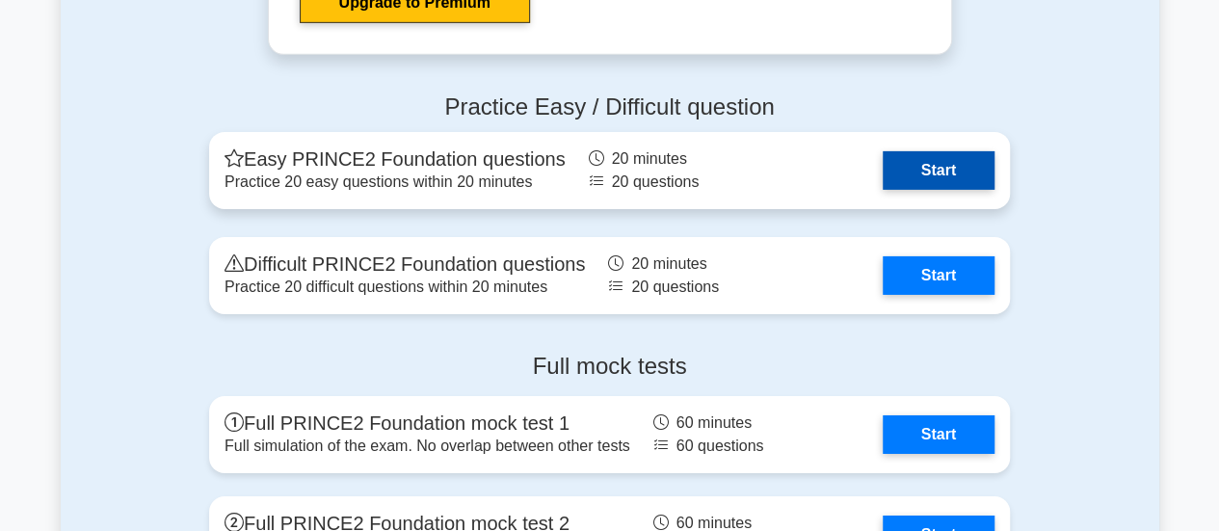
click at [950, 173] on link "Start" at bounding box center [939, 170] width 112 height 39
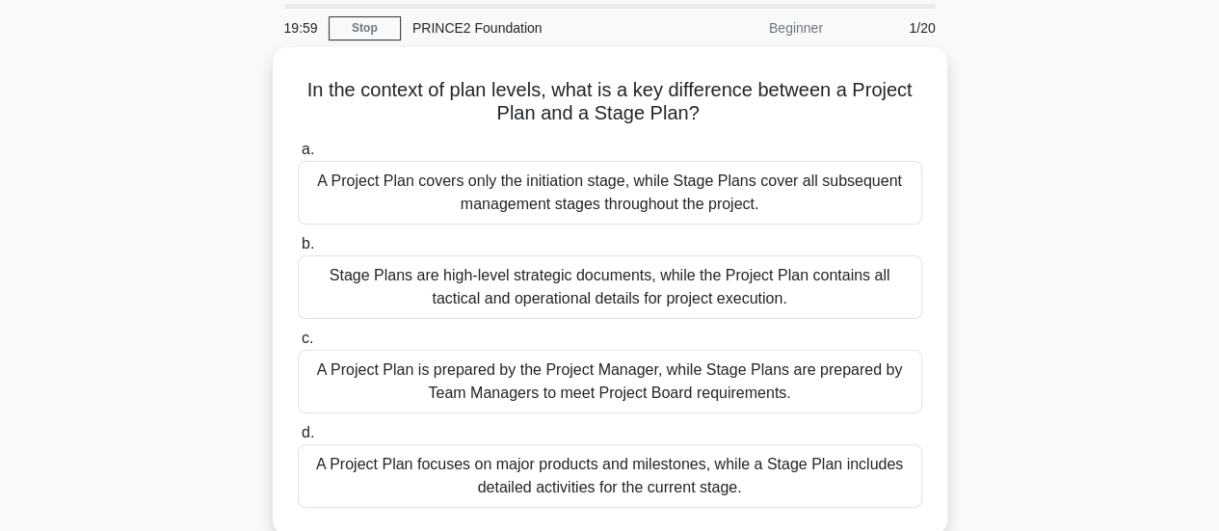
scroll to position [96, 0]
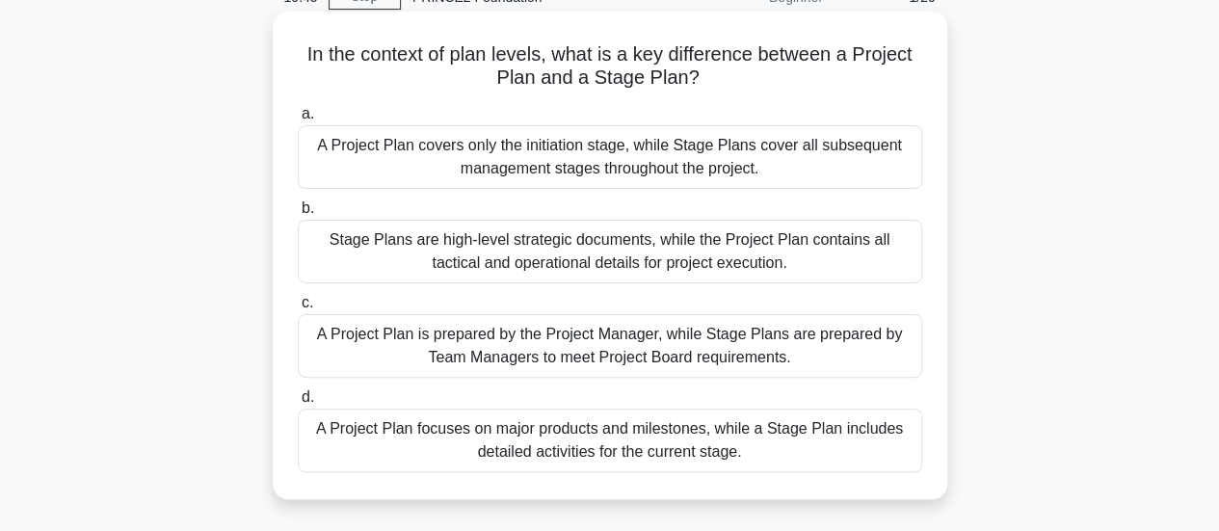
click at [862, 435] on div "A Project Plan focuses on major products and milestones, while a Stage Plan inc…" at bounding box center [610, 441] width 624 height 64
click at [298, 404] on input "d. A Project Plan focuses on major products and milestones, while a Stage Plan …" at bounding box center [298, 397] width 0 height 13
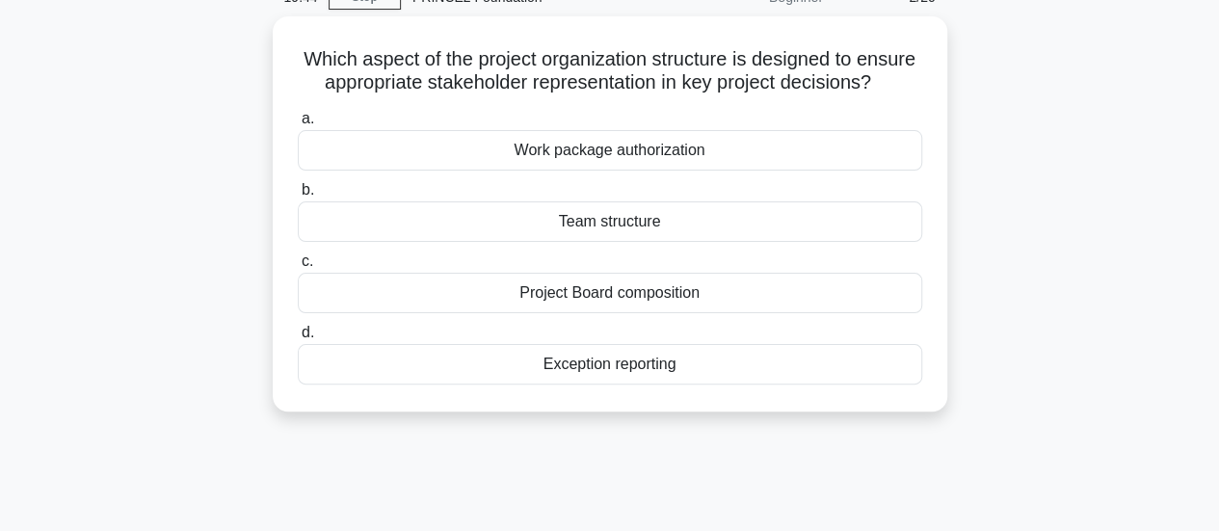
scroll to position [0, 0]
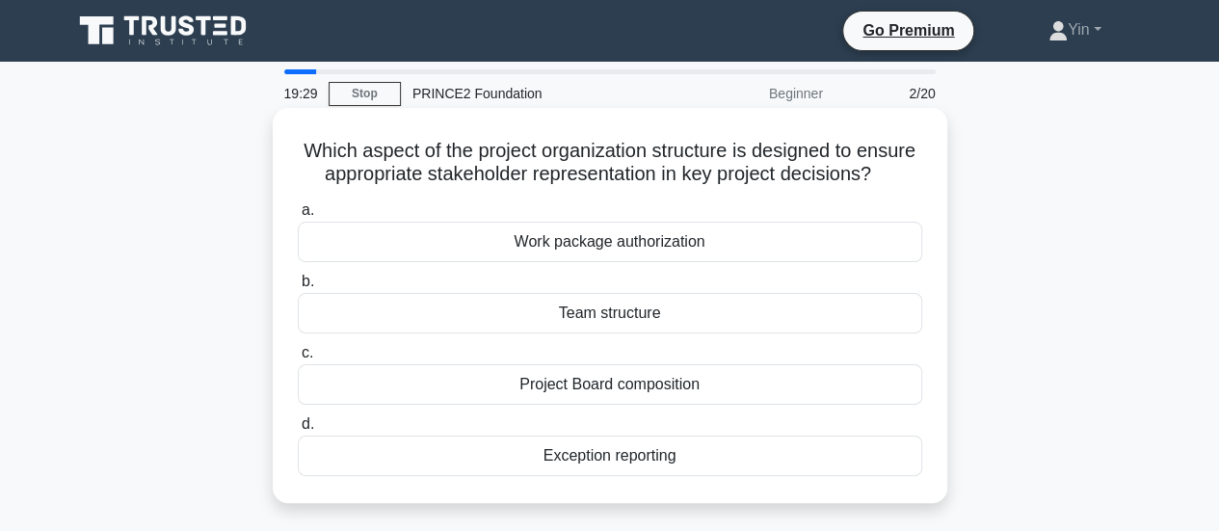
click at [896, 399] on div "Project Board composition" at bounding box center [610, 384] width 624 height 40
click at [298, 359] on input "c. Project Board composition" at bounding box center [298, 353] width 0 height 13
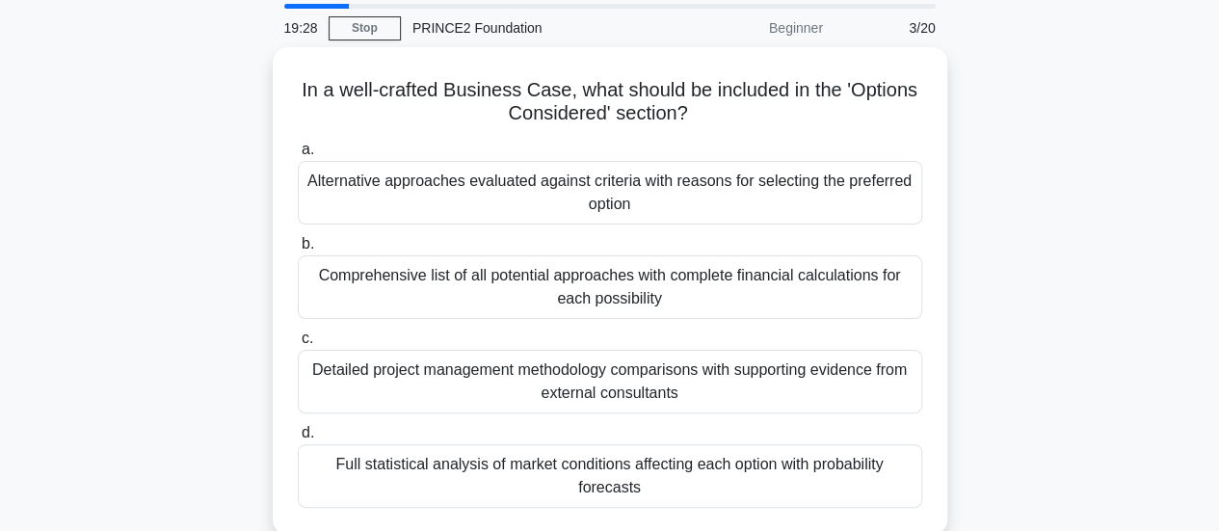
scroll to position [96, 0]
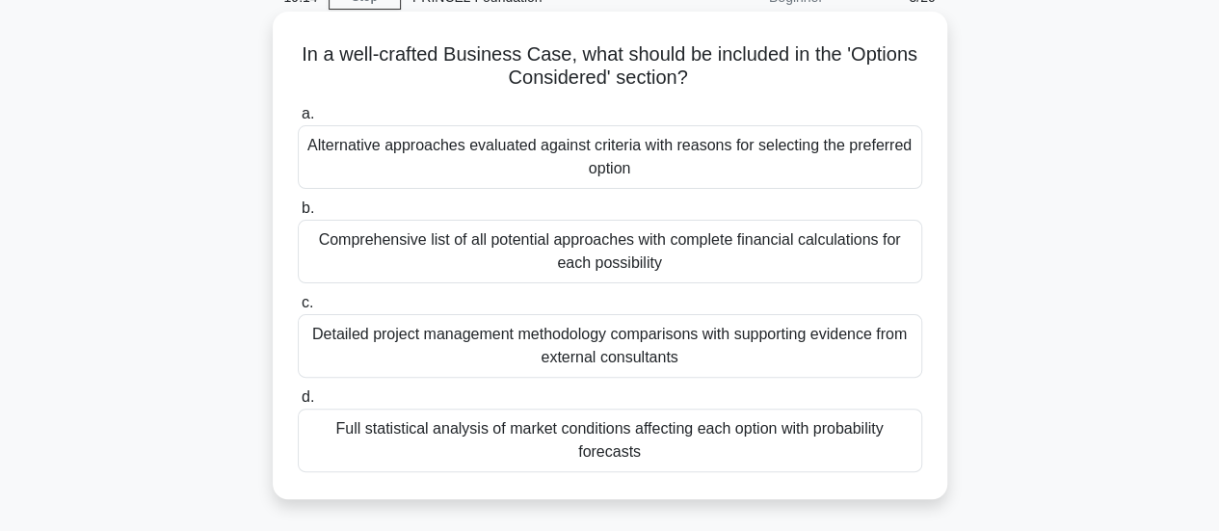
click at [906, 161] on div "Alternative approaches evaluated against criteria with reasons for selecting th…" at bounding box center [610, 157] width 624 height 64
click at [298, 120] on input "a. Alternative approaches evaluated against criteria with reasons for selecting…" at bounding box center [298, 114] width 0 height 13
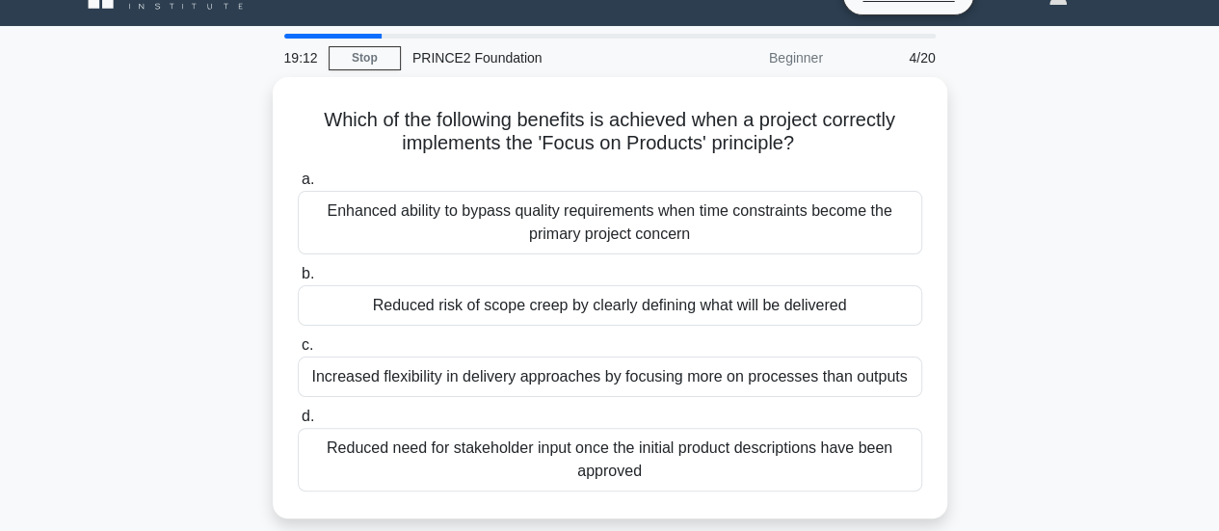
scroll to position [52, 0]
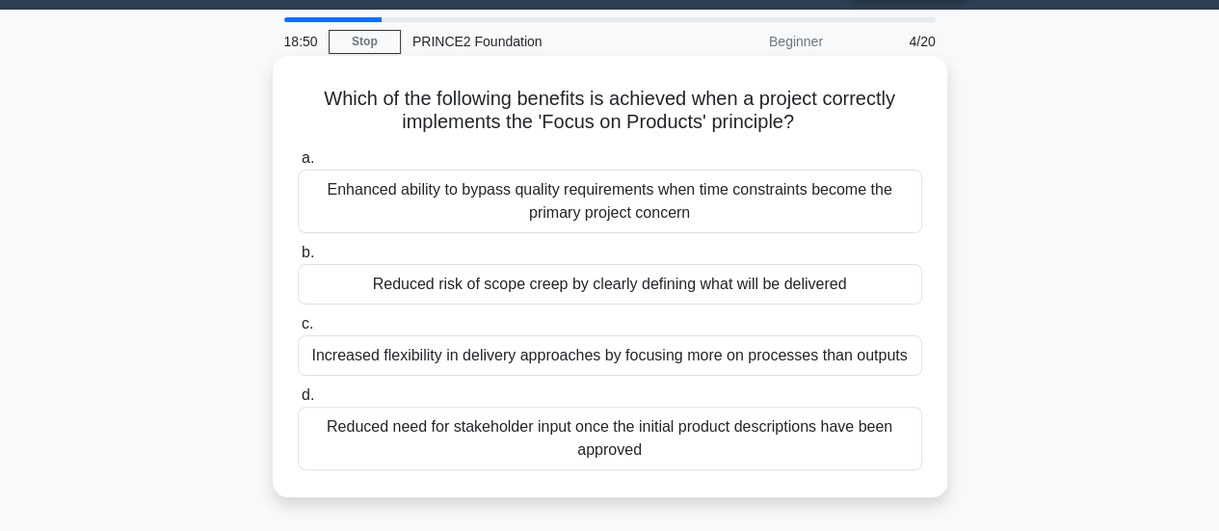
click at [845, 272] on div "Reduced risk of scope creep by clearly defining what will be delivered" at bounding box center [610, 284] width 624 height 40
click at [298, 259] on input "b. Reduced risk of scope creep by clearly defining what will be delivered" at bounding box center [298, 253] width 0 height 13
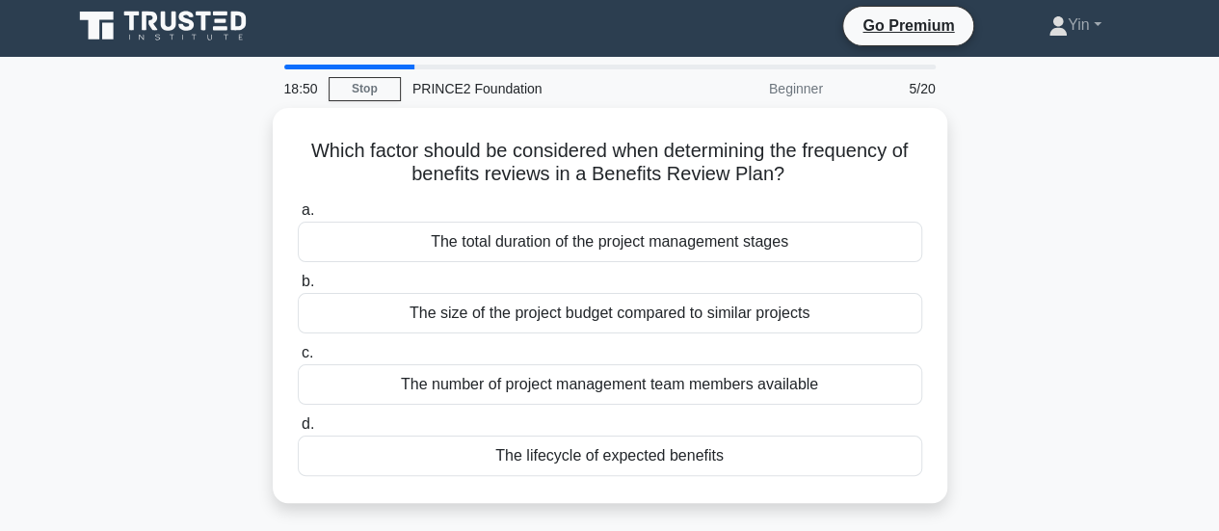
scroll to position [0, 0]
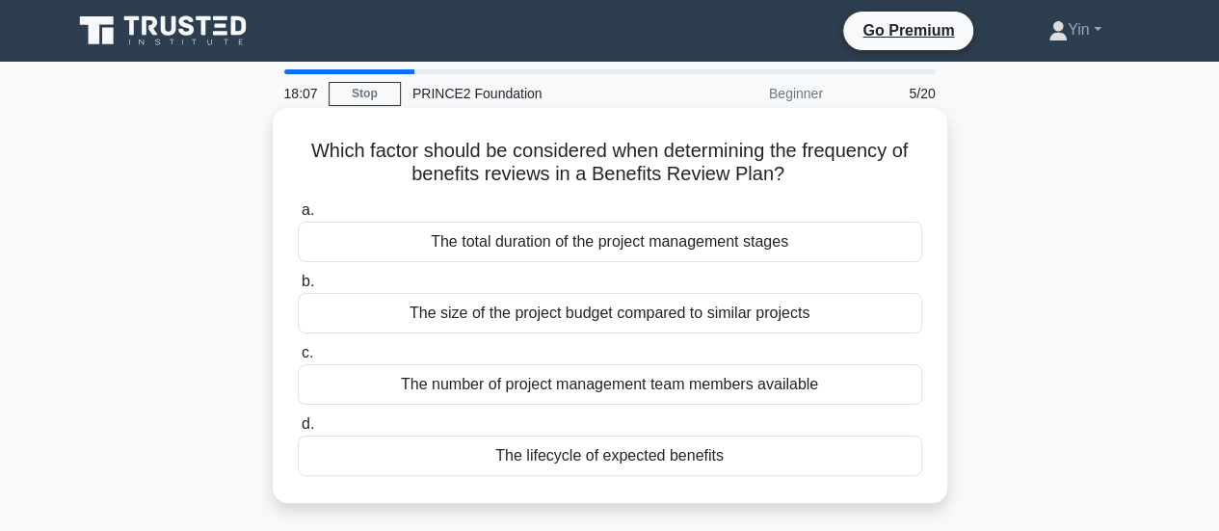
click at [869, 456] on div "The lifecycle of expected benefits" at bounding box center [610, 455] width 624 height 40
click at [298, 431] on input "d. The lifecycle of expected benefits" at bounding box center [298, 424] width 0 height 13
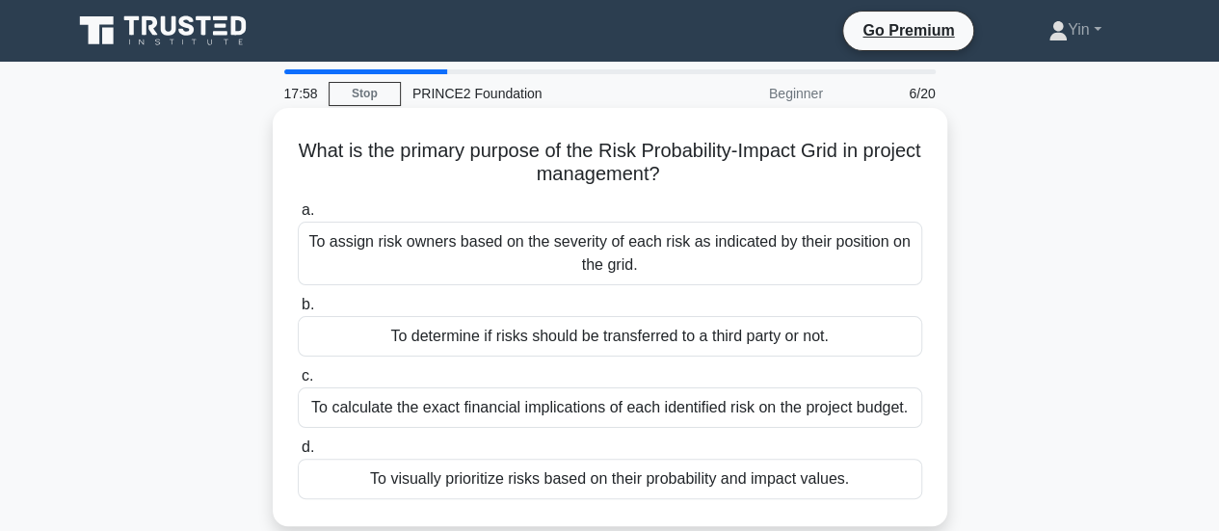
click at [883, 475] on div "To visually prioritize risks based on their probability and impact values." at bounding box center [610, 479] width 624 height 40
click at [298, 454] on input "d. To visually prioritize risks based on their probability and impact values." at bounding box center [298, 447] width 0 height 13
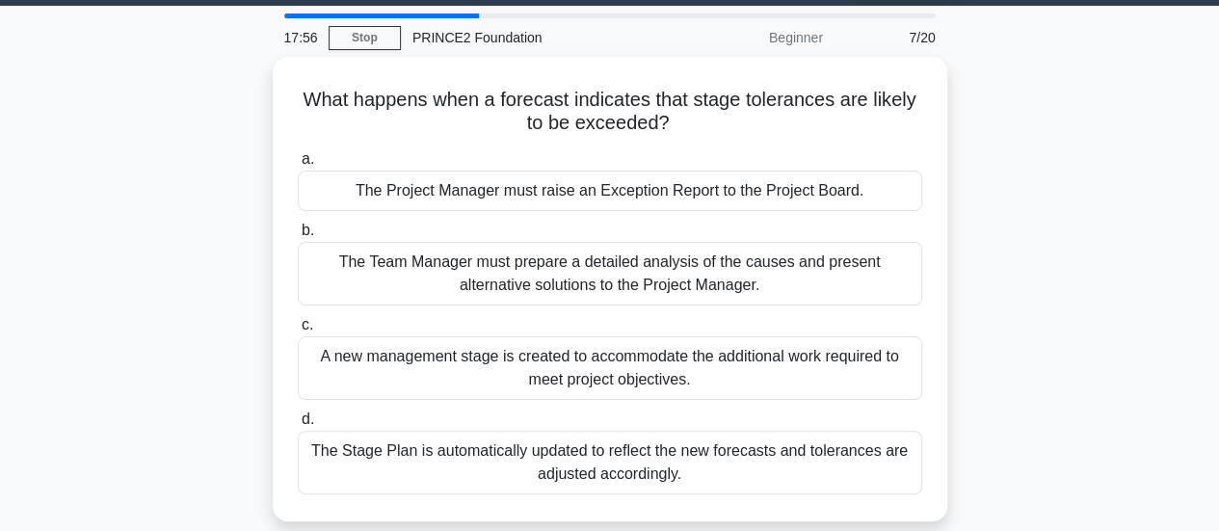
scroll to position [70, 0]
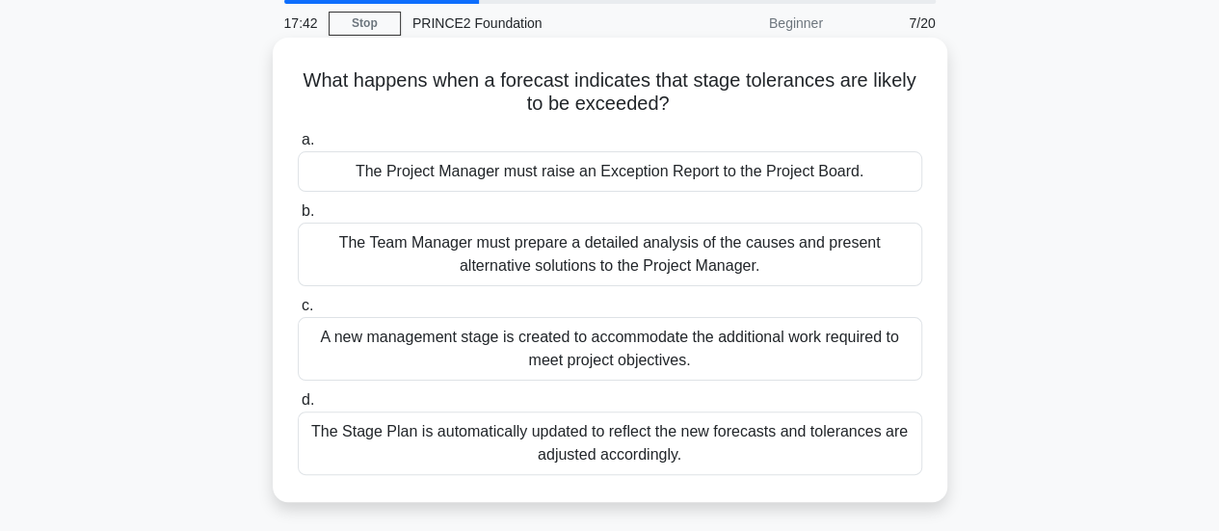
click at [785, 159] on div "The Project Manager must raise an Exception Report to the Project Board." at bounding box center [610, 171] width 624 height 40
click at [298, 146] on input "a. The Project Manager must raise an Exception Report to the Project Board." at bounding box center [298, 140] width 0 height 13
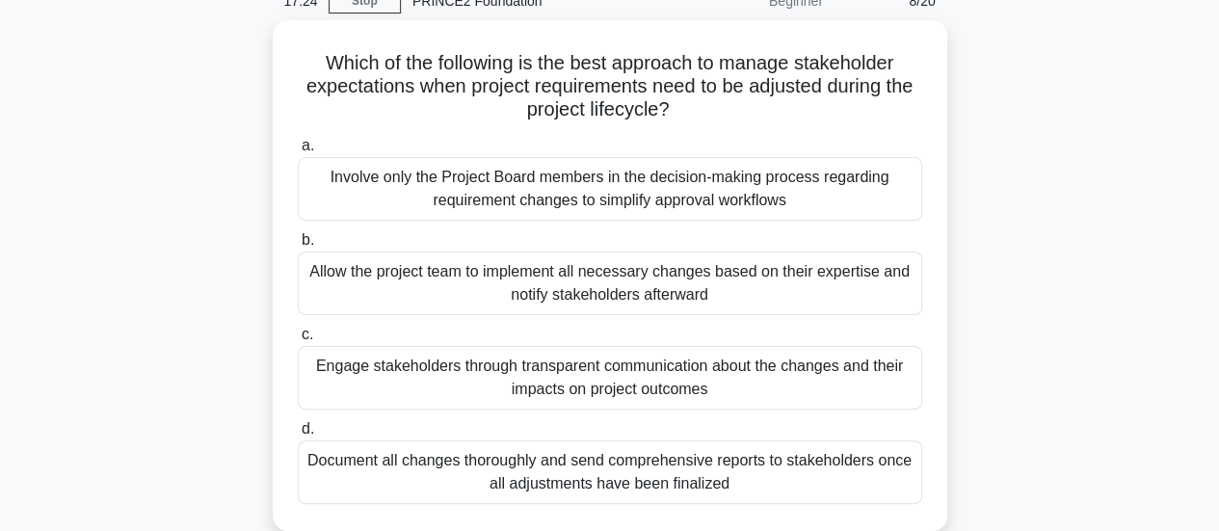
scroll to position [98, 0]
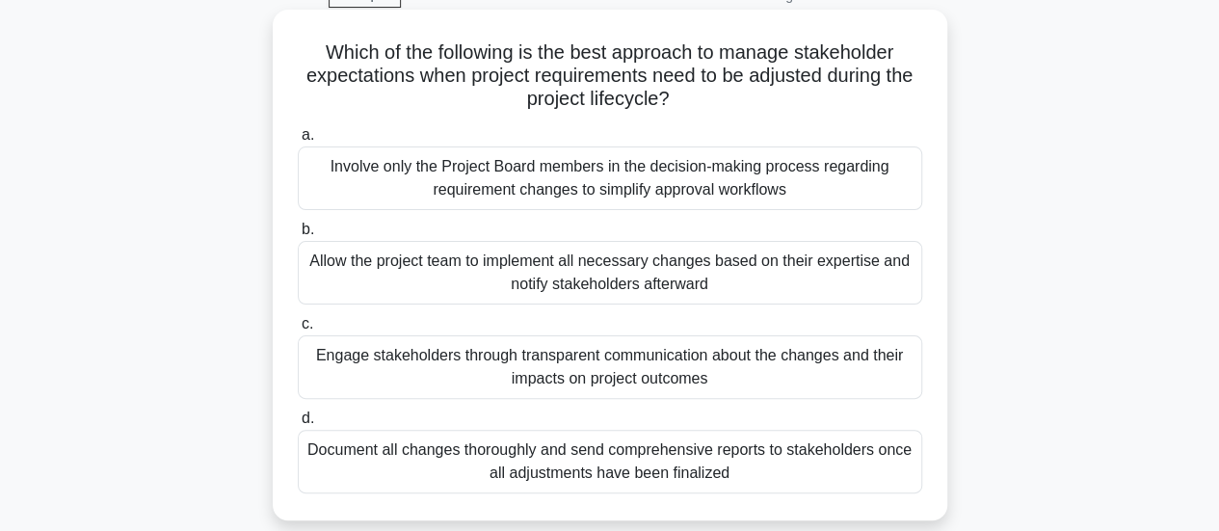
click at [906, 366] on div "Engage stakeholders through transparent communication about the changes and the…" at bounding box center [610, 367] width 624 height 64
click at [298, 330] on input "c. Engage stakeholders through transparent communication about the changes and …" at bounding box center [298, 324] width 0 height 13
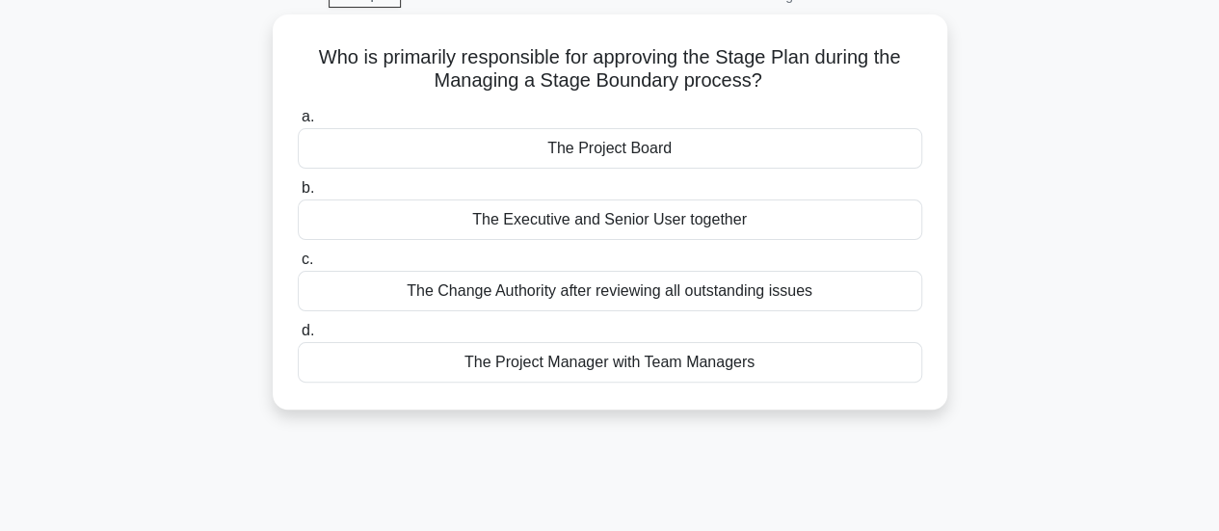
scroll to position [0, 0]
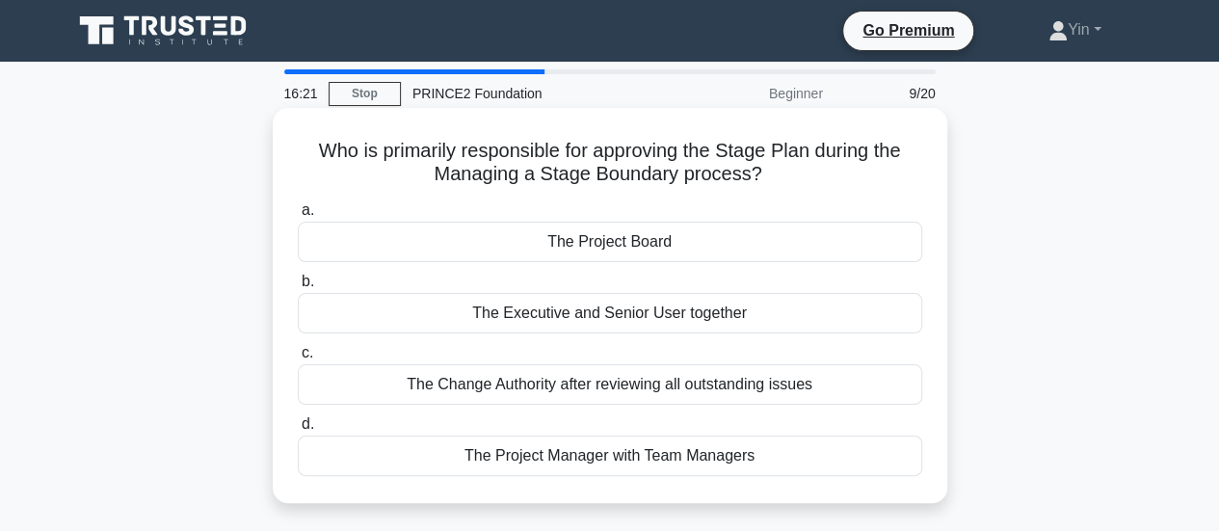
click at [883, 250] on div "The Project Board" at bounding box center [610, 242] width 624 height 40
click at [298, 217] on input "a. The Project Board" at bounding box center [298, 210] width 0 height 13
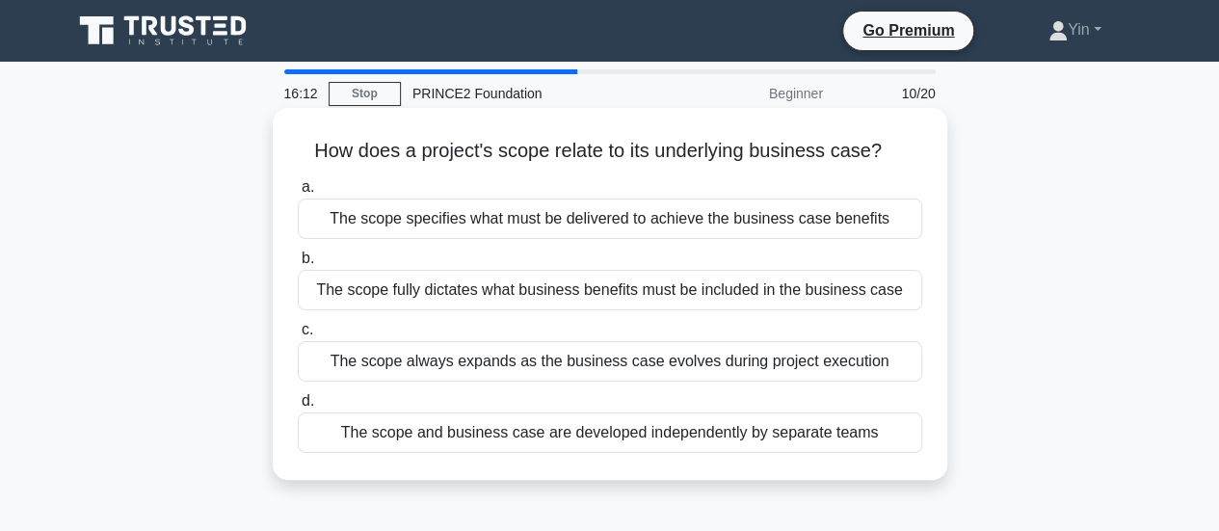
click at [851, 218] on div "The scope specifies what must be delivered to achieve the business case benefits" at bounding box center [610, 218] width 624 height 40
click at [298, 194] on input "a. The scope specifies what must be delivered to achieve the business case bene…" at bounding box center [298, 187] width 0 height 13
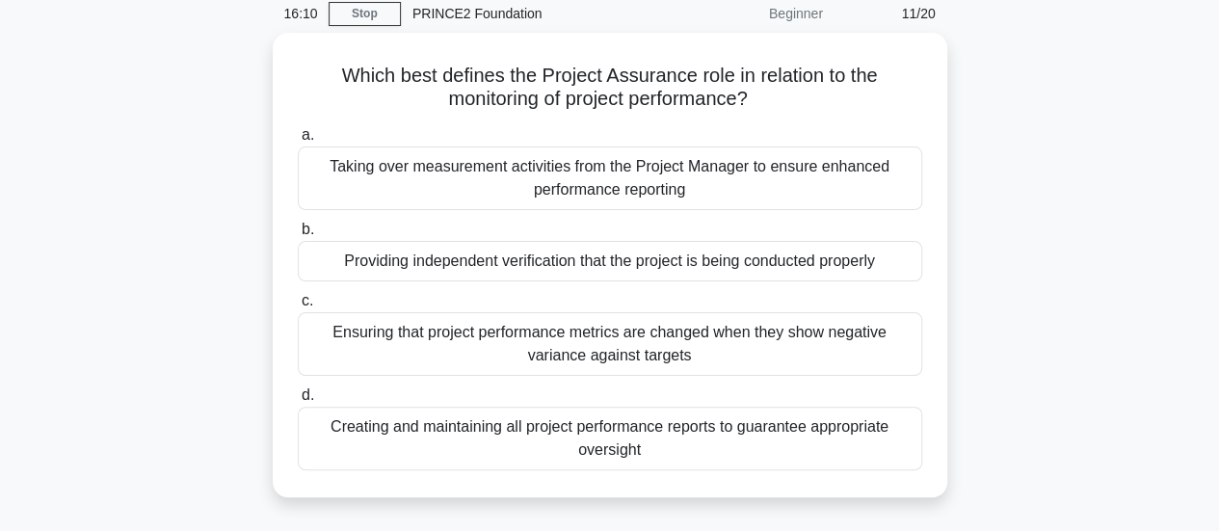
scroll to position [83, 0]
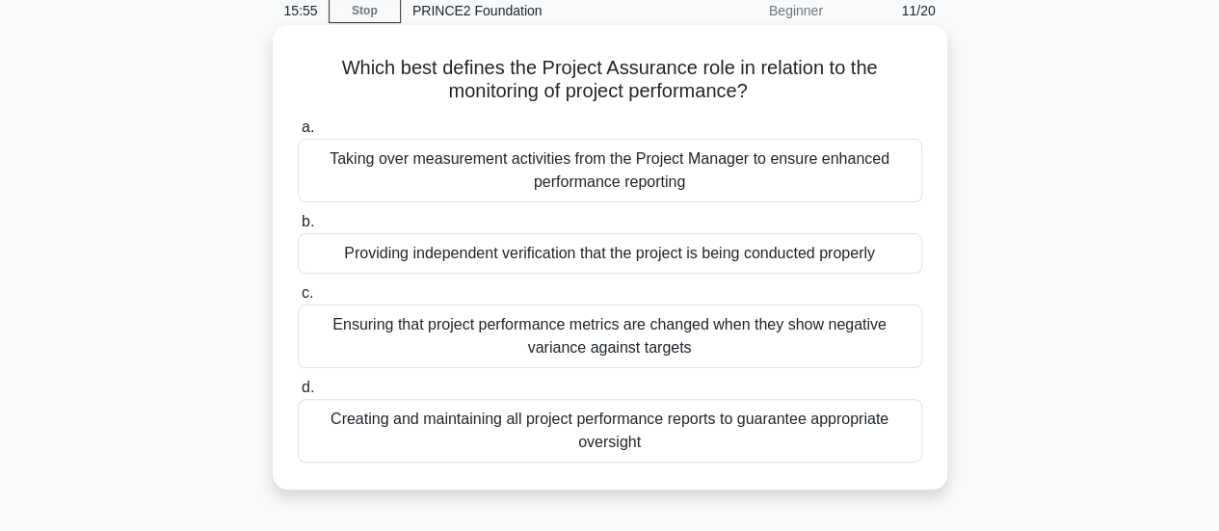
click at [894, 252] on div "Providing independent verification that the project is being conducted properly" at bounding box center [610, 253] width 624 height 40
click at [298, 228] on input "b. Providing independent verification that the project is being conducted prope…" at bounding box center [298, 222] width 0 height 13
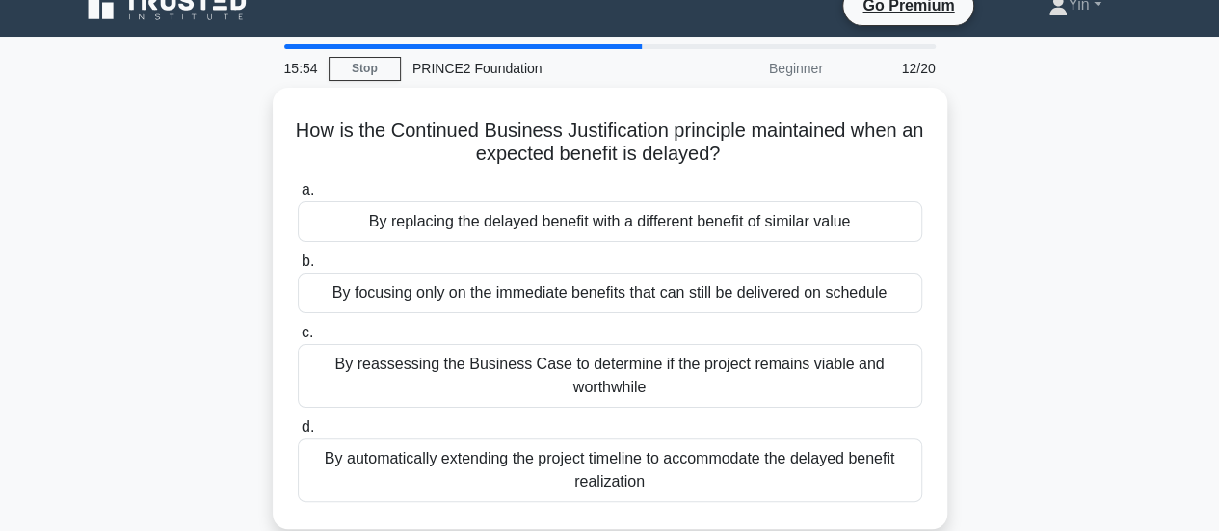
scroll to position [0, 0]
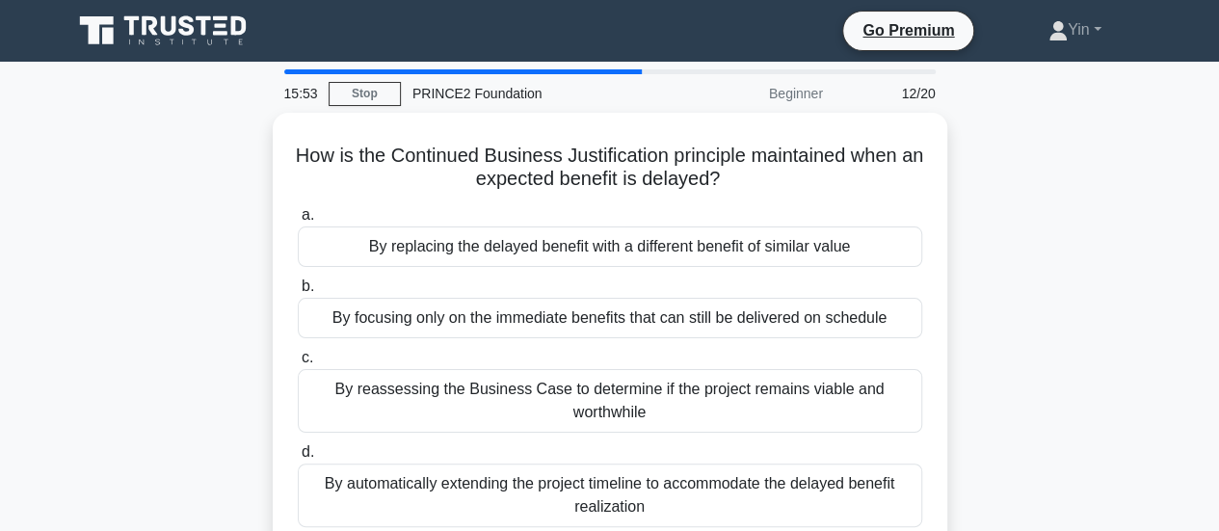
drag, startPoint x: 1218, startPoint y: 186, endPoint x: 1224, endPoint y: 230, distance: 44.7
click at [1218, 230] on html "Go Premium Yin" at bounding box center [609, 520] width 1219 height 1041
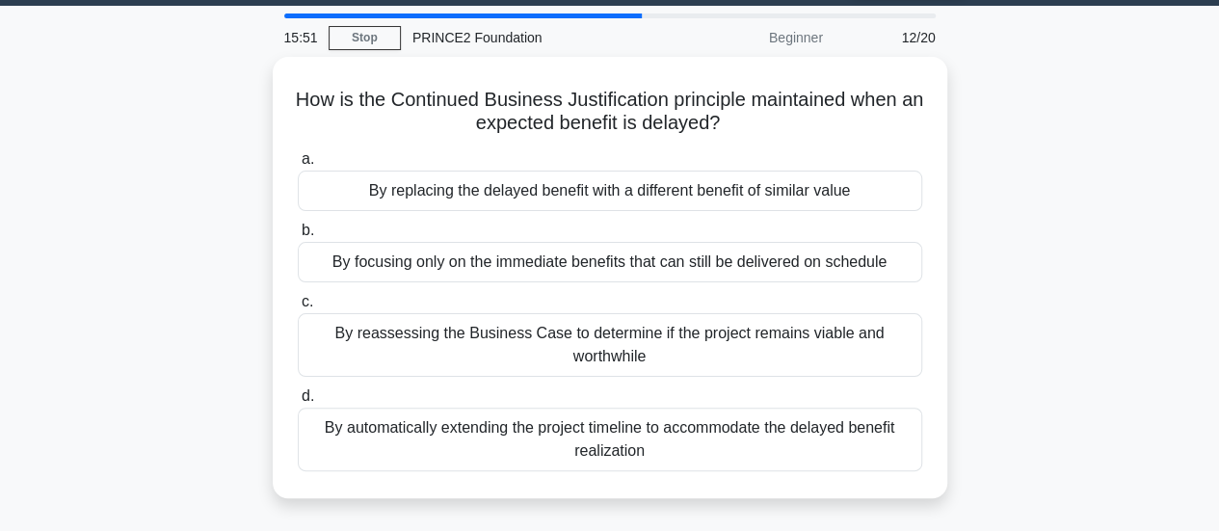
scroll to position [66, 0]
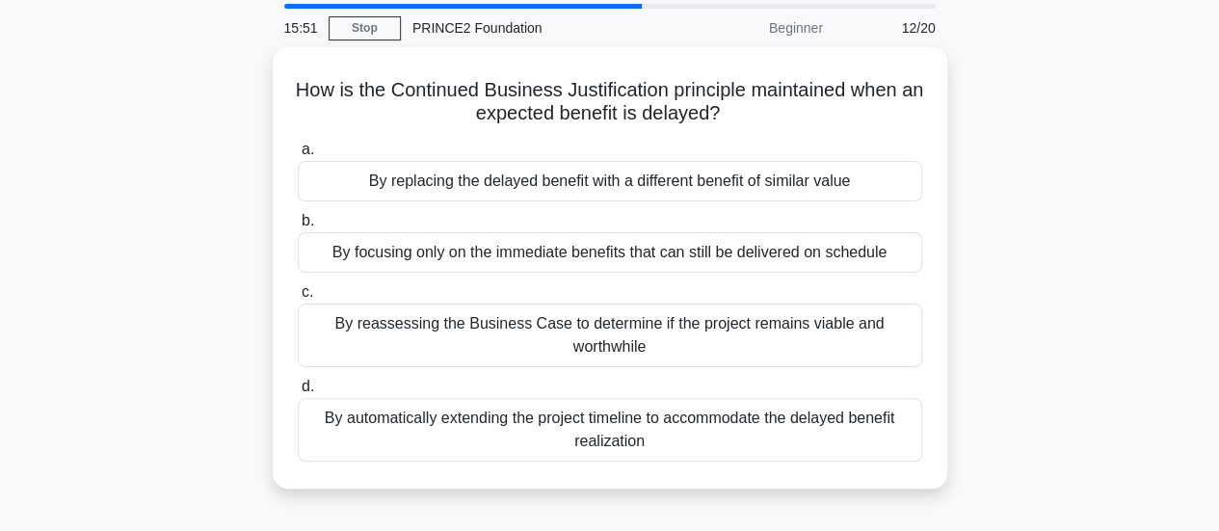
click at [1139, 242] on div "How is the Continued Business Justification principle maintained when an expect…" at bounding box center [610, 279] width 1098 height 464
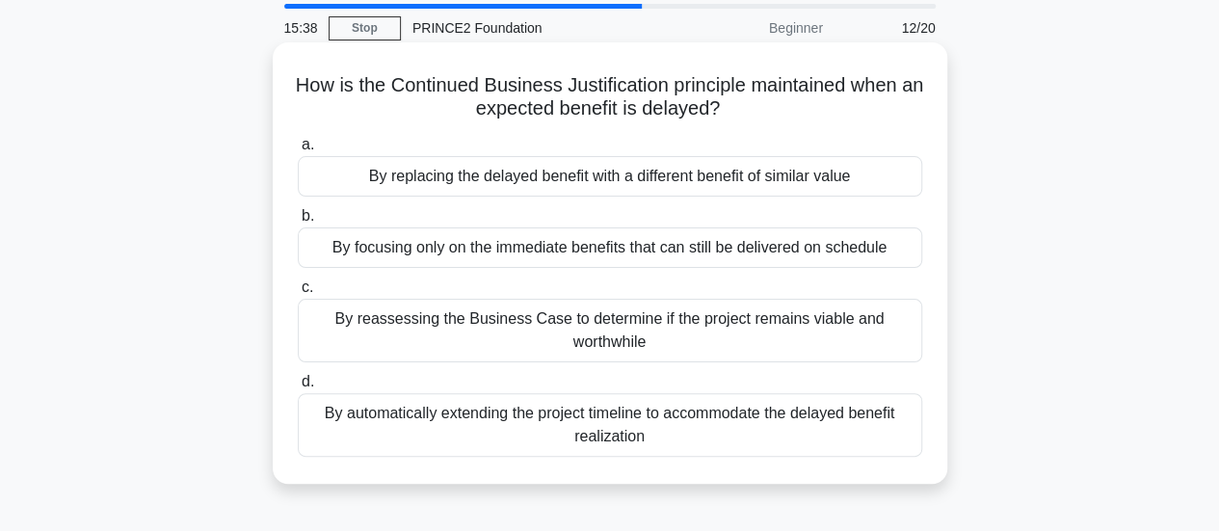
click at [898, 337] on div "By reassessing the Business Case to determine if the project remains viable and…" at bounding box center [610, 331] width 624 height 64
click at [298, 294] on input "c. By reassessing the Business Case to determine if the project remains viable …" at bounding box center [298, 287] width 0 height 13
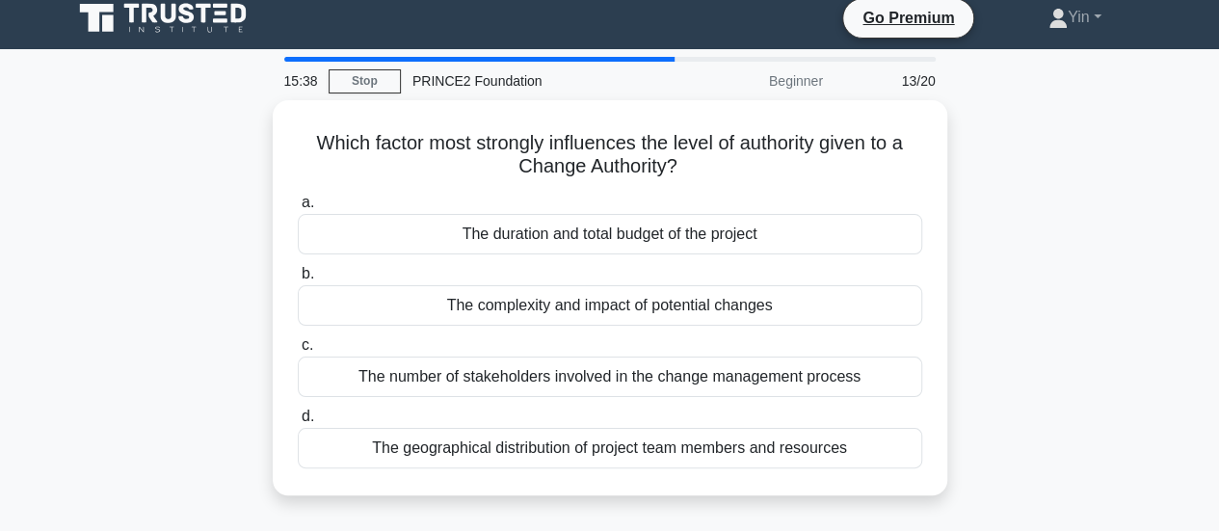
scroll to position [0, 0]
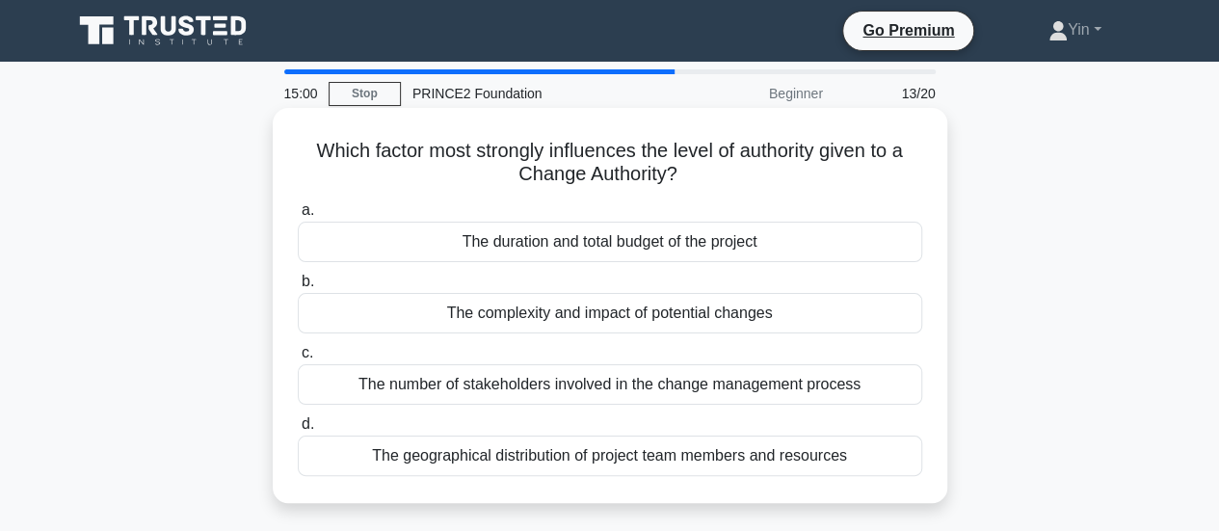
click at [829, 311] on div "The complexity and impact of potential changes" at bounding box center [610, 313] width 624 height 40
click at [298, 288] on input "b. The complexity and impact of potential changes" at bounding box center [298, 282] width 0 height 13
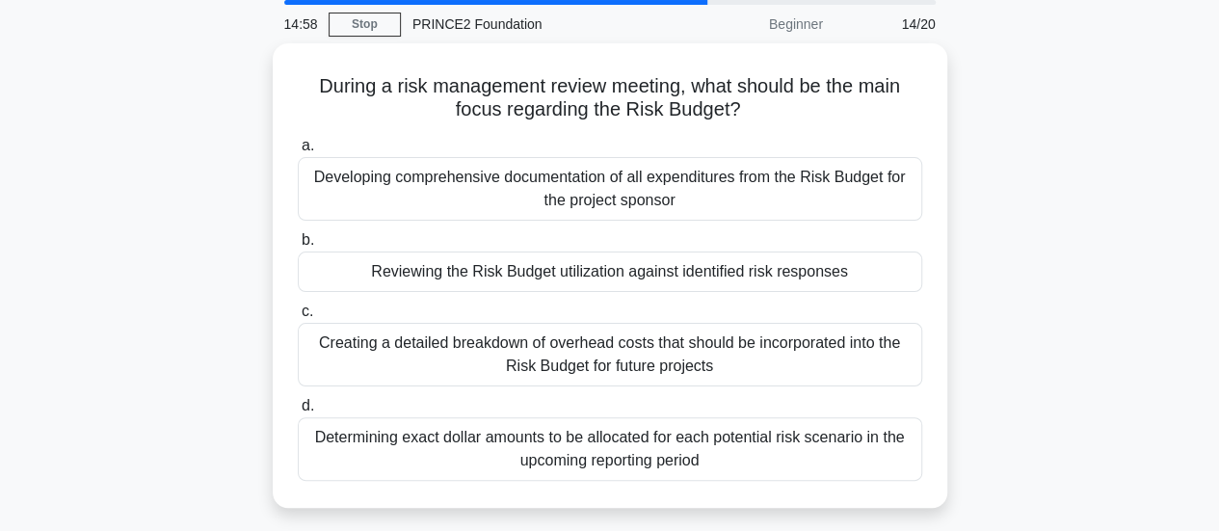
scroll to position [80, 0]
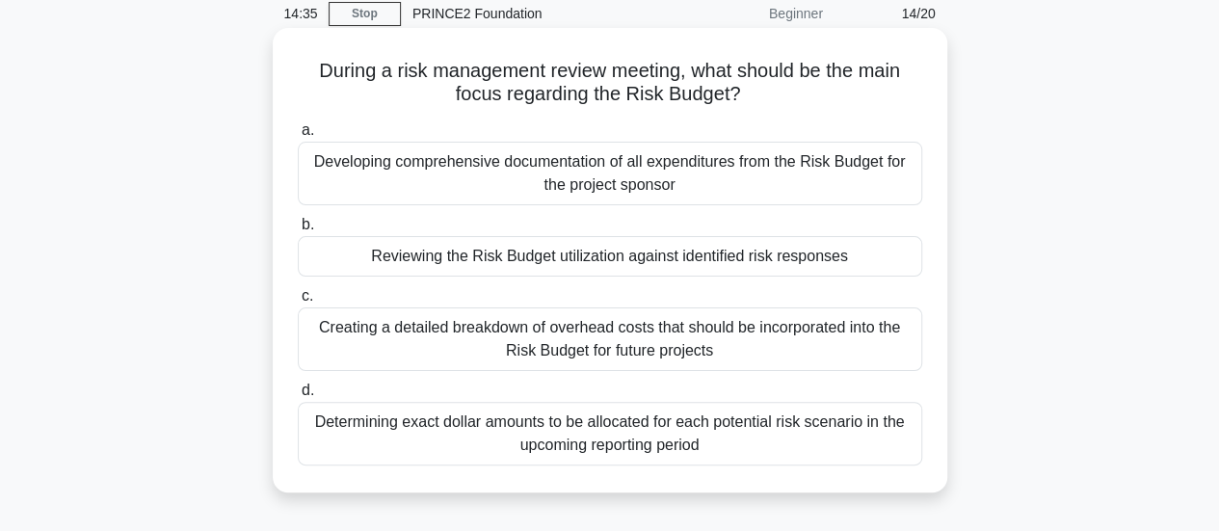
click at [869, 267] on div "Reviewing the Risk Budget utilization against identified risk responses" at bounding box center [610, 256] width 624 height 40
click at [298, 231] on input "b. Reviewing the Risk Budget utilization against identified risk responses" at bounding box center [298, 225] width 0 height 13
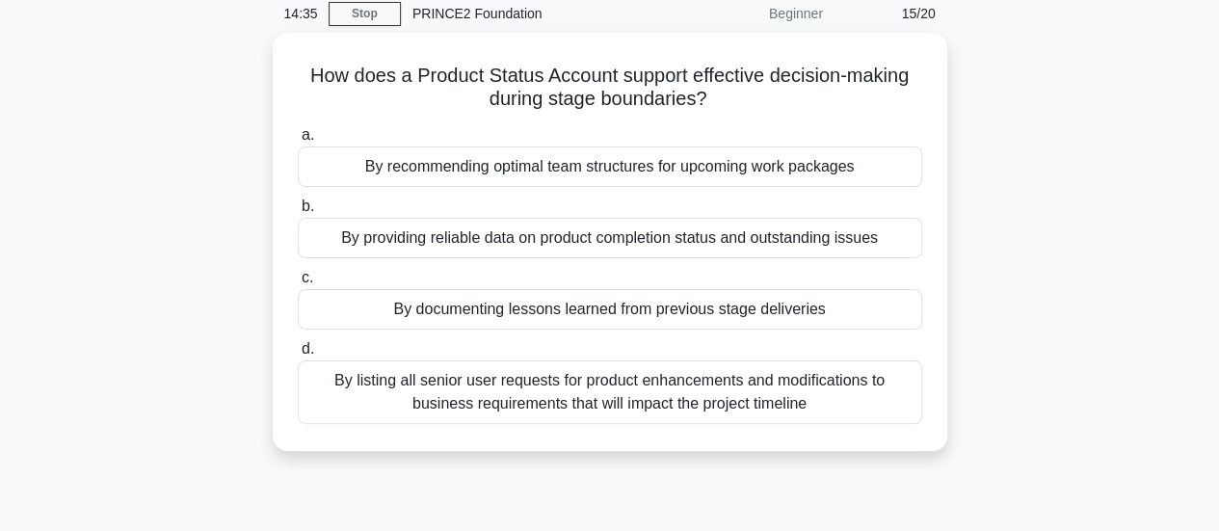
scroll to position [0, 0]
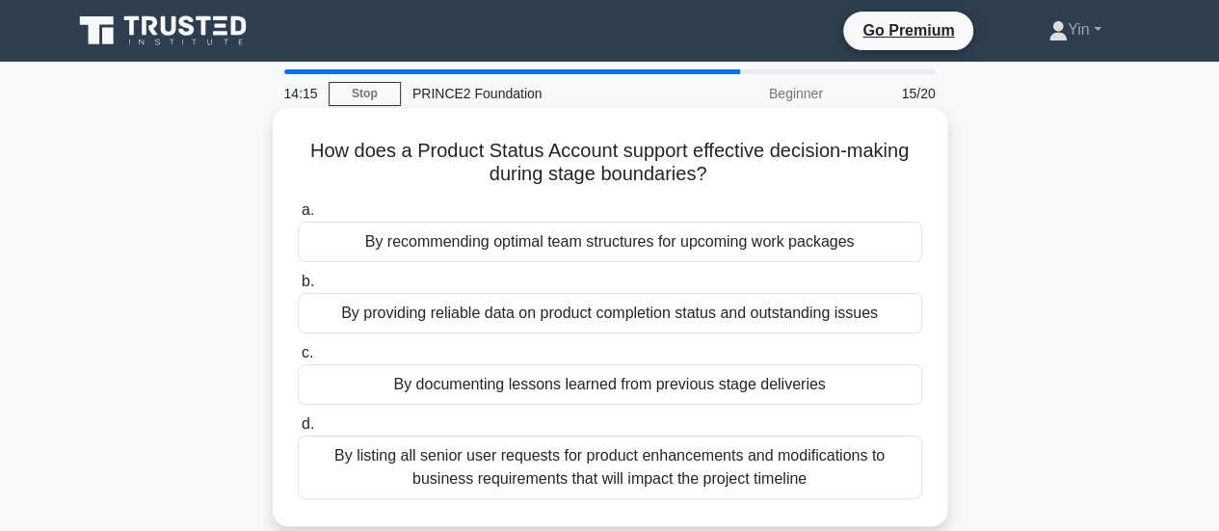
click at [888, 317] on div "By providing reliable data on product completion status and outstanding issues" at bounding box center [610, 313] width 624 height 40
click at [298, 288] on input "b. By providing reliable data on product completion status and outstanding issu…" at bounding box center [298, 282] width 0 height 13
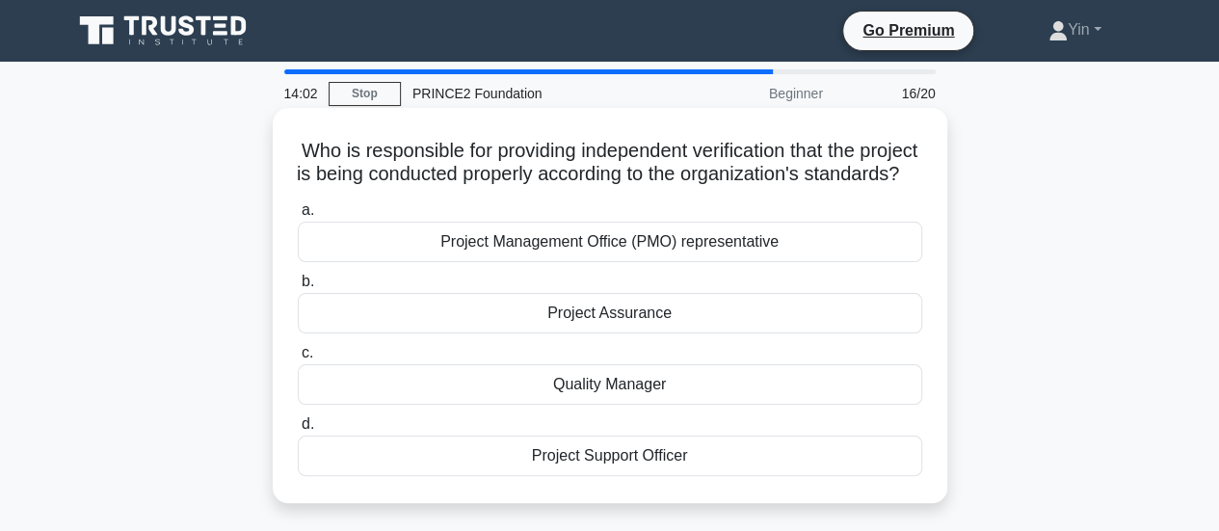
click at [873, 333] on div "Project Assurance" at bounding box center [610, 313] width 624 height 40
click at [298, 288] on input "b. Project Assurance" at bounding box center [298, 282] width 0 height 13
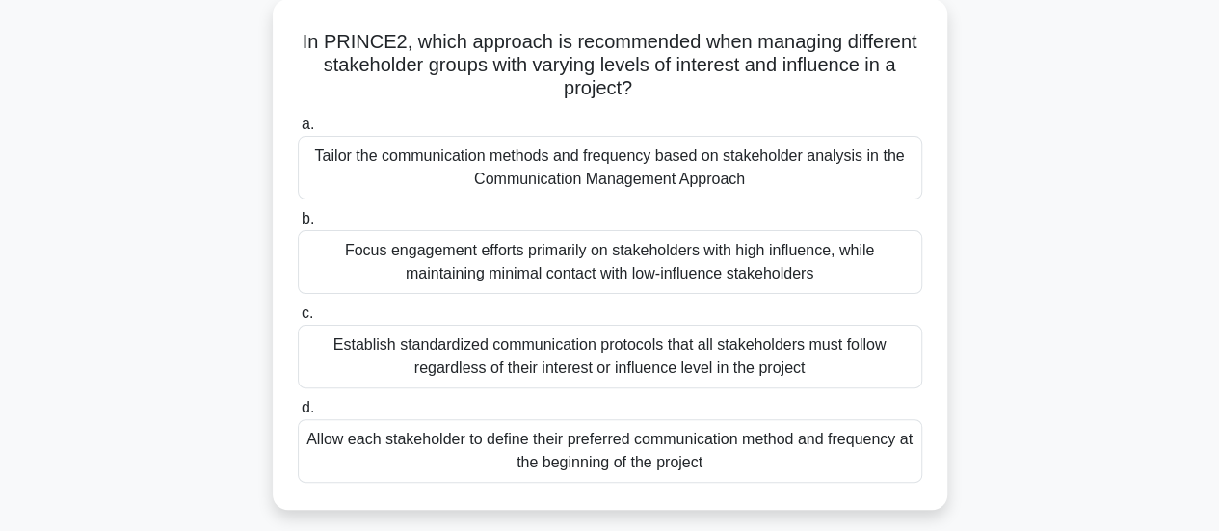
scroll to position [115, 0]
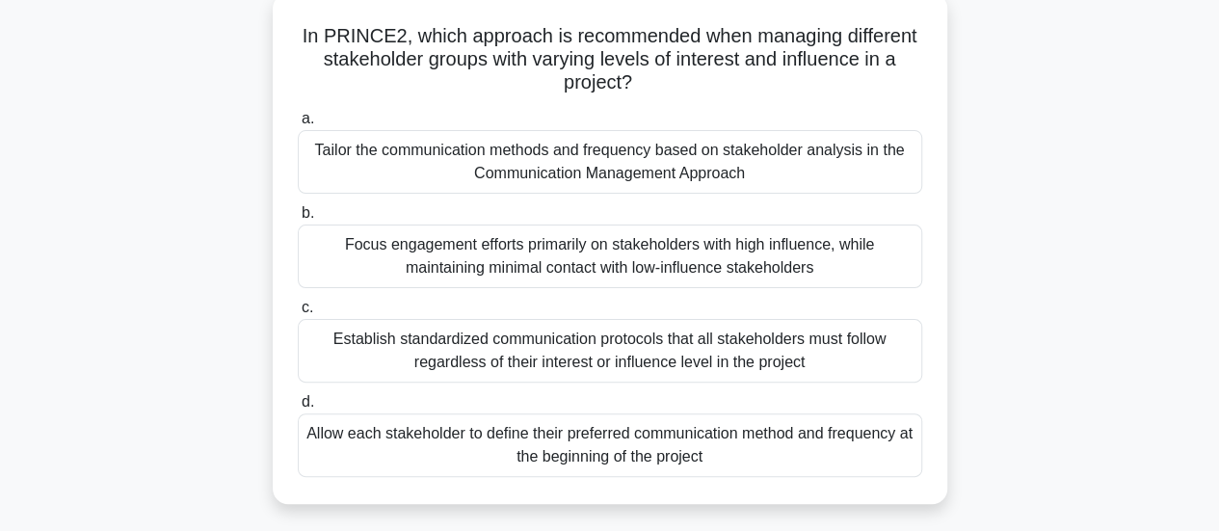
click at [868, 162] on div "Tailor the communication methods and frequency based on stakeholder analysis in…" at bounding box center [610, 162] width 624 height 64
click at [298, 125] on input "a. Tailor the communication methods and frequency based on stakeholder analysis…" at bounding box center [298, 119] width 0 height 13
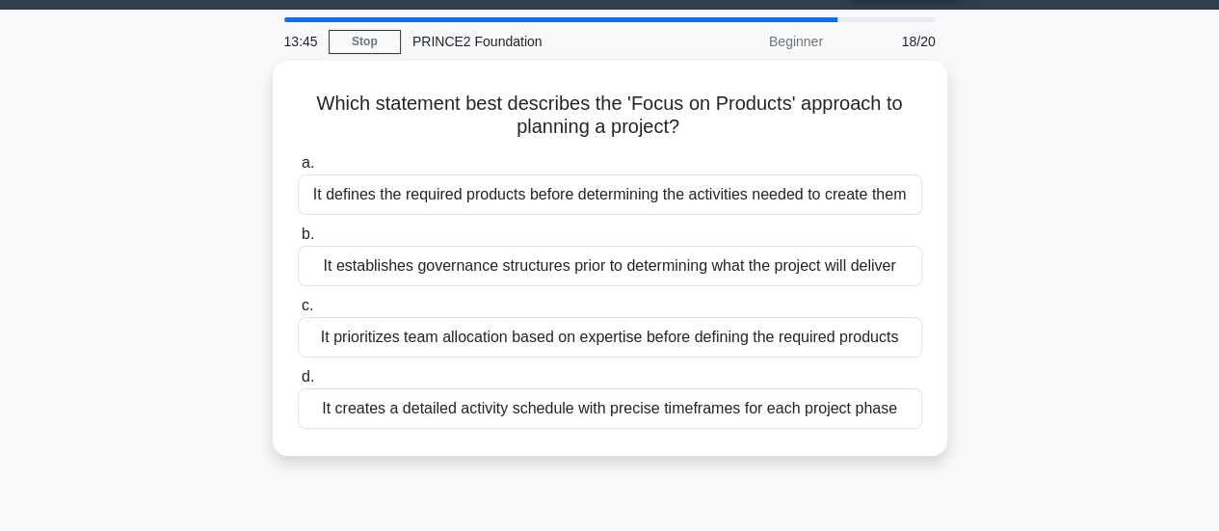
scroll to position [0, 0]
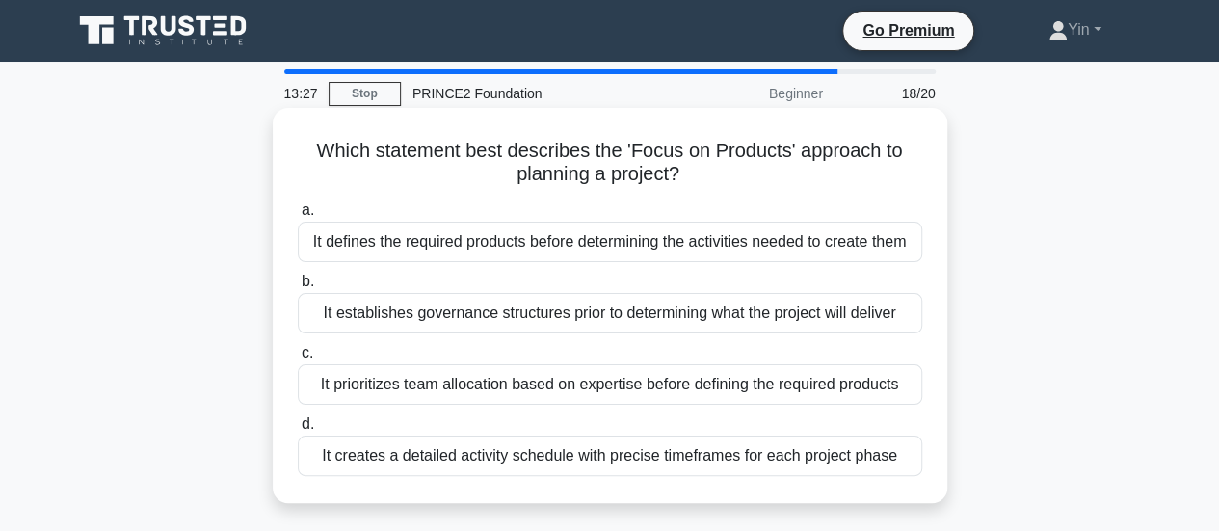
click at [884, 246] on div "It defines the required products before determining the activities needed to cr…" at bounding box center [610, 242] width 624 height 40
click at [298, 217] on input "a. It defines the required products before determining the activities needed to…" at bounding box center [298, 210] width 0 height 13
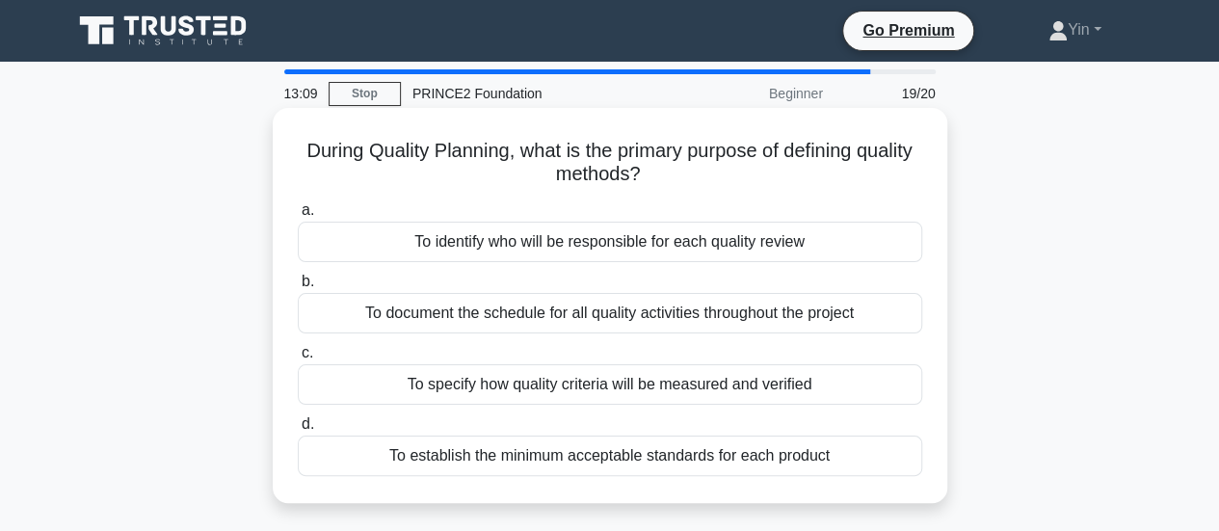
click at [830, 389] on div "To specify how quality criteria will be measured and verified" at bounding box center [610, 384] width 624 height 40
click at [298, 359] on input "c. To specify how quality criteria will be measured and verified" at bounding box center [298, 353] width 0 height 13
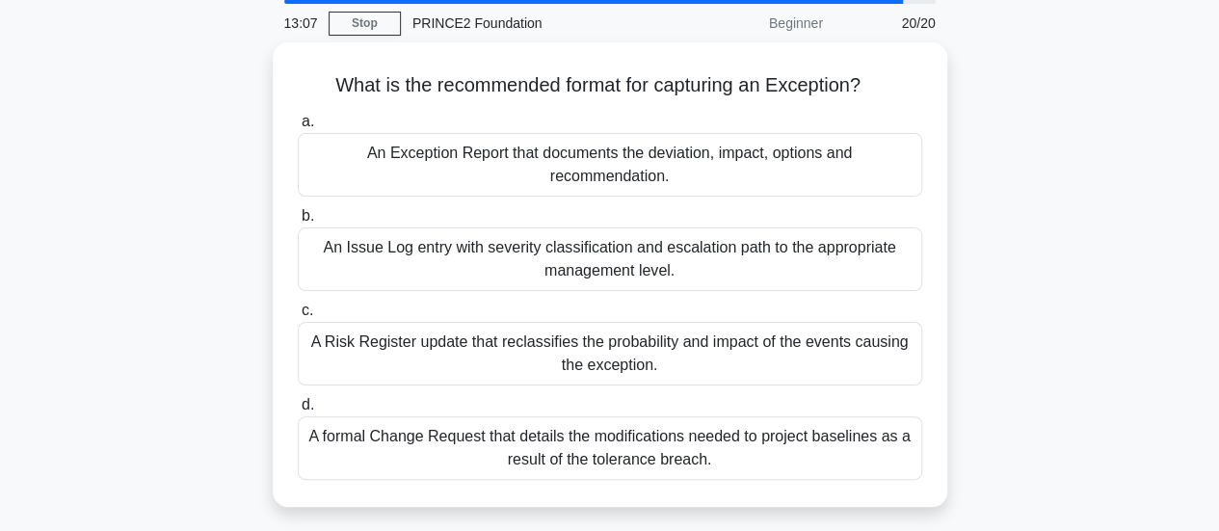
scroll to position [89, 0]
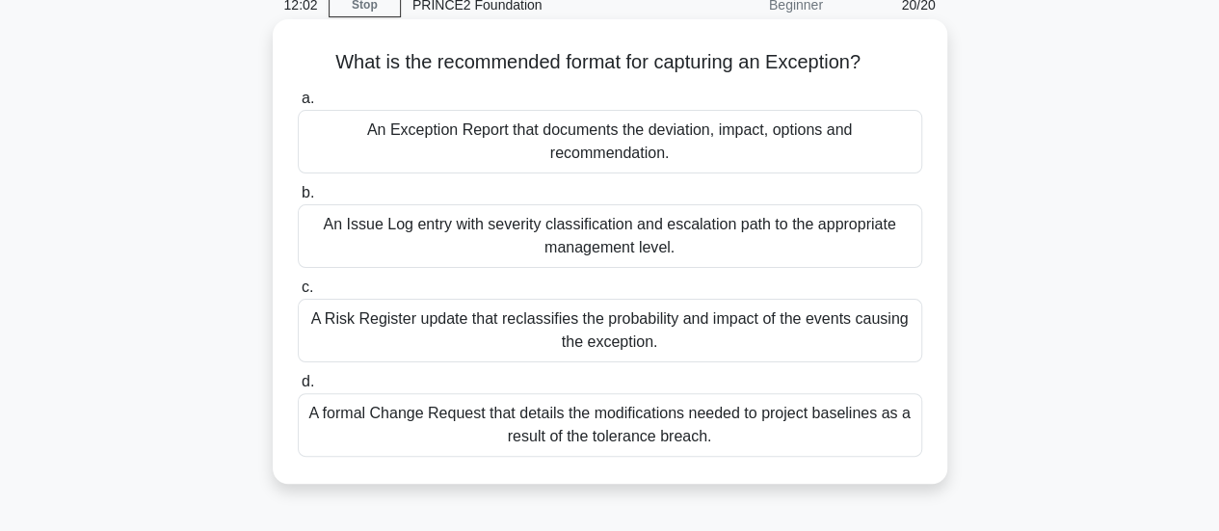
click at [842, 145] on div "An Exception Report that documents the deviation, impact, options and recommend…" at bounding box center [610, 142] width 624 height 64
click at [298, 105] on input "a. An Exception Report that documents the deviation, impact, options and recomm…" at bounding box center [298, 98] width 0 height 13
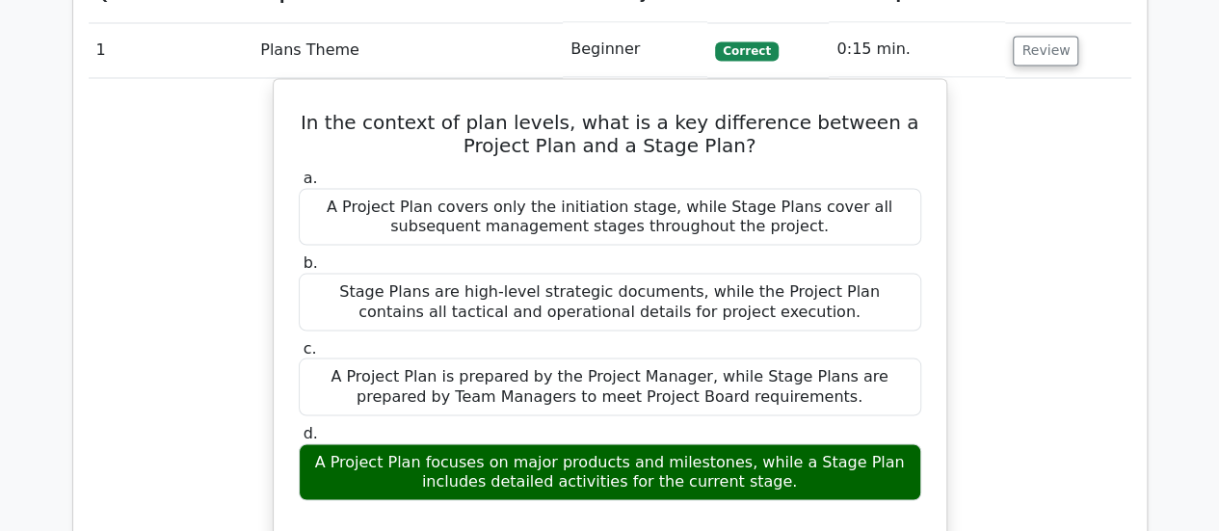
scroll to position [1542, 0]
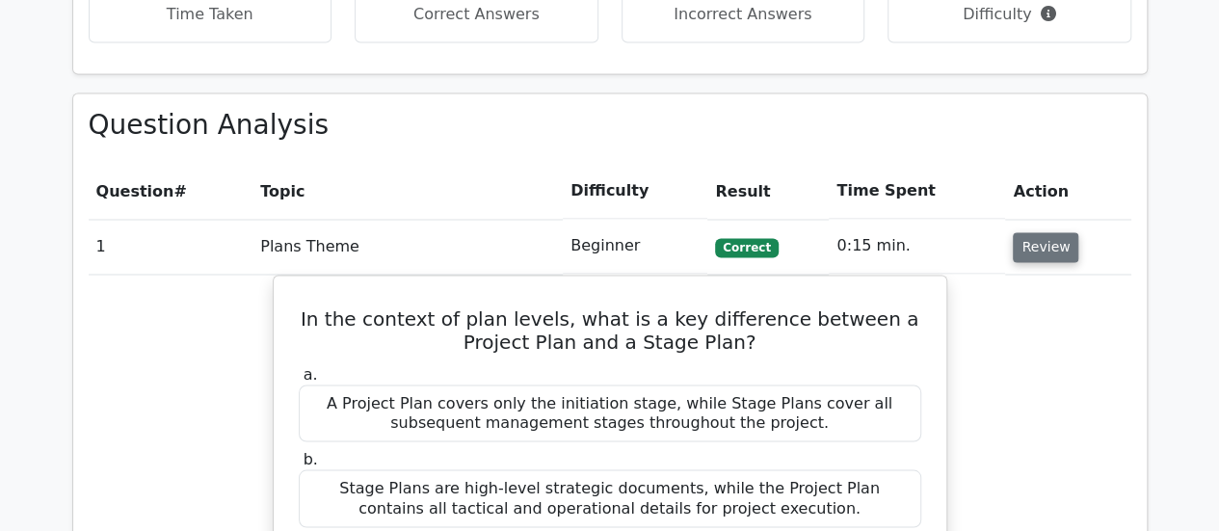
click at [1050, 232] on button "Review" at bounding box center [1046, 247] width 66 height 30
